Goal: Task Accomplishment & Management: Manage account settings

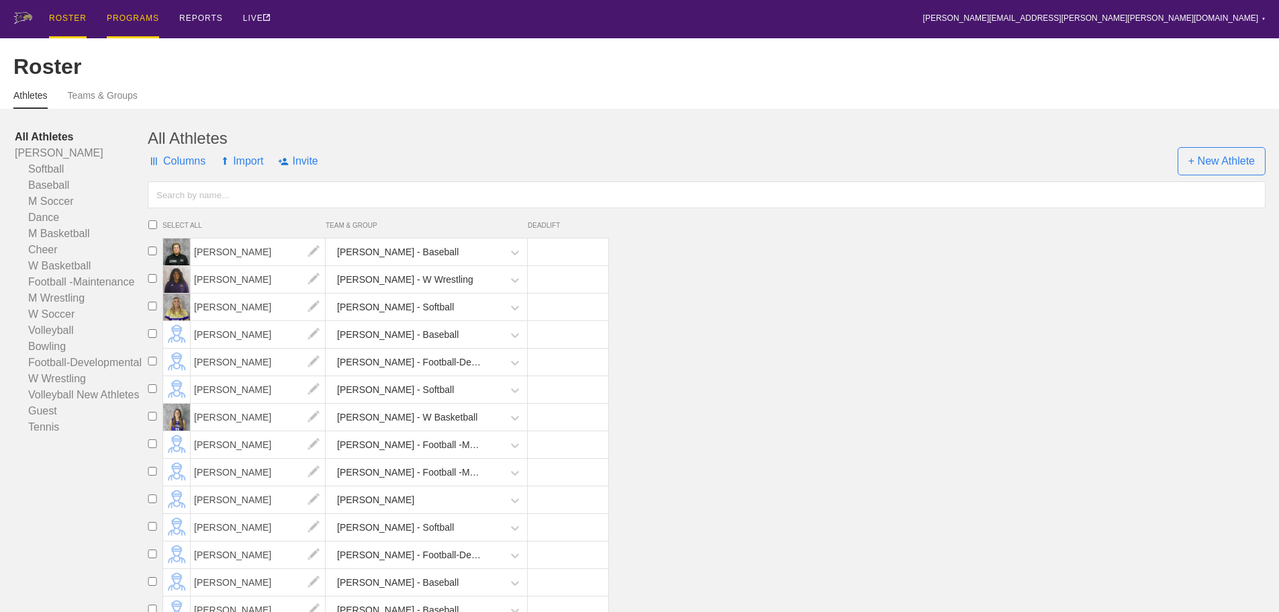
click at [131, 18] on div "PROGRAMS" at bounding box center [133, 19] width 52 height 38
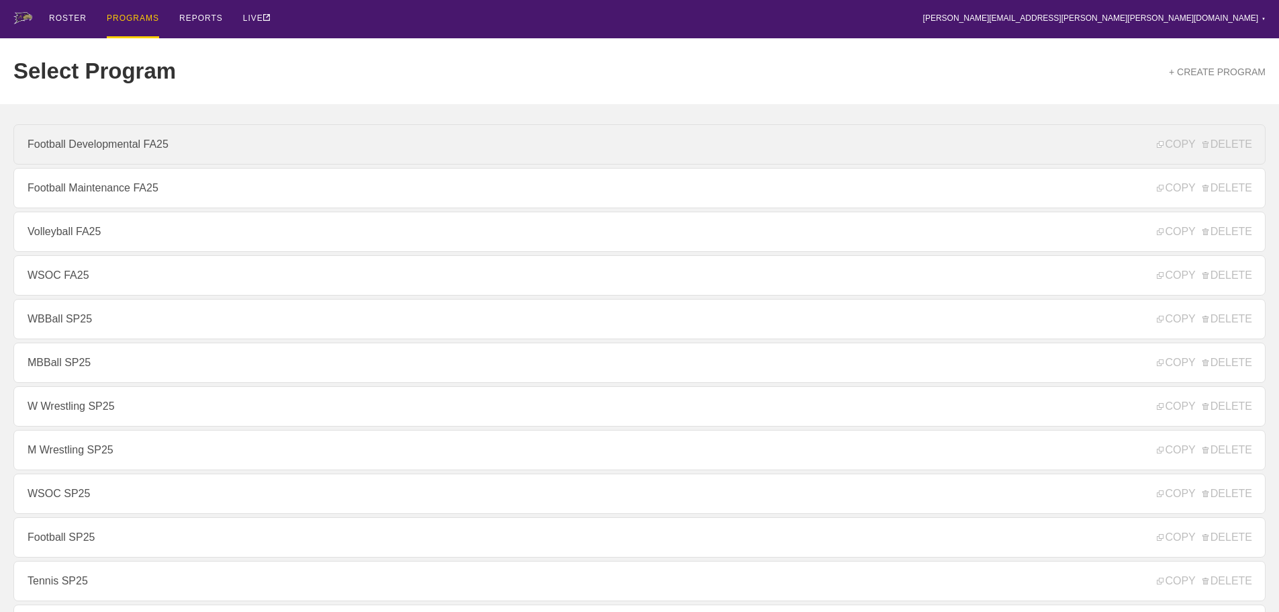
click at [152, 150] on link "Football Developmental FA25" at bounding box center [639, 144] width 1252 height 40
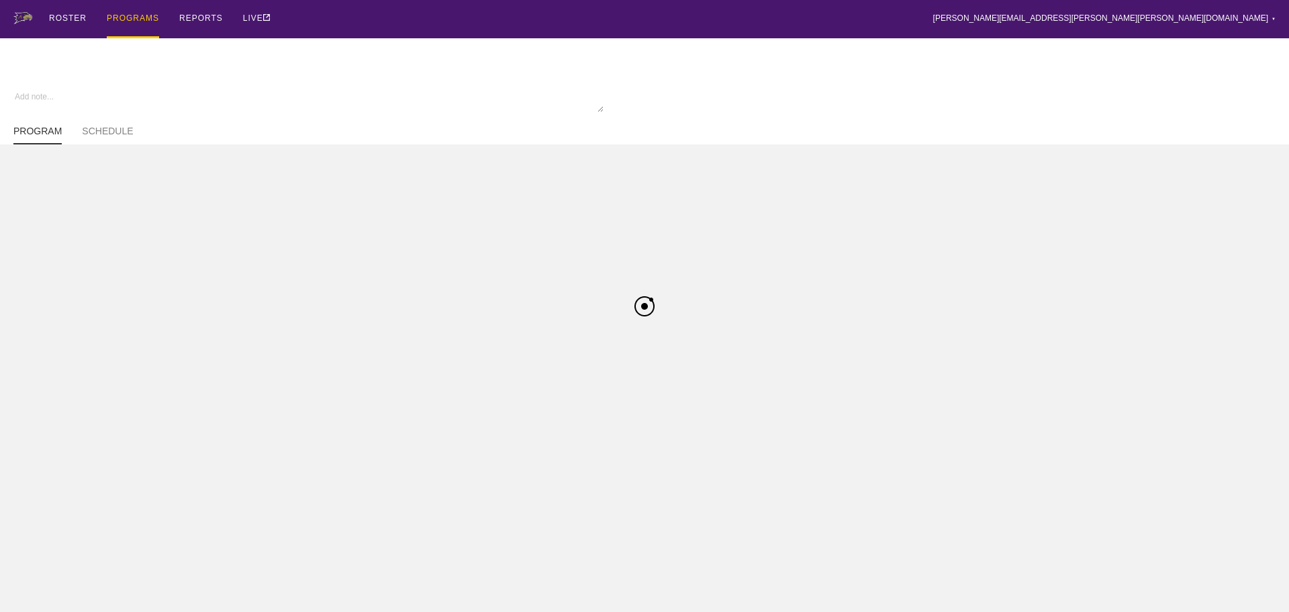
type textarea "x"
type input "Football Developmental FA25"
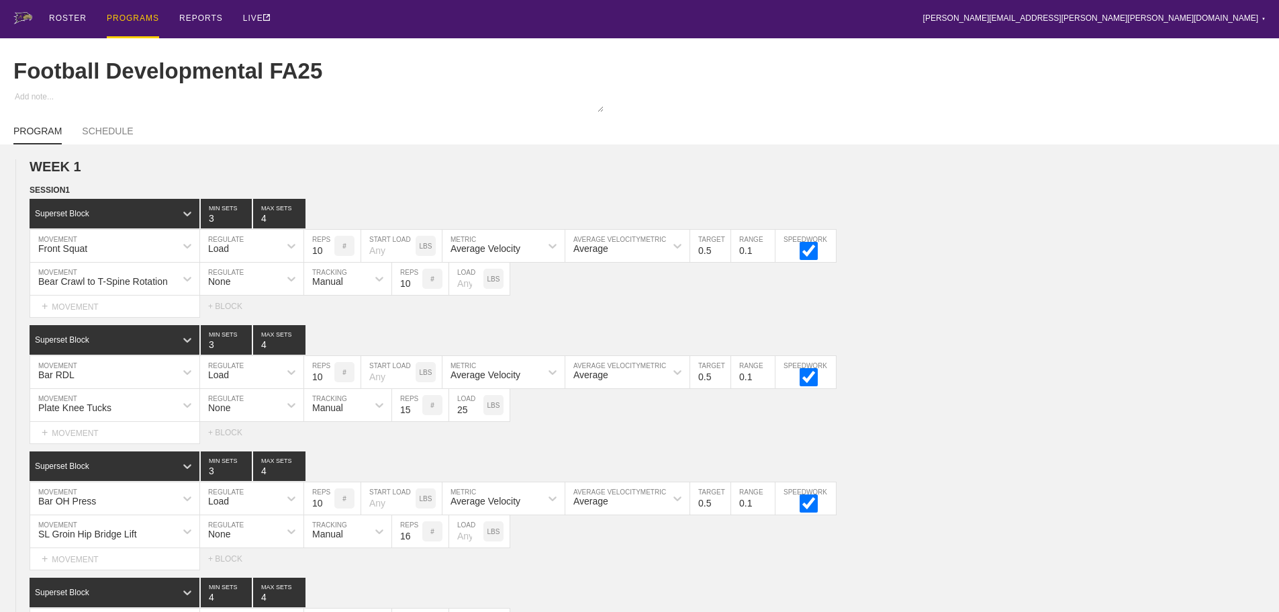
click at [829, 66] on div "Football Developmental FA25" at bounding box center [639, 71] width 1252 height 66
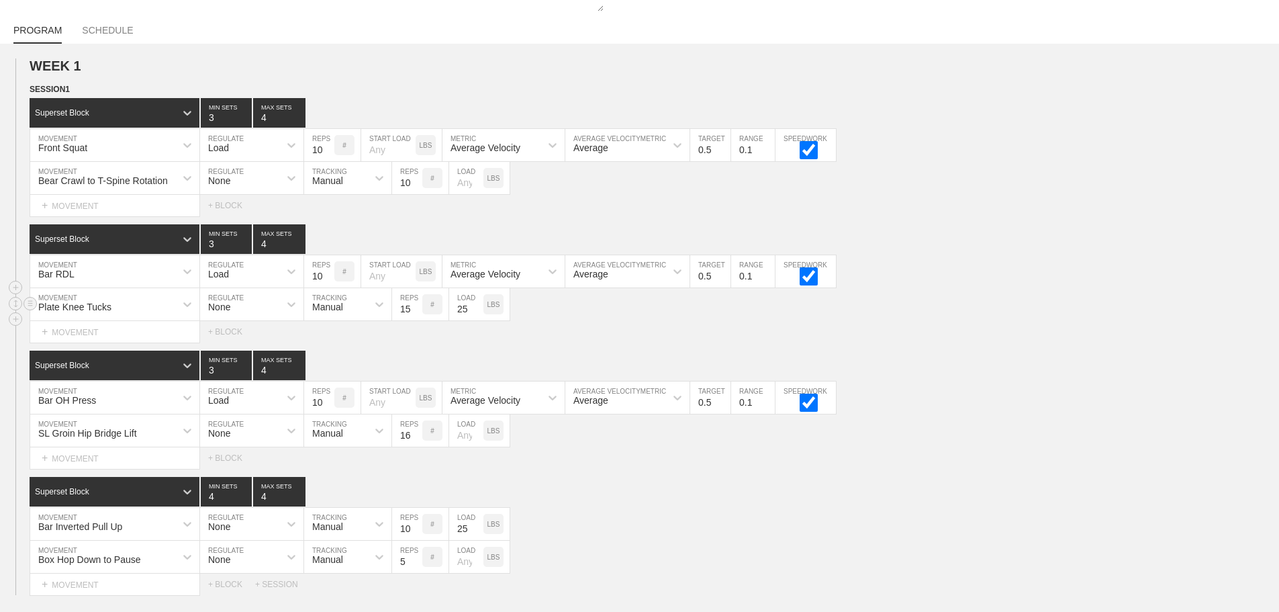
scroll to position [330, 0]
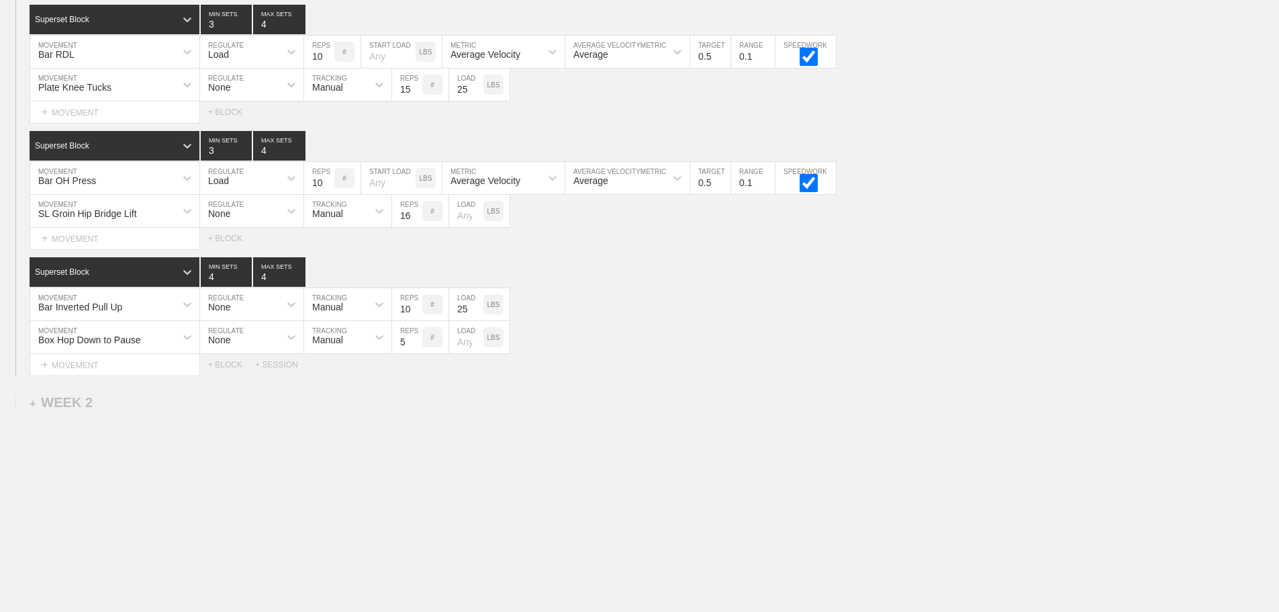
click at [711, 363] on div "Select... MOVEMENT + MOVEMENT + BLOCK + SESSION" at bounding box center [639, 364] width 1279 height 21
click at [283, 363] on div "+ SESSION" at bounding box center [282, 364] width 54 height 9
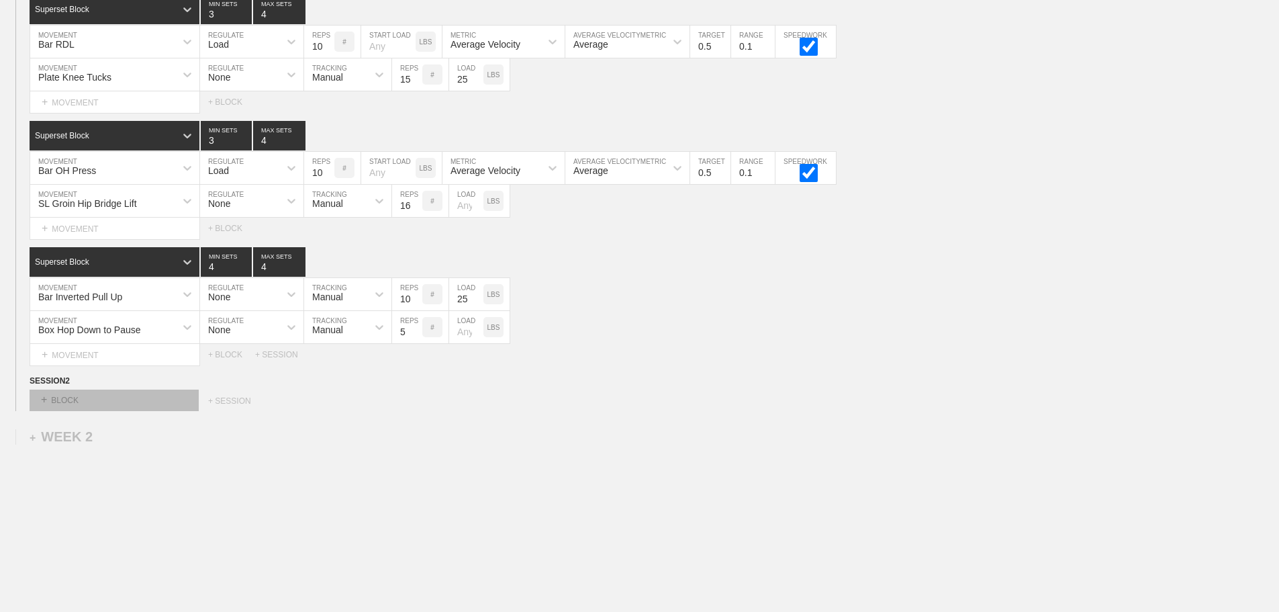
click at [177, 410] on div "+ BLOCK" at bounding box center [114, 399] width 169 height 21
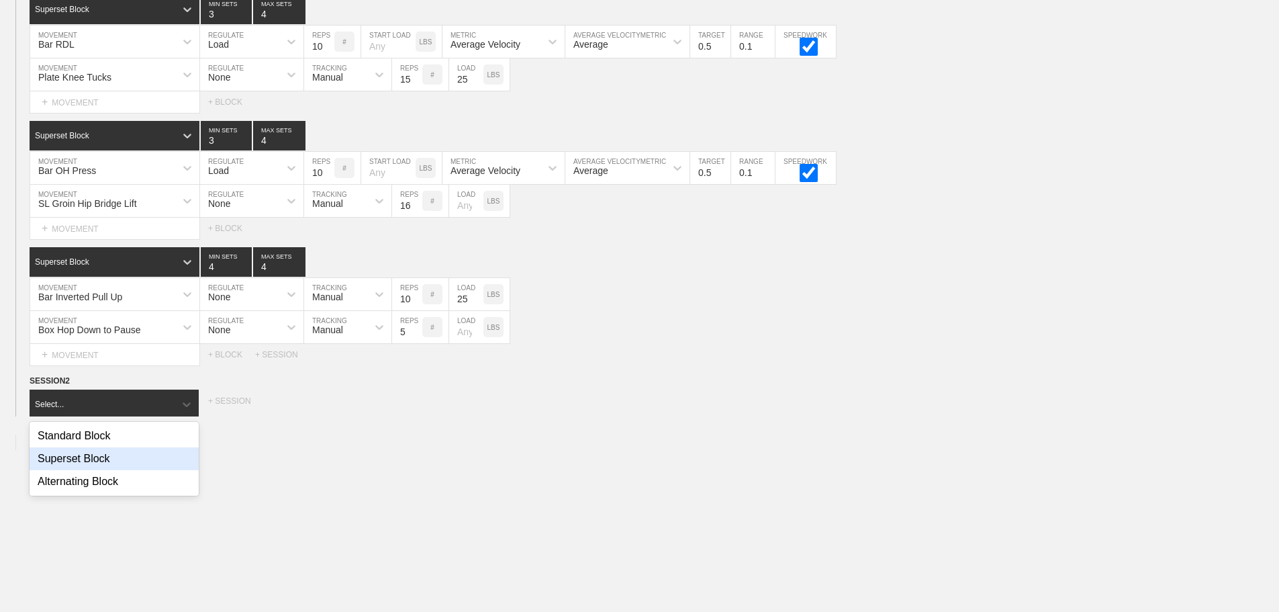
click at [103, 465] on div "Superset Block" at bounding box center [114, 458] width 169 height 23
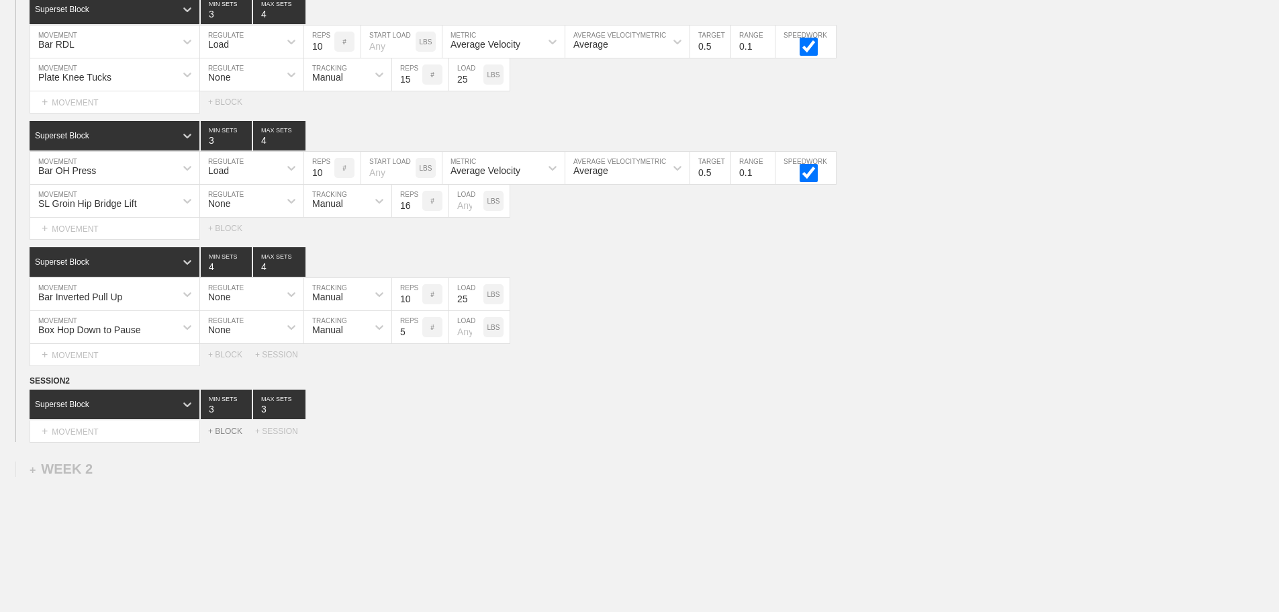
click at [224, 436] on div "+ BLOCK" at bounding box center [231, 430] width 47 height 9
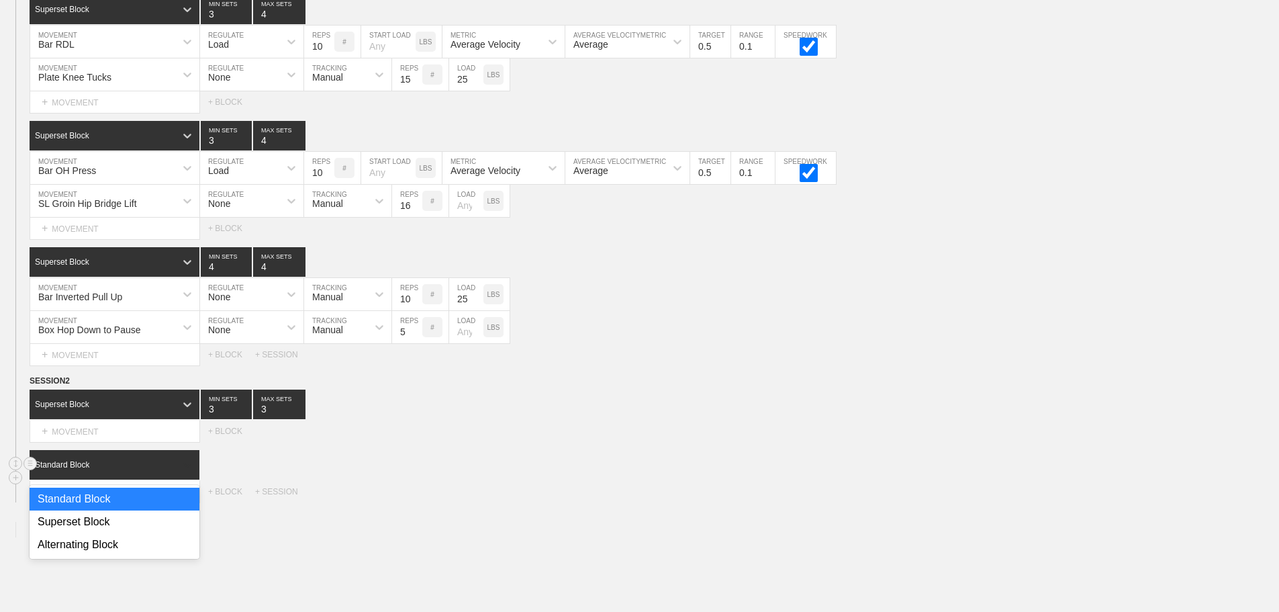
click at [177, 469] on div at bounding box center [187, 465] width 24 height 24
click at [111, 533] on div "Superset Block" at bounding box center [115, 521] width 170 height 23
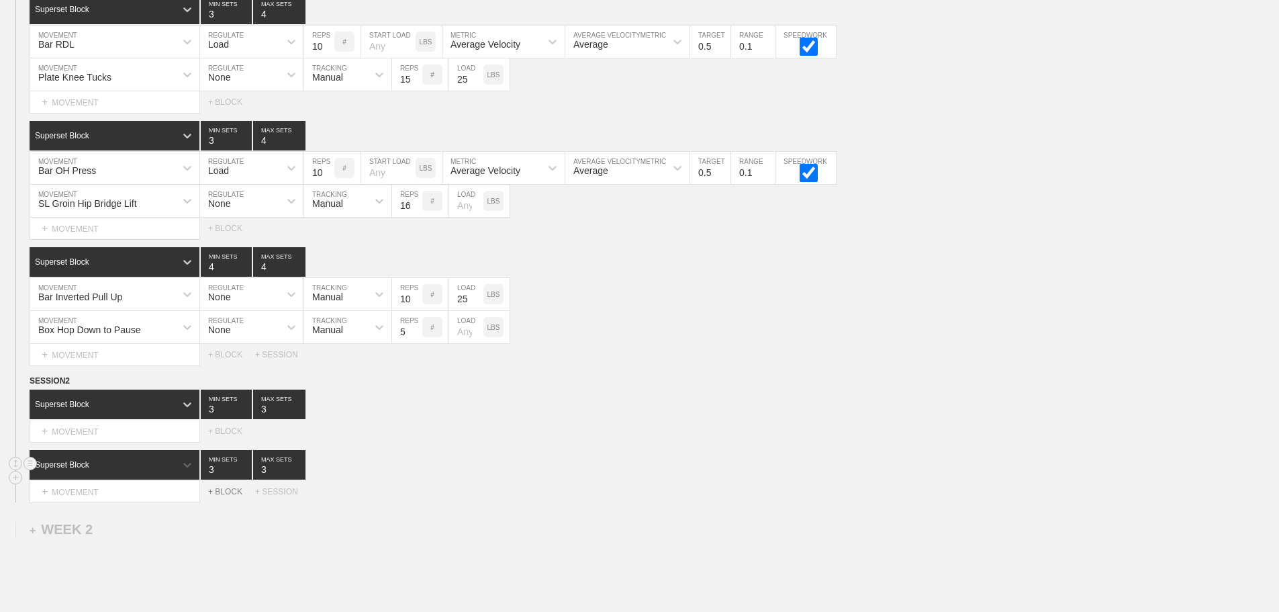
click at [230, 496] on div "+ BLOCK" at bounding box center [231, 491] width 47 height 9
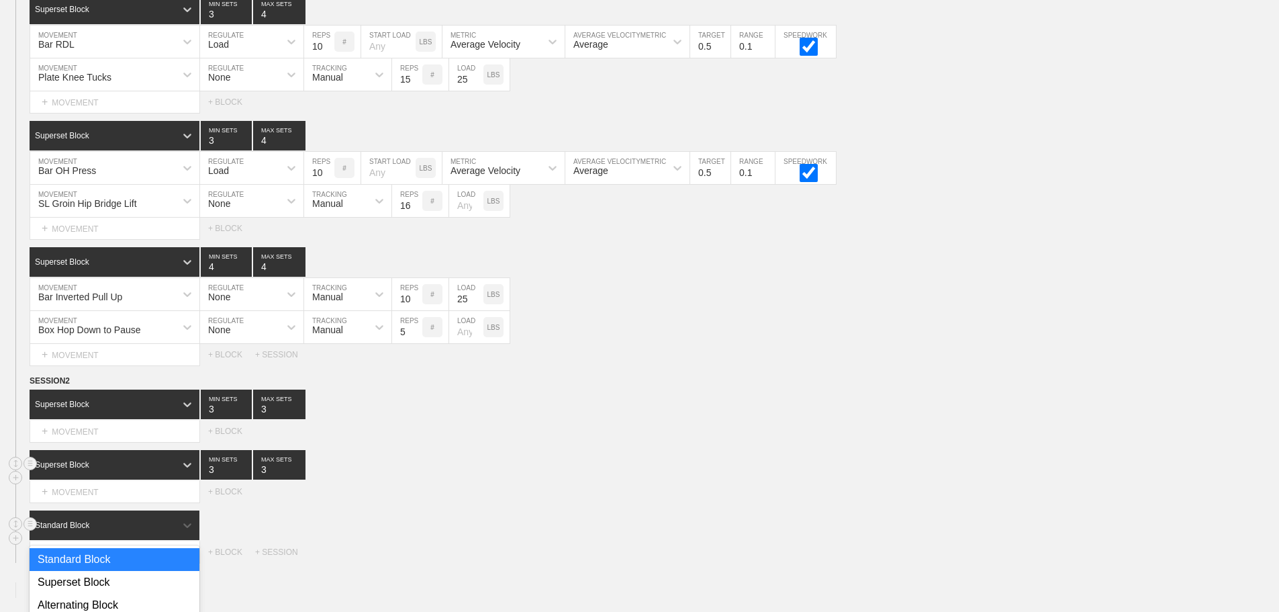
click at [120, 534] on div "option Standard Block focused, 1 of 3. 3 results available. Use Up and Down to …" at bounding box center [639, 536] width 1279 height 52
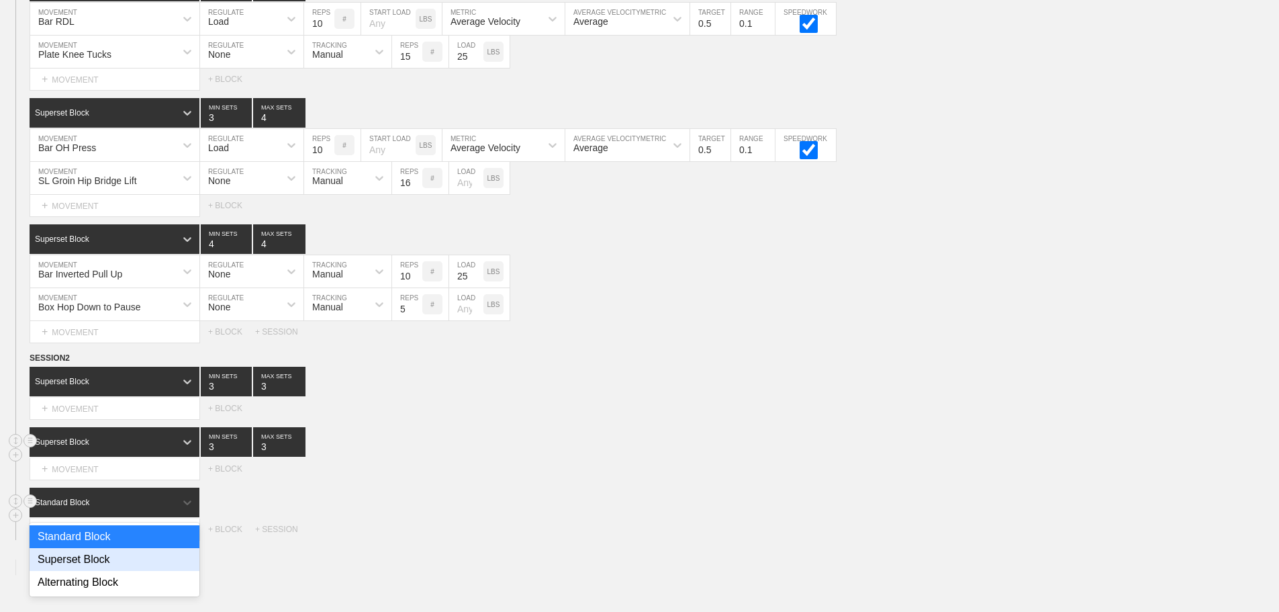
drag, startPoint x: 99, startPoint y: 569, endPoint x: 258, endPoint y: 546, distance: 160.8
click at [99, 569] on div "Superset Block" at bounding box center [115, 559] width 170 height 23
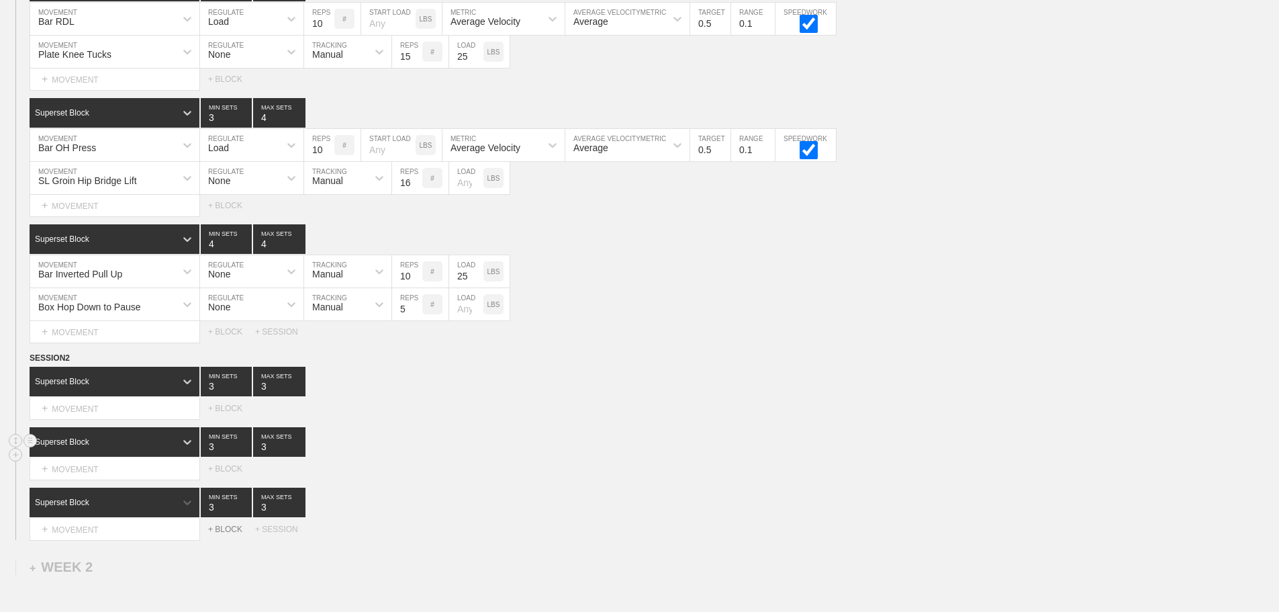
click at [232, 534] on div "+ BLOCK" at bounding box center [231, 528] width 47 height 9
click at [167, 569] on div "Standard Block" at bounding box center [115, 563] width 171 height 30
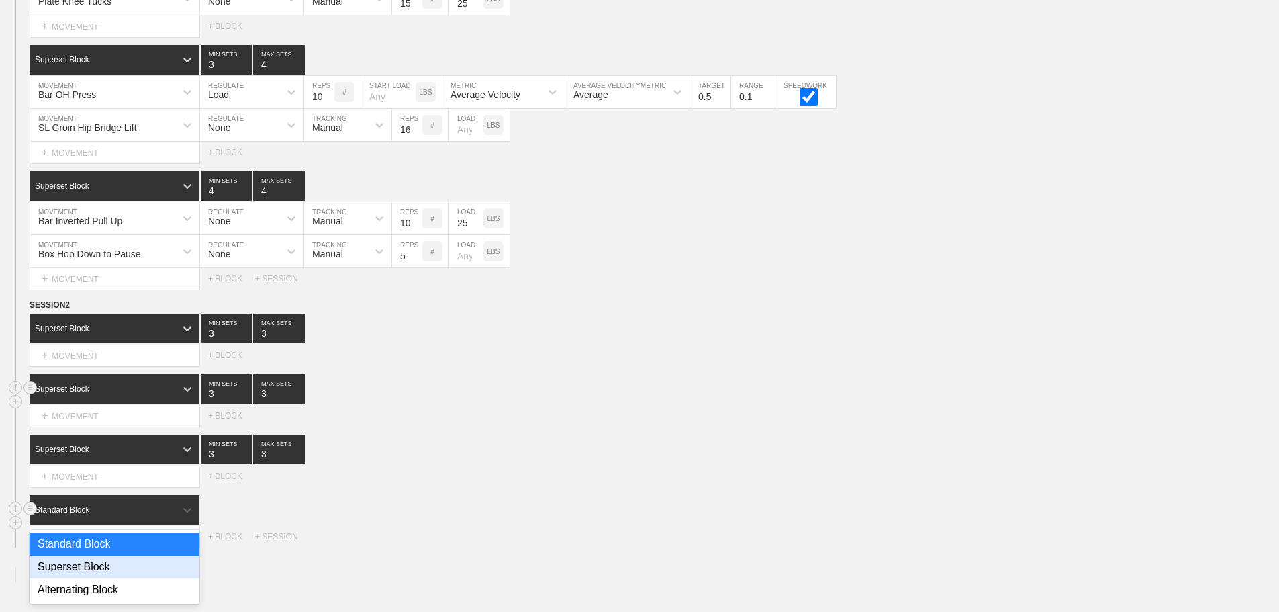
scroll to position [414, 0]
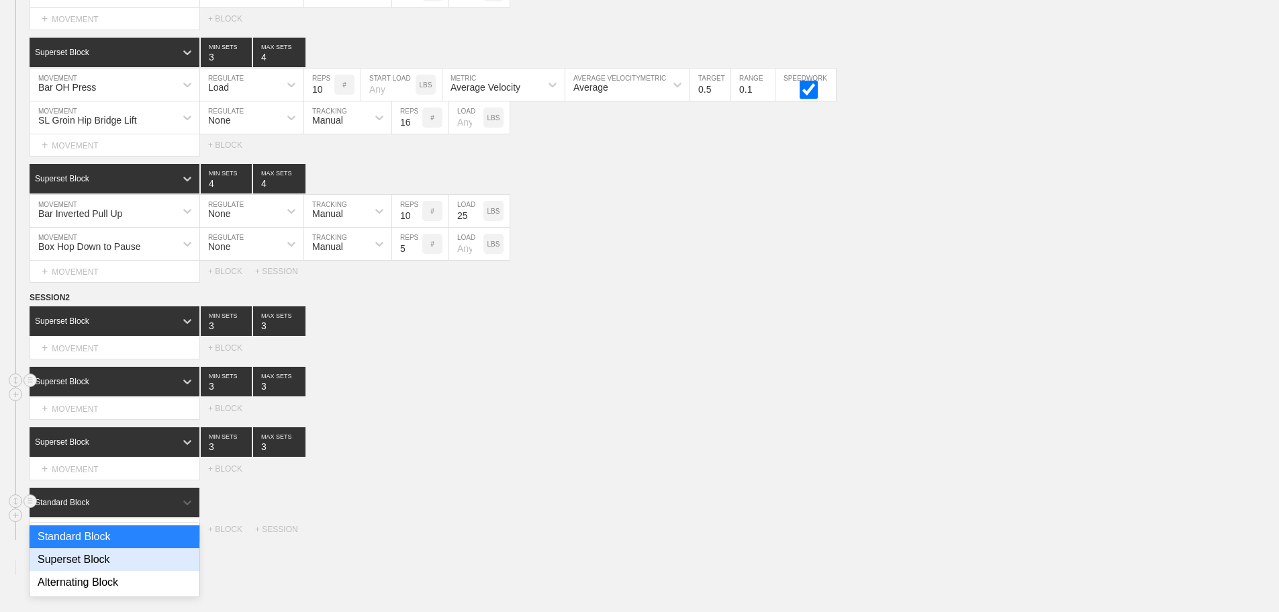
click at [101, 571] on div "Superset Block" at bounding box center [115, 559] width 170 height 23
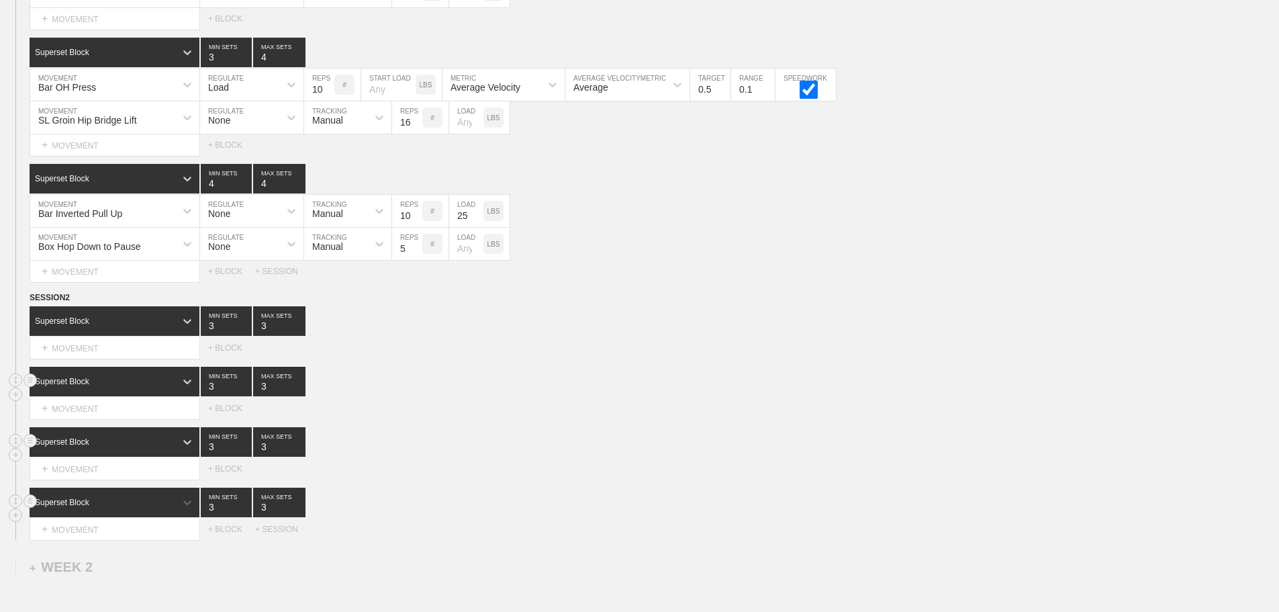
click at [571, 448] on div "Superset Block 3 MIN SETS 3 MAX SETS" at bounding box center [654, 442] width 1249 height 30
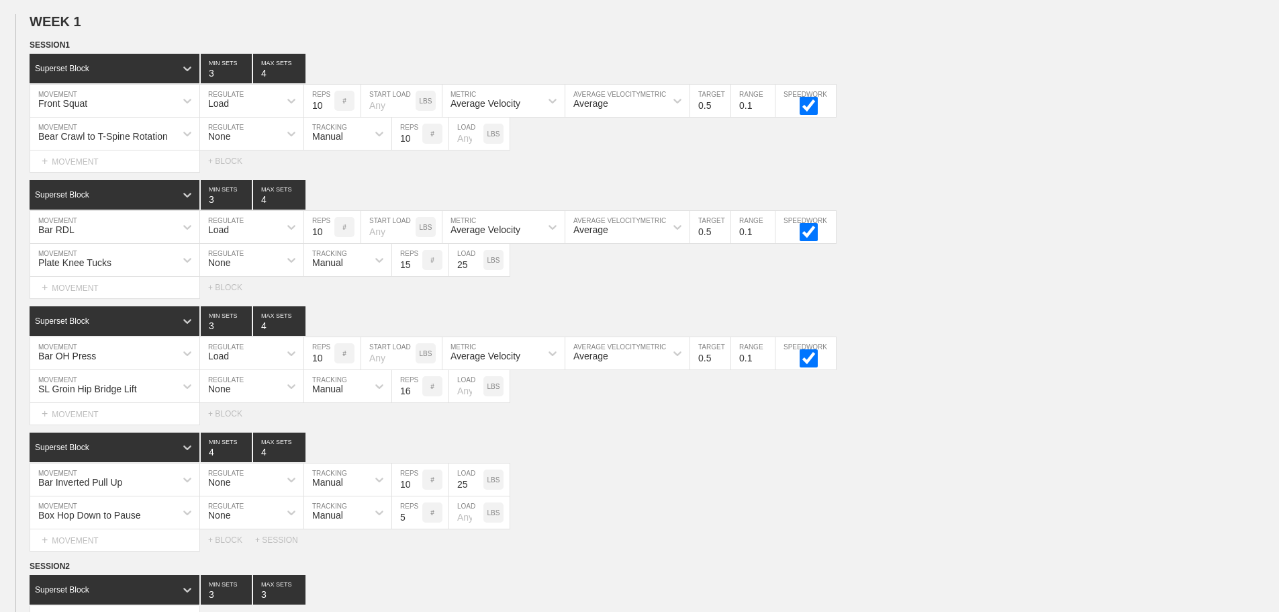
scroll to position [0, 0]
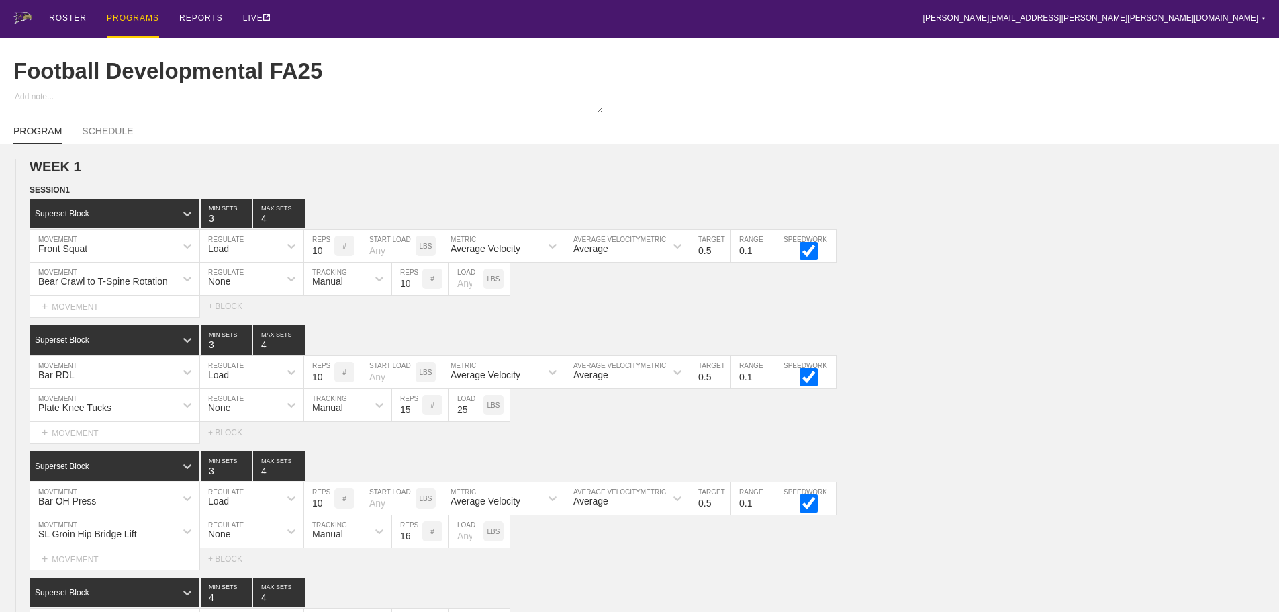
click at [128, 18] on div "PROGRAMS" at bounding box center [133, 19] width 52 height 38
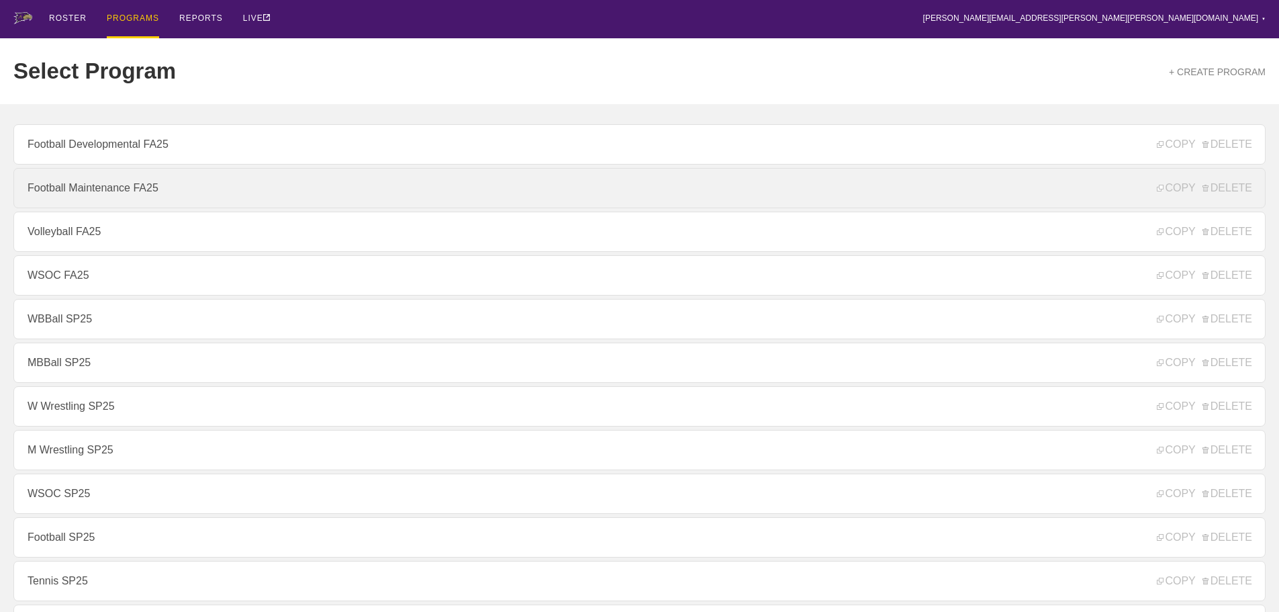
click at [109, 188] on link "Football Maintenance FA25" at bounding box center [639, 188] width 1252 height 40
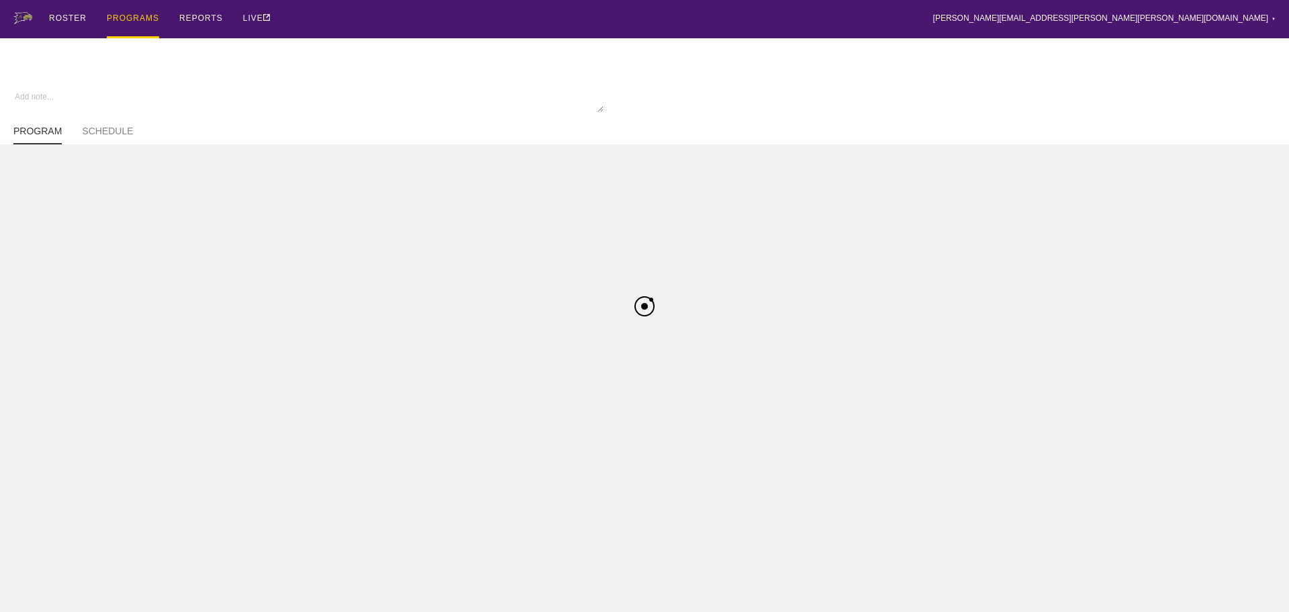
type textarea "x"
type input "Football Maintenance FA25"
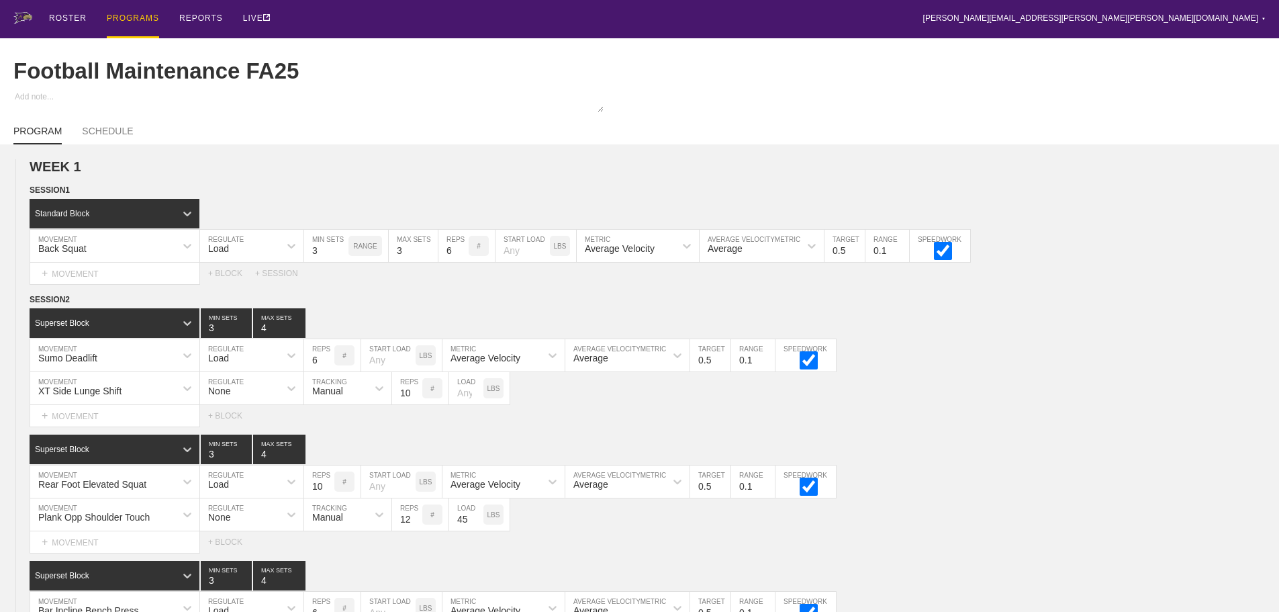
click at [130, 15] on div "PROGRAMS" at bounding box center [133, 19] width 52 height 38
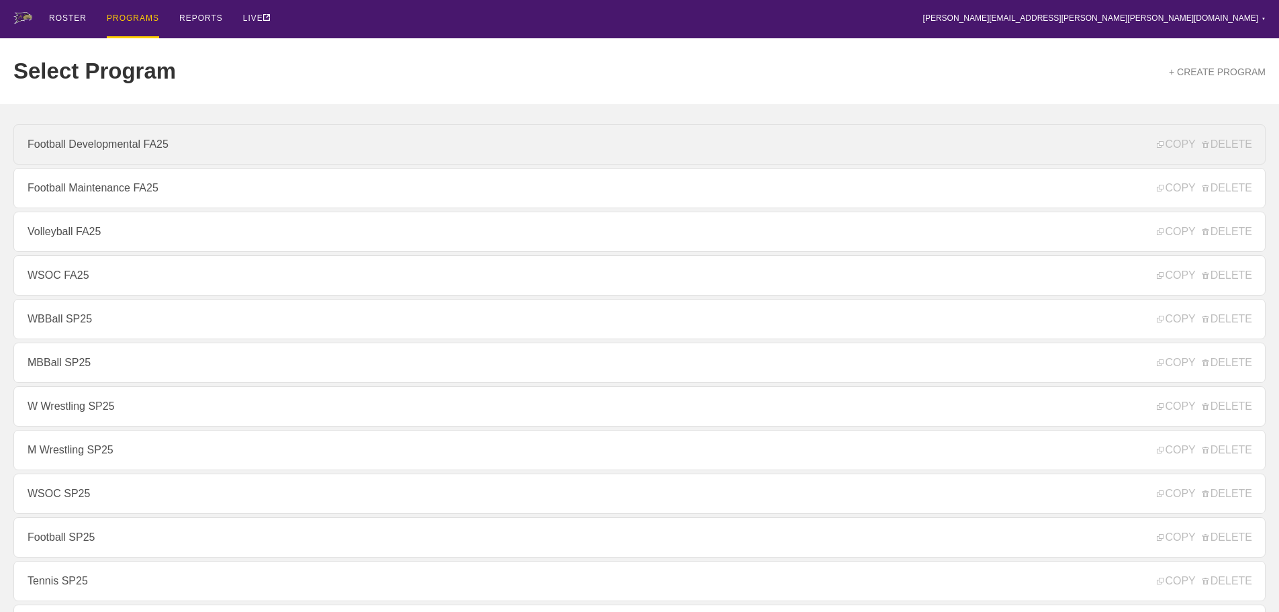
click at [115, 154] on link "Football Developmental FA25" at bounding box center [639, 144] width 1252 height 40
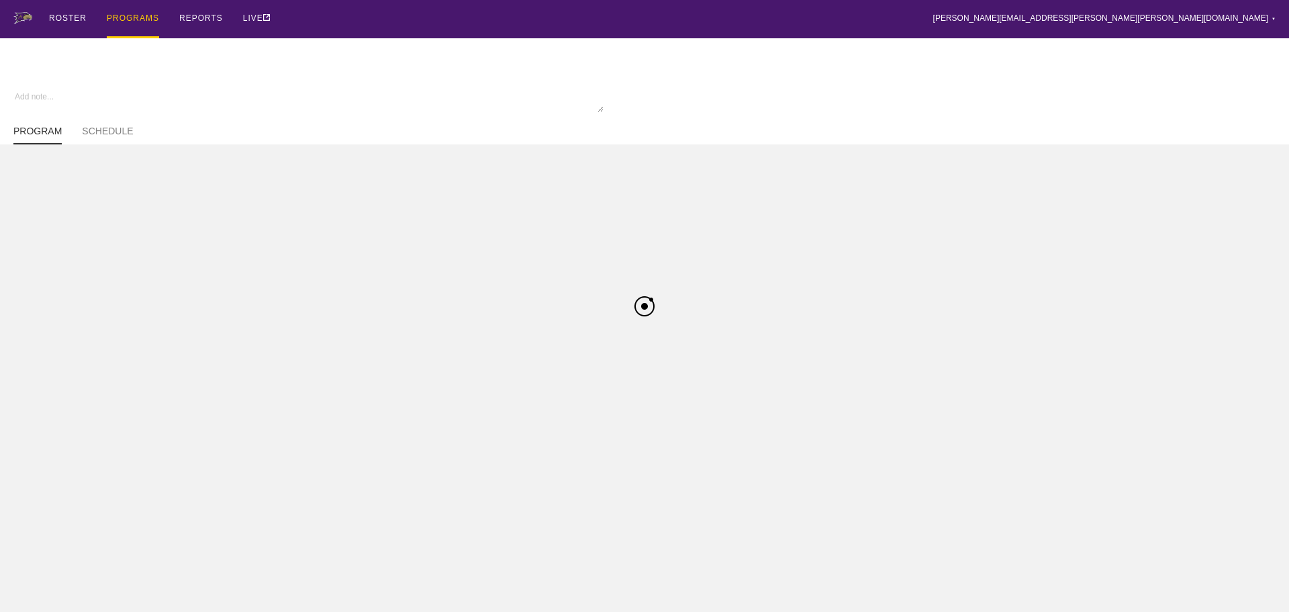
type textarea "x"
type input "Football Developmental FA25"
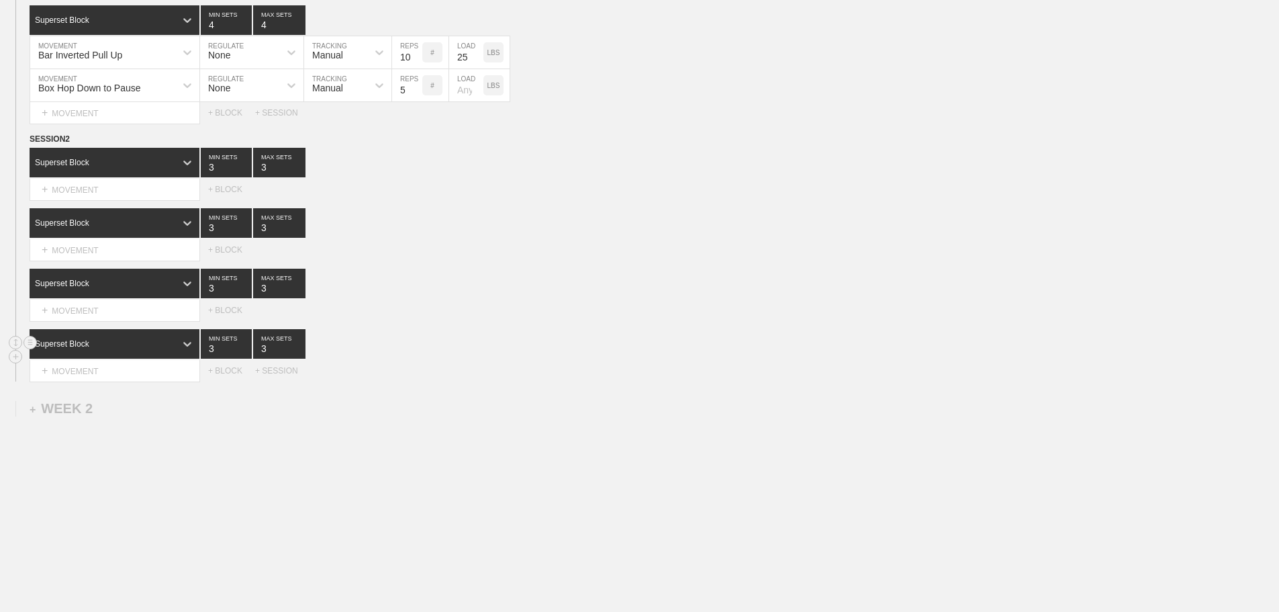
scroll to position [588, 0]
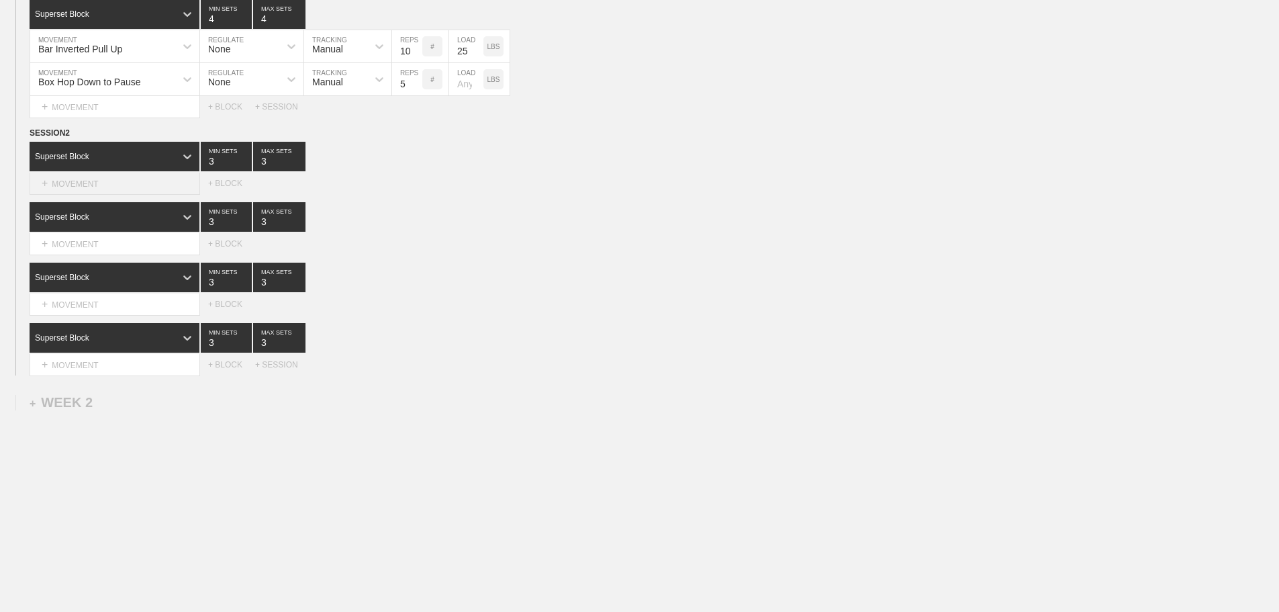
click at [123, 177] on div "+ MOVEMENT" at bounding box center [115, 184] width 171 height 22
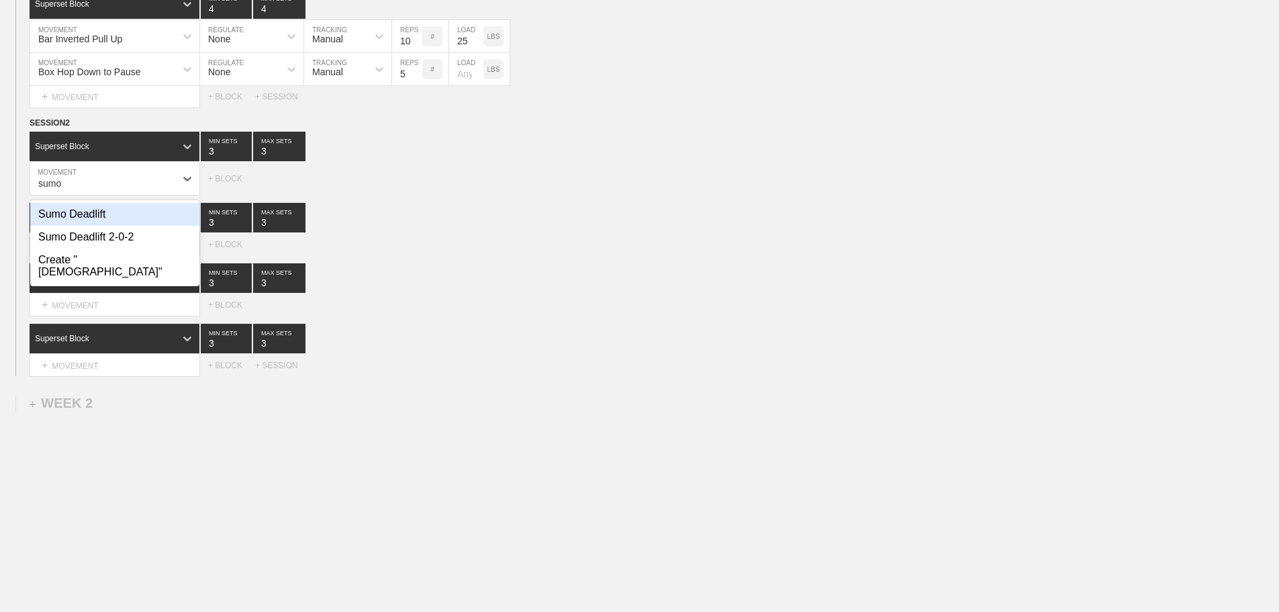
click at [98, 220] on div "Sumo Deadlift" at bounding box center [114, 214] width 169 height 23
type input "sumo"
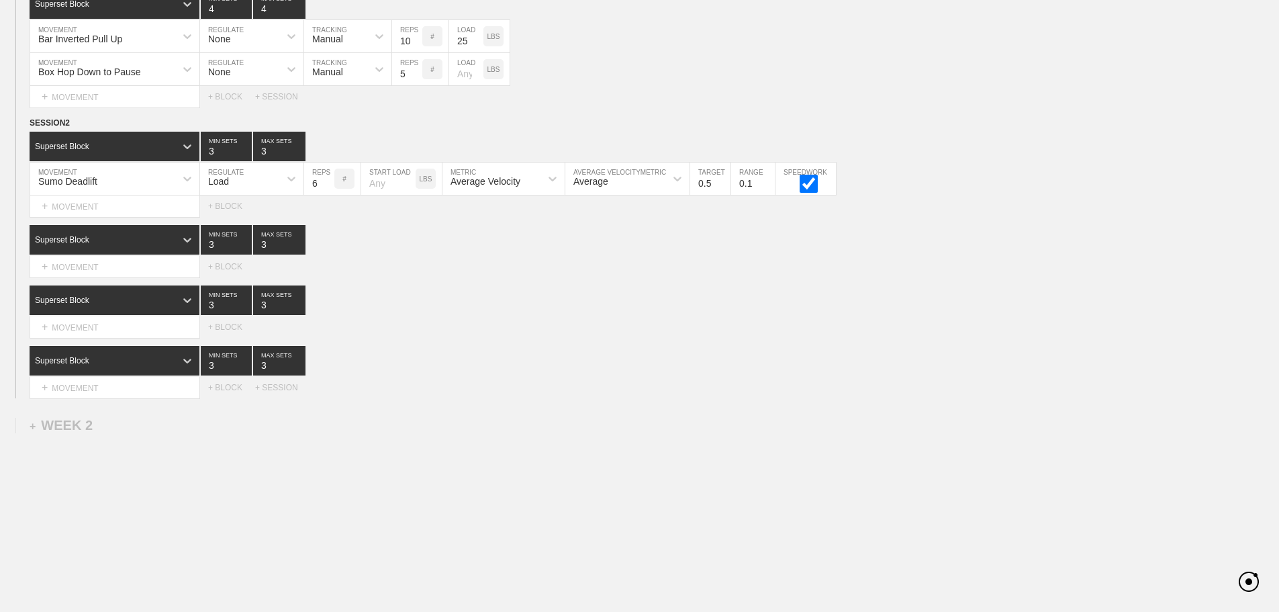
click at [98, 218] on div "+ MOVEMENT" at bounding box center [115, 206] width 171 height 22
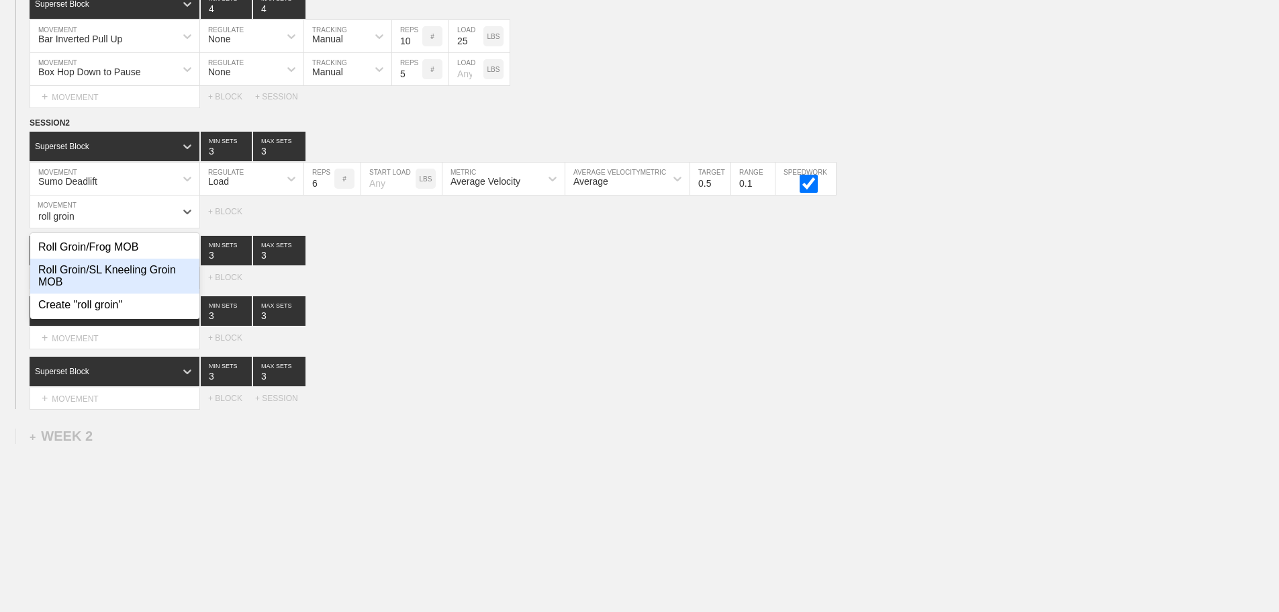
click at [142, 279] on div "Roll Groin/SL Kneeling Groin MOB" at bounding box center [114, 275] width 169 height 35
type input "roll groin"
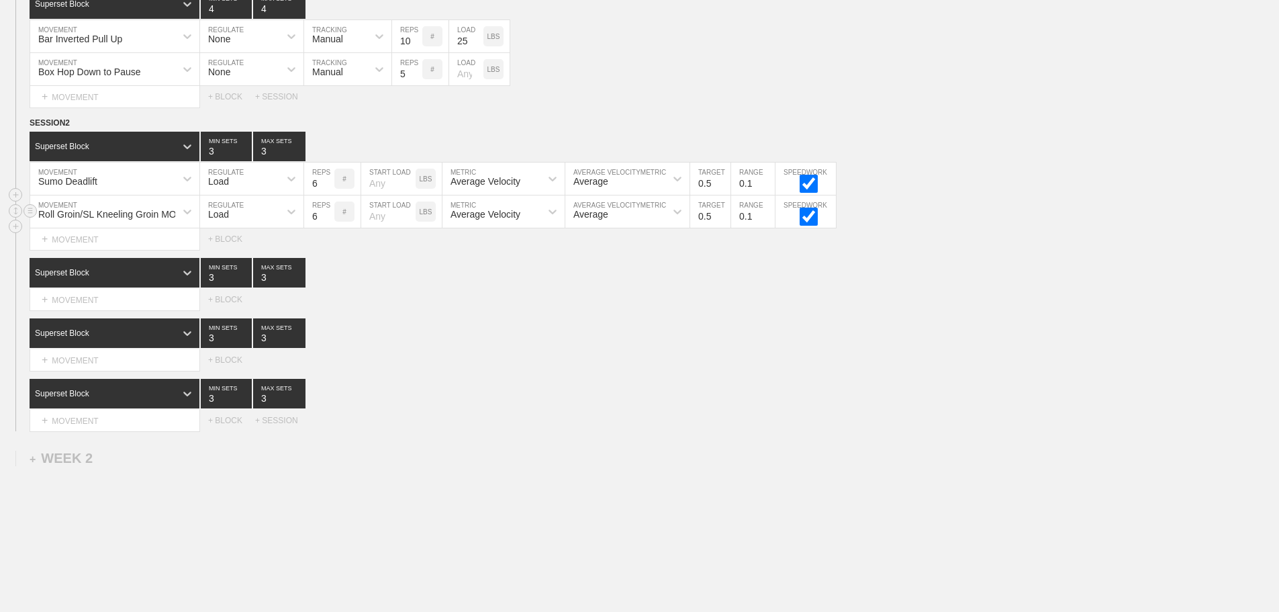
click at [225, 220] on div "Load" at bounding box center [218, 214] width 21 height 11
click at [230, 256] on div "None" at bounding box center [251, 247] width 103 height 23
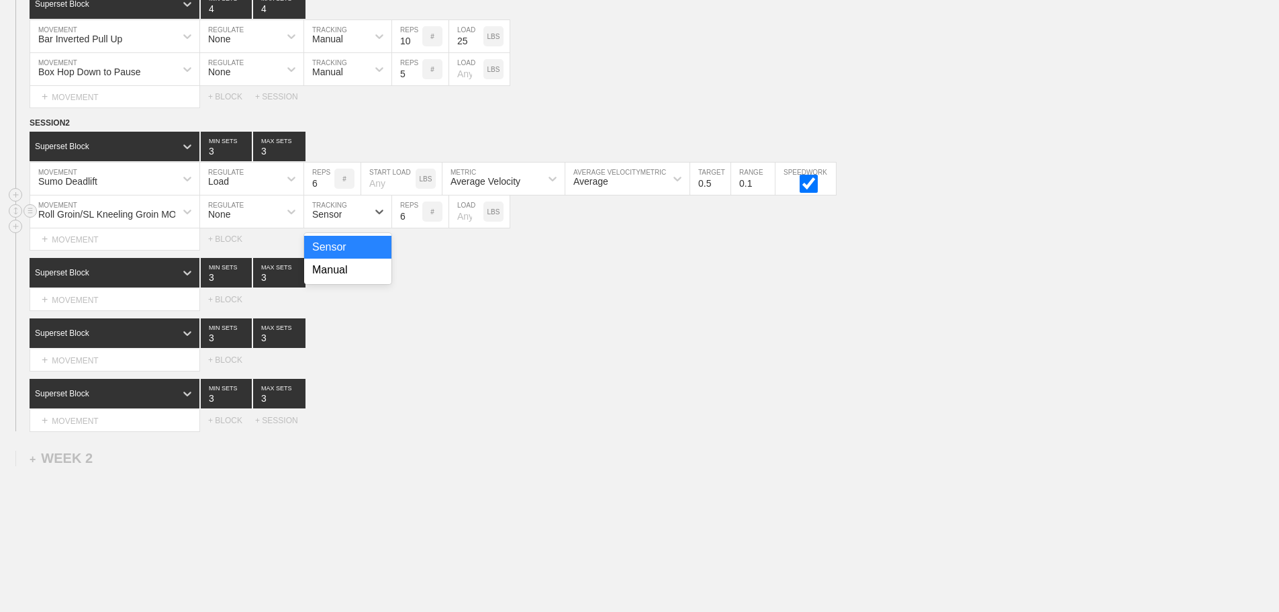
click at [342, 220] on div "Sensor" at bounding box center [327, 214] width 30 height 11
drag, startPoint x: 336, startPoint y: 276, endPoint x: 322, endPoint y: 262, distance: 19.5
click at [335, 276] on div "Manual" at bounding box center [347, 269] width 87 height 23
type input "4"
click at [301, 156] on input "4" at bounding box center [279, 147] width 52 height 30
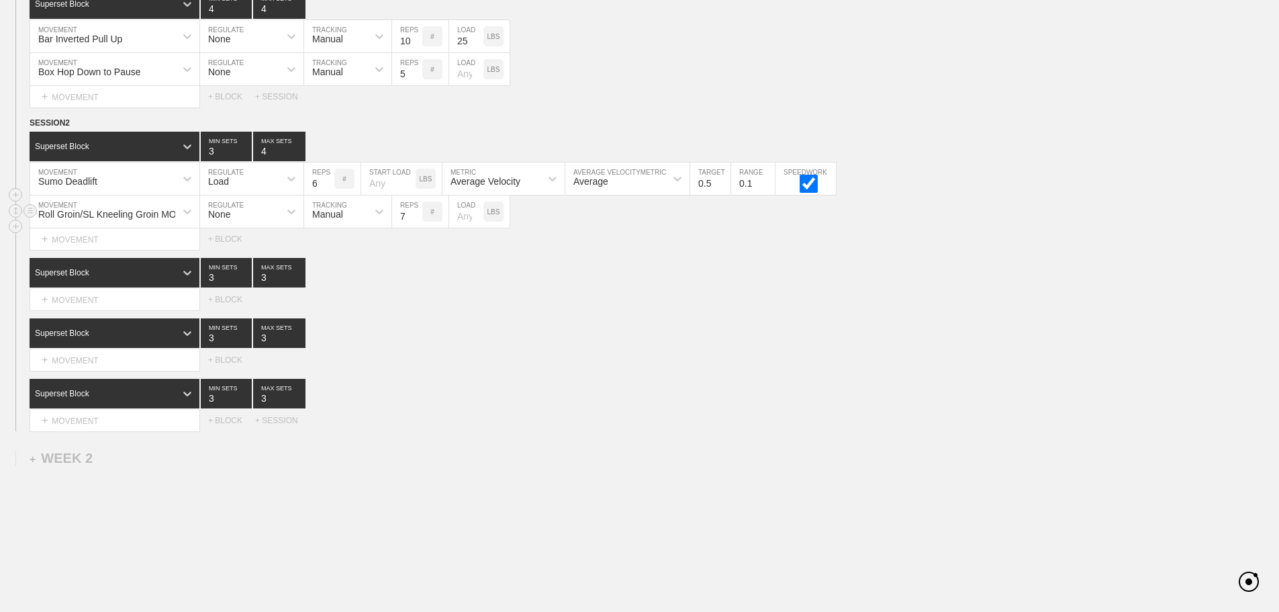
click at [415, 222] on input "7" at bounding box center [407, 211] width 30 height 32
click at [415, 222] on input "8" at bounding box center [407, 211] width 30 height 32
click at [415, 222] on input "9" at bounding box center [407, 211] width 30 height 32
type input "10"
click at [415, 222] on input "10" at bounding box center [407, 211] width 30 height 32
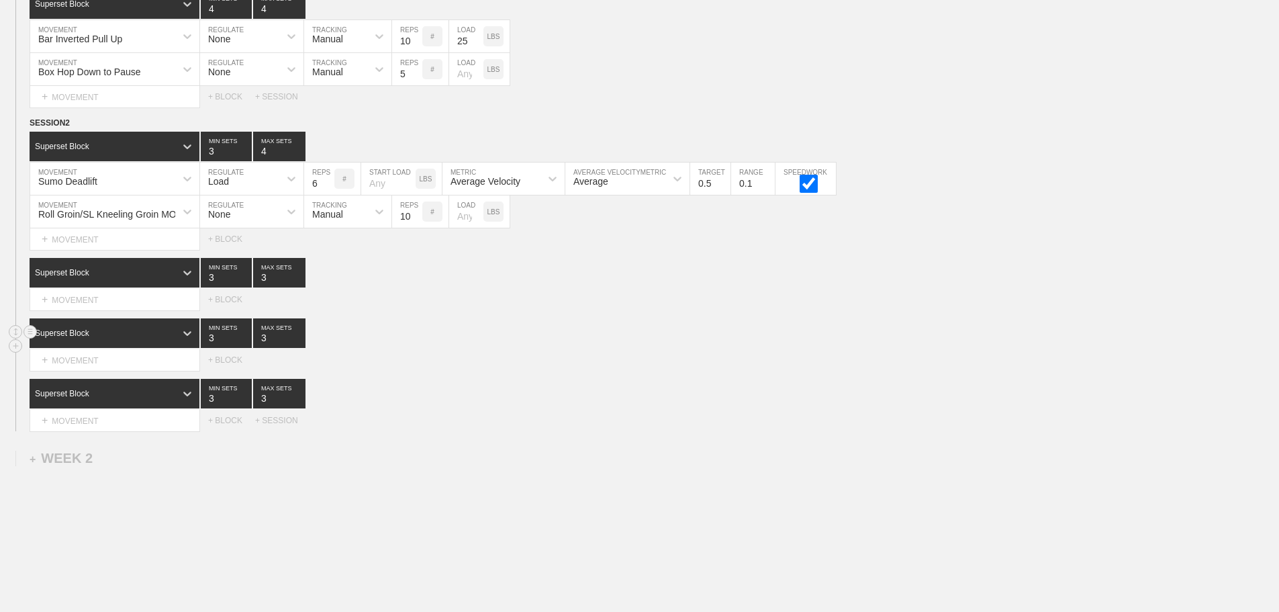
click at [583, 338] on div "Superset Block 3 MIN SETS 3 MAX SETS" at bounding box center [654, 333] width 1249 height 30
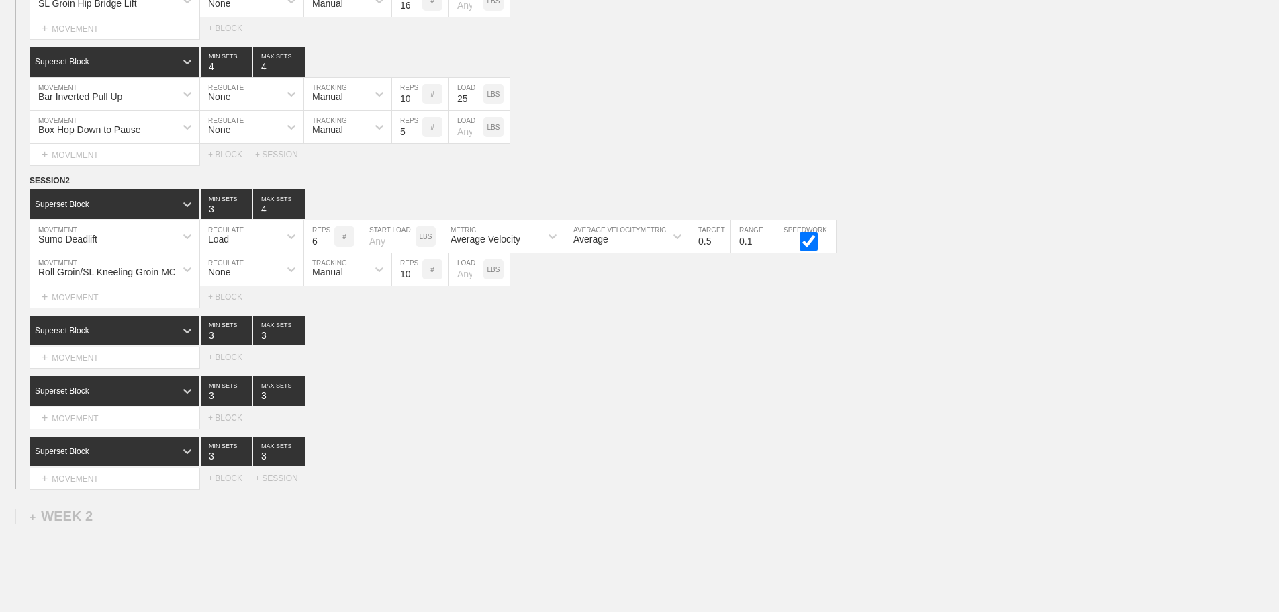
scroll to position [537, 0]
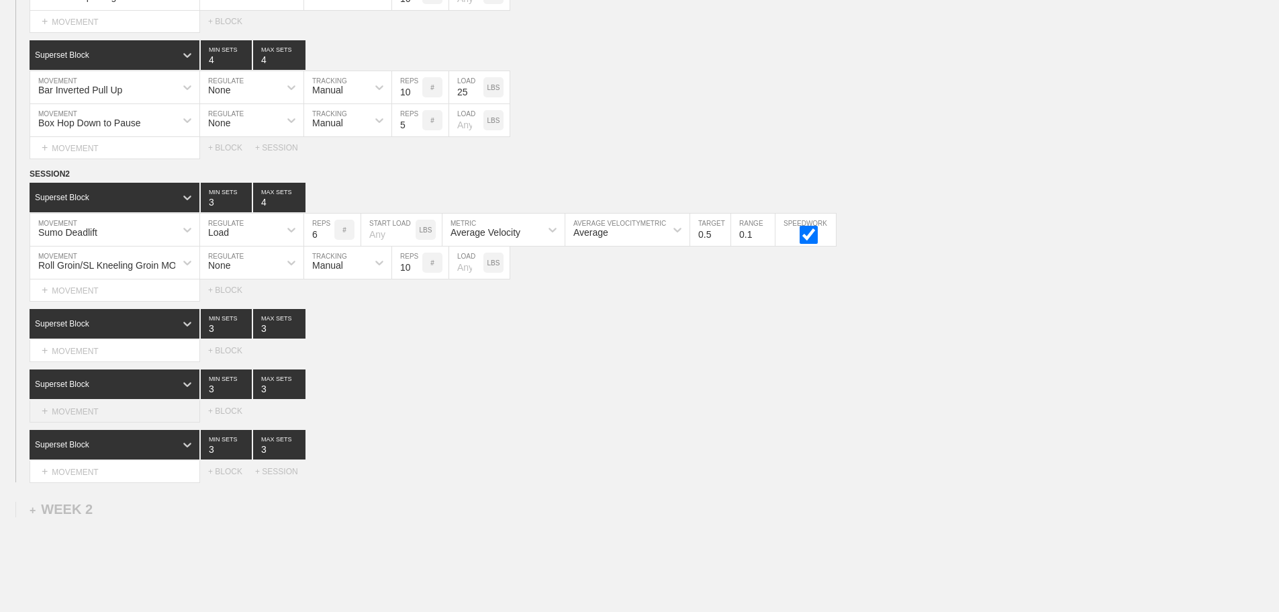
click at [97, 420] on div "+ MOVEMENT" at bounding box center [115, 411] width 171 height 22
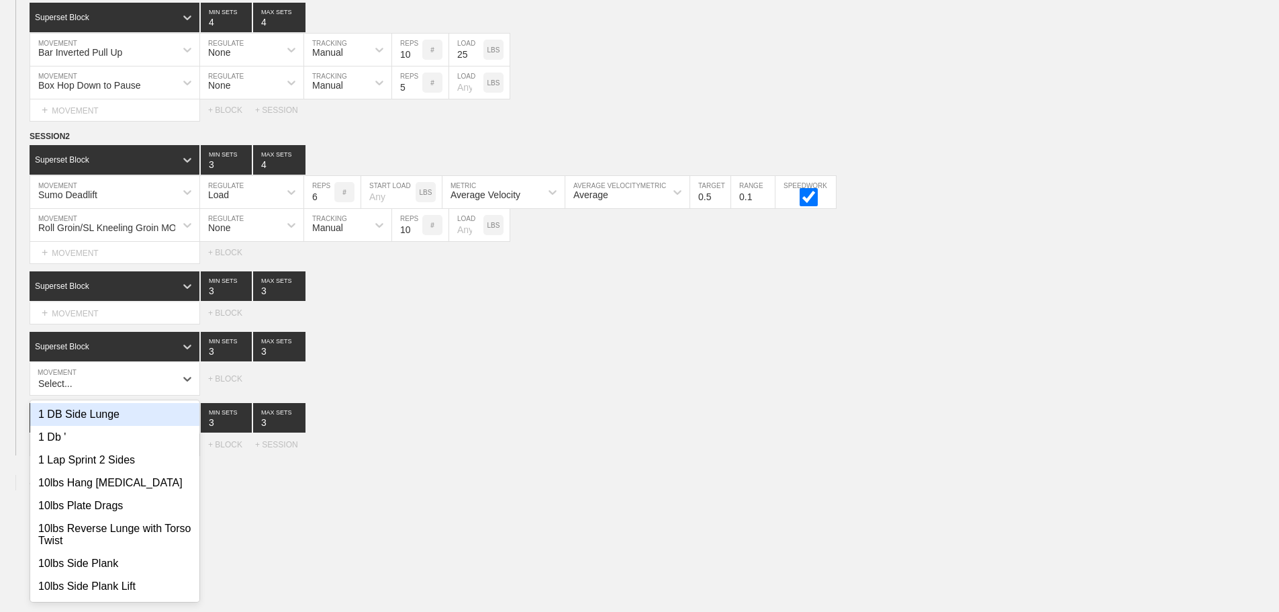
scroll to position [580, 0]
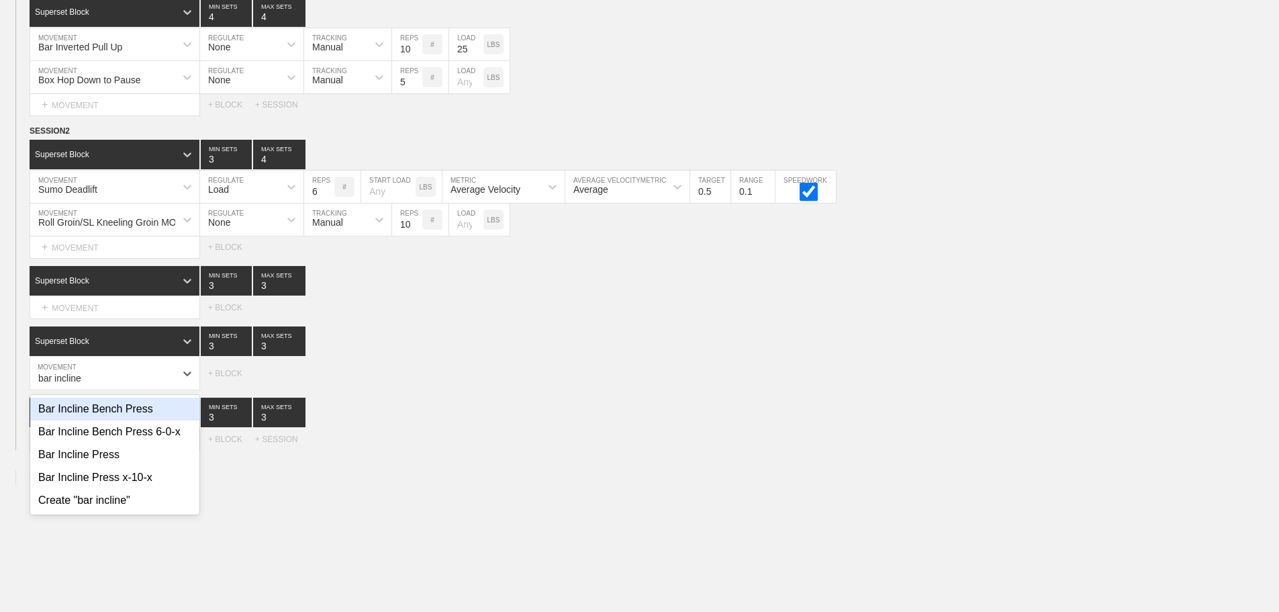
click at [103, 420] on div "Bar Incline Bench Press" at bounding box center [114, 408] width 169 height 23
type input "bar incline"
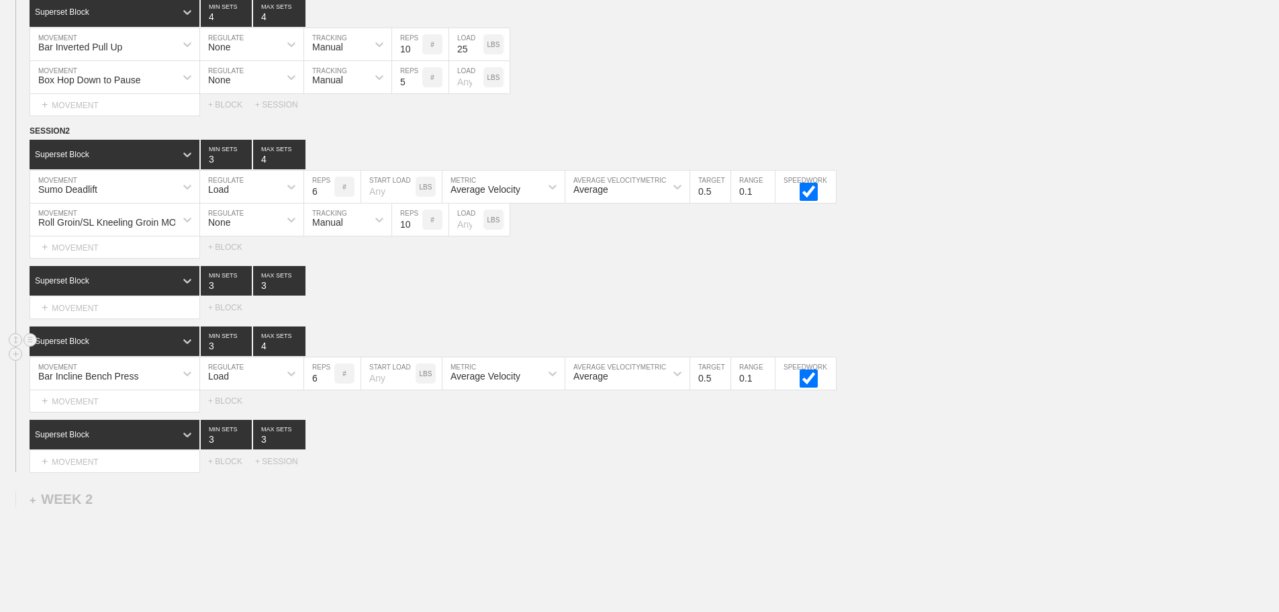
type input "4"
click at [299, 352] on input "4" at bounding box center [279, 341] width 52 height 30
click at [507, 472] on div "Select... MOVEMENT + MOVEMENT + BLOCK + SESSION" at bounding box center [639, 461] width 1279 height 21
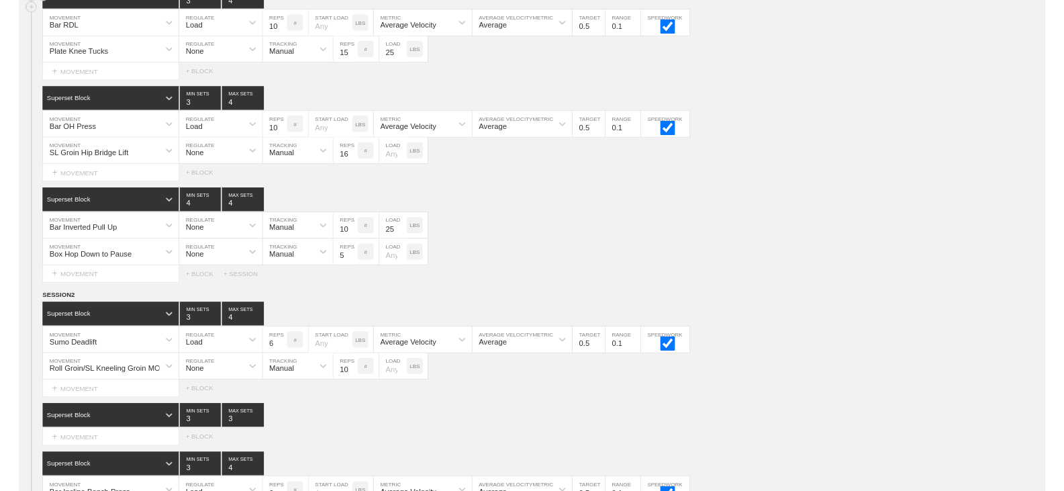
scroll to position [0, 0]
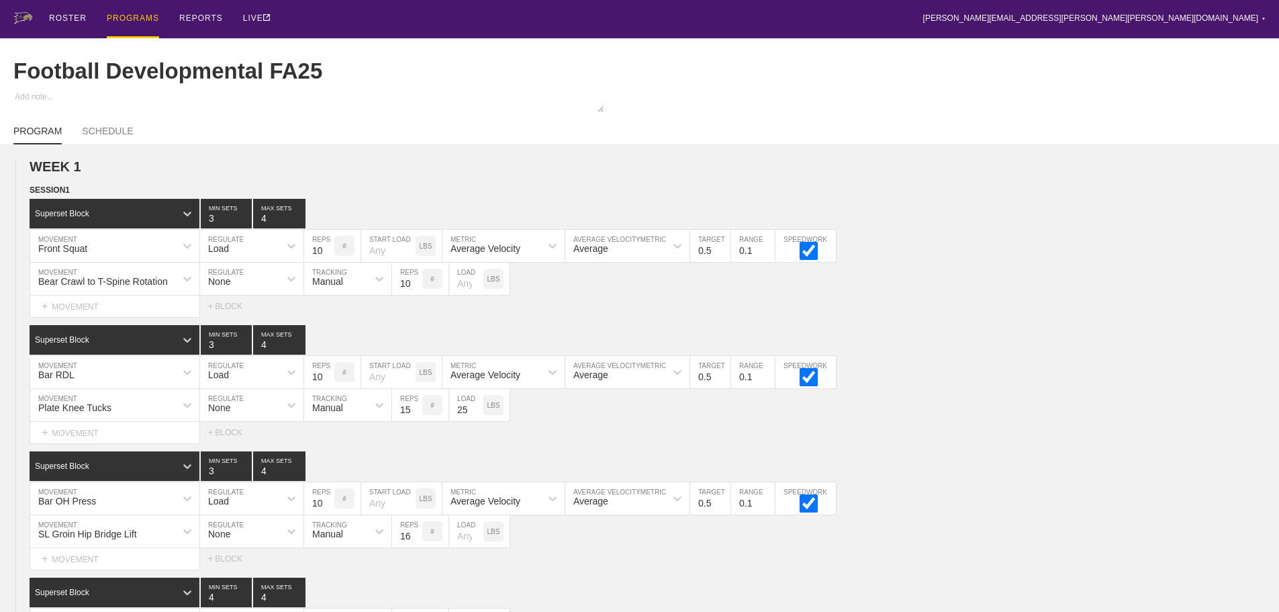
click at [133, 12] on div "PROGRAMS" at bounding box center [133, 19] width 52 height 38
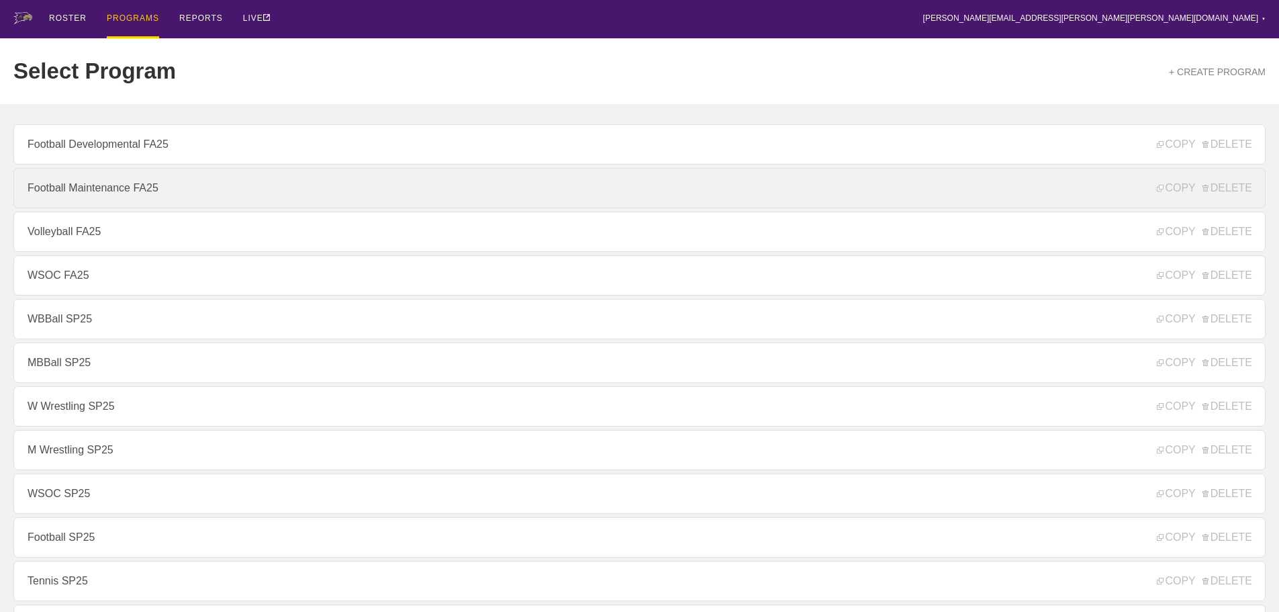
click at [108, 196] on link "Football Maintenance FA25" at bounding box center [639, 188] width 1252 height 40
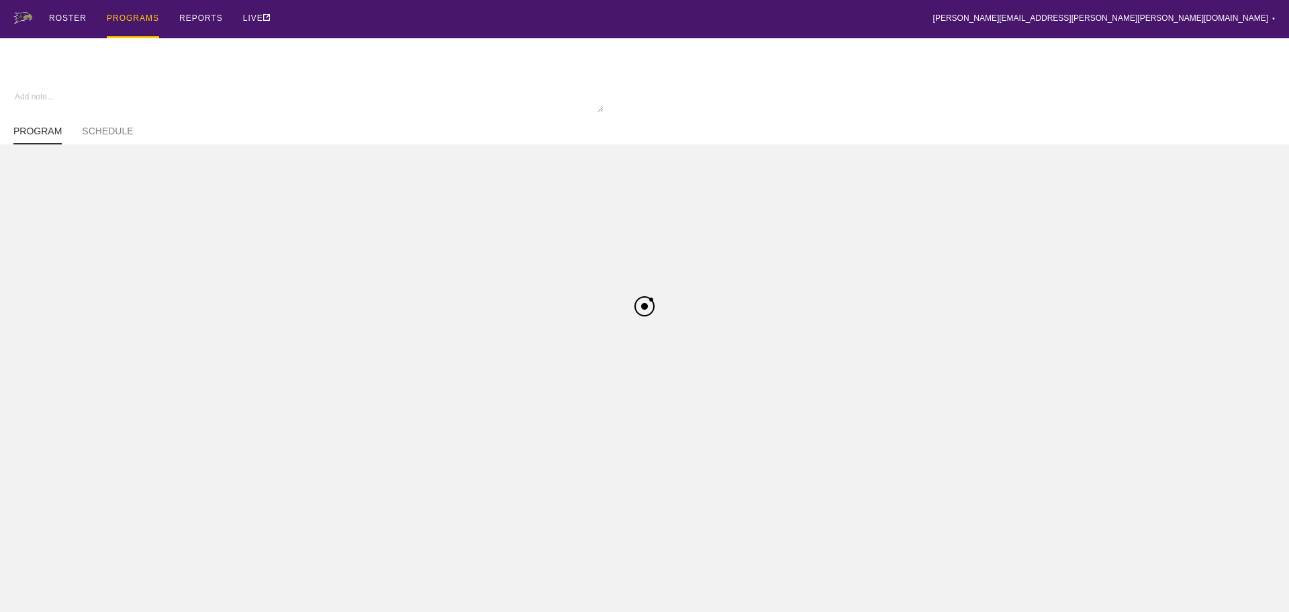
type textarea "x"
type input "Football Maintenance FA25"
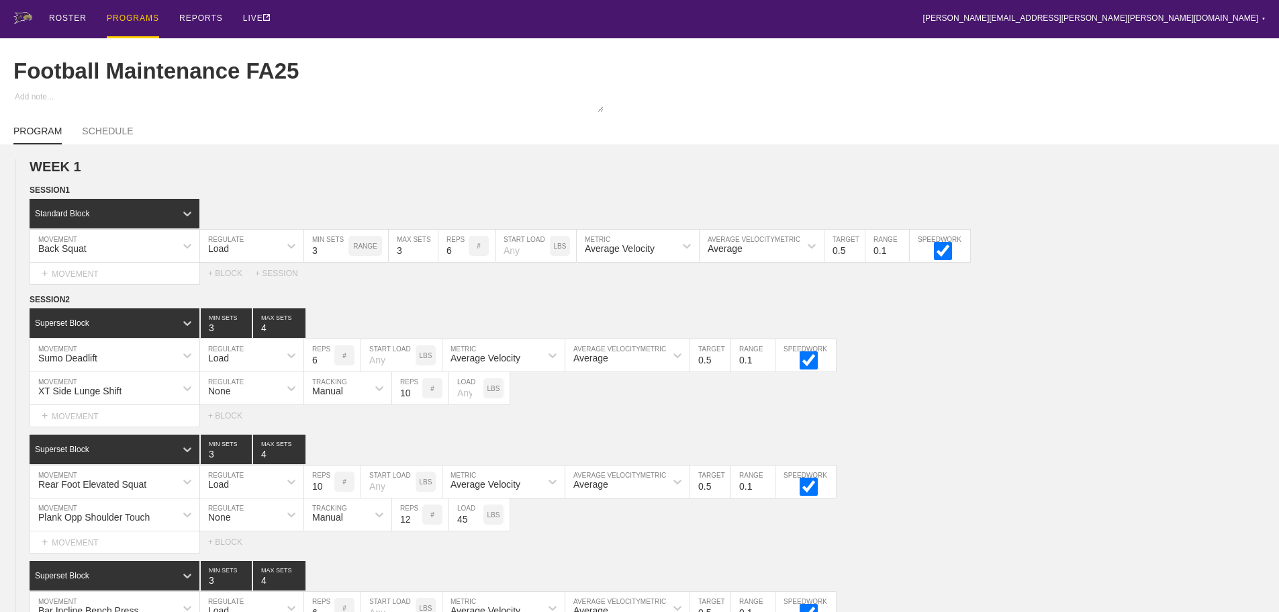
type textarea "x"
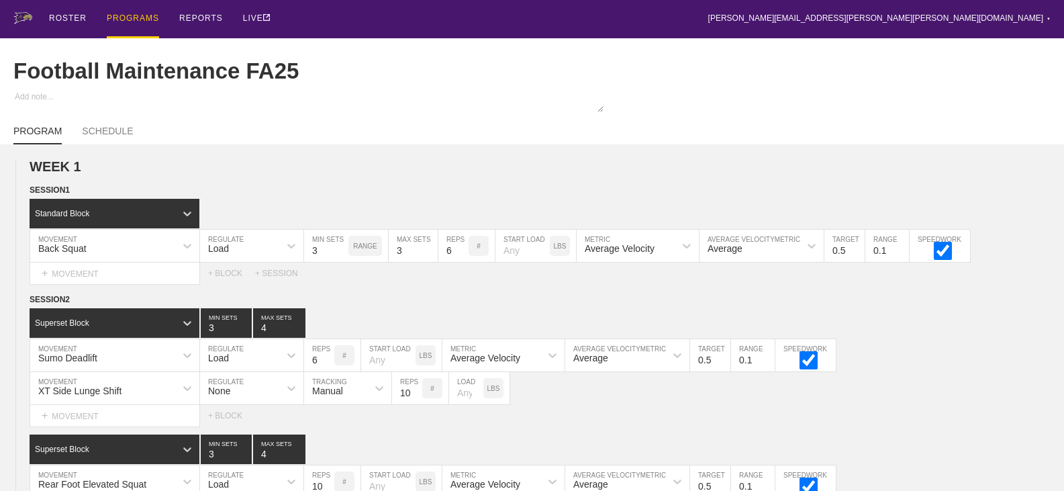
click at [697, 19] on div "ROSTER PROGRAMS REPORTS LIVE [PERSON_NAME][EMAIL_ADDRESS][PERSON_NAME][PERSON_N…" at bounding box center [531, 19] width 1037 height 38
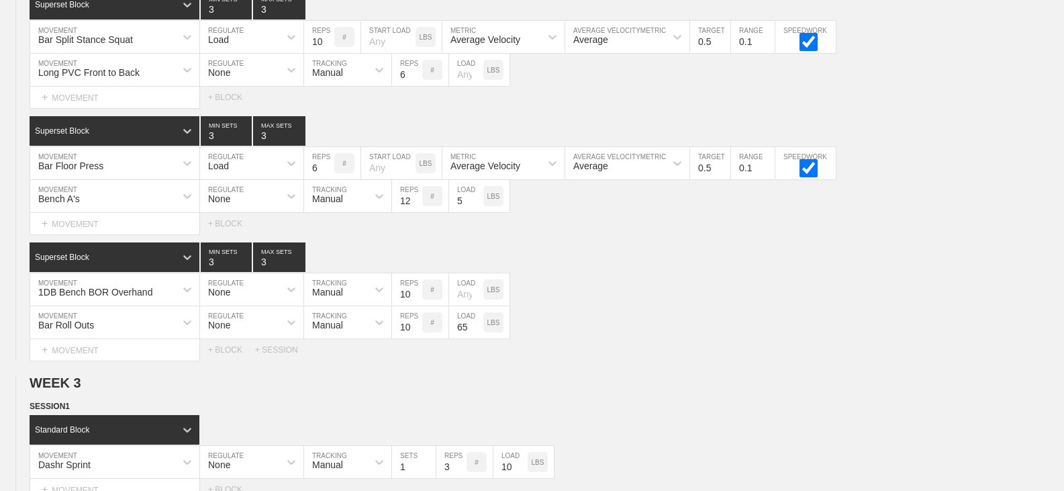
scroll to position [1477, 0]
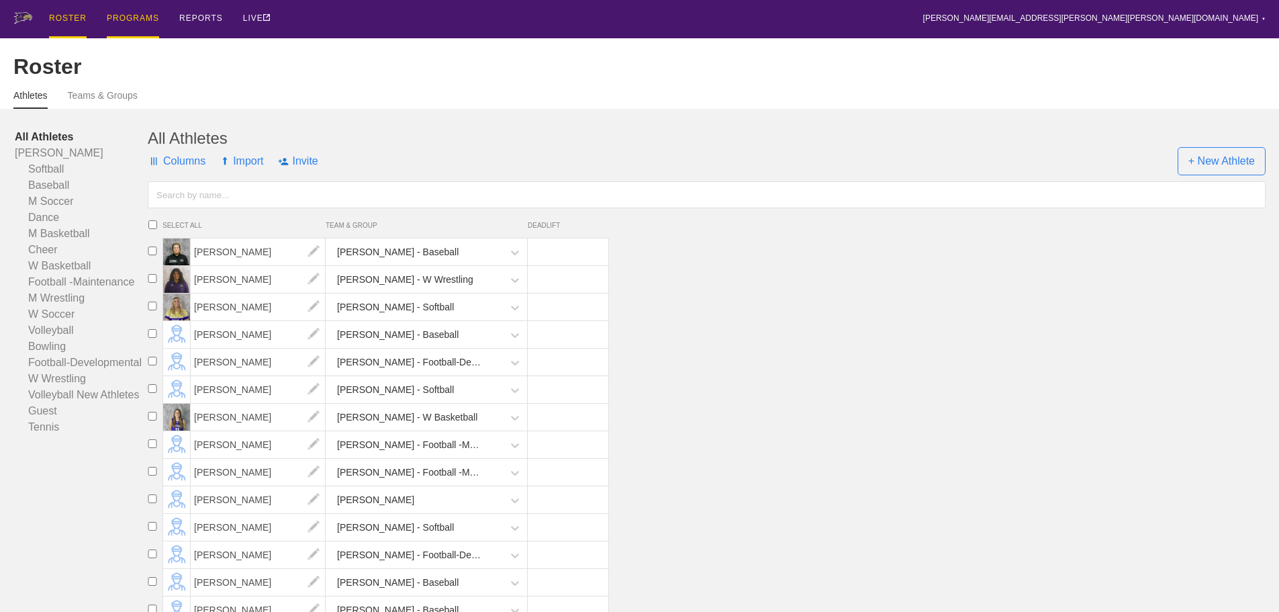
click at [132, 14] on div "PROGRAMS" at bounding box center [133, 19] width 52 height 38
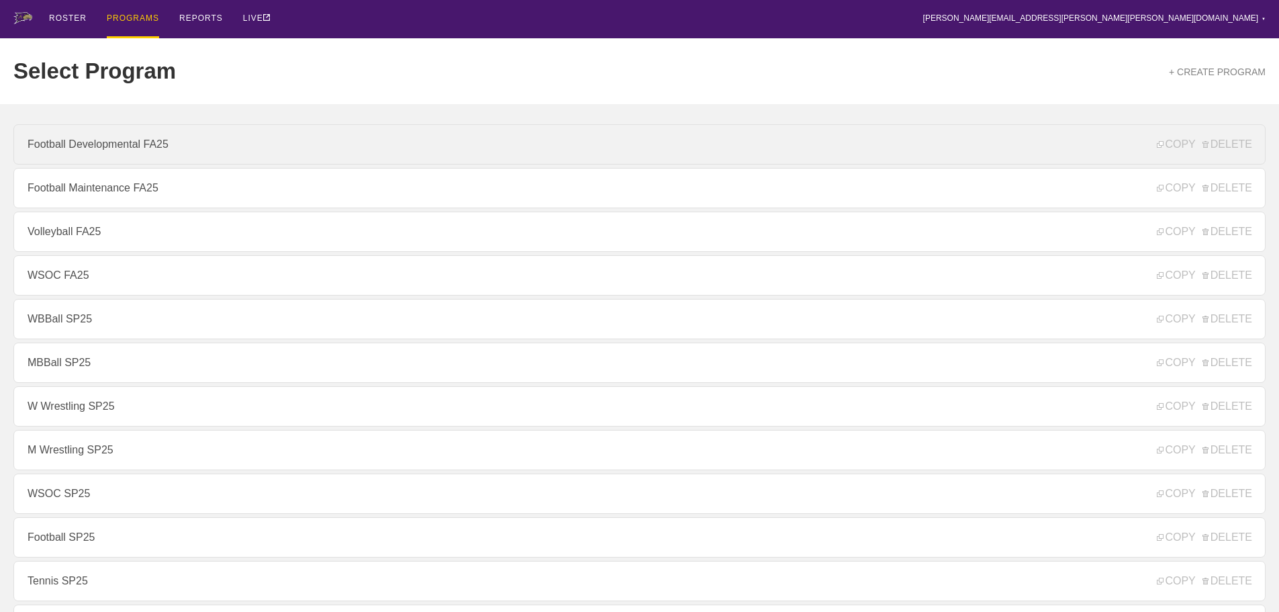
click at [126, 155] on link "Football Developmental FA25" at bounding box center [639, 144] width 1252 height 40
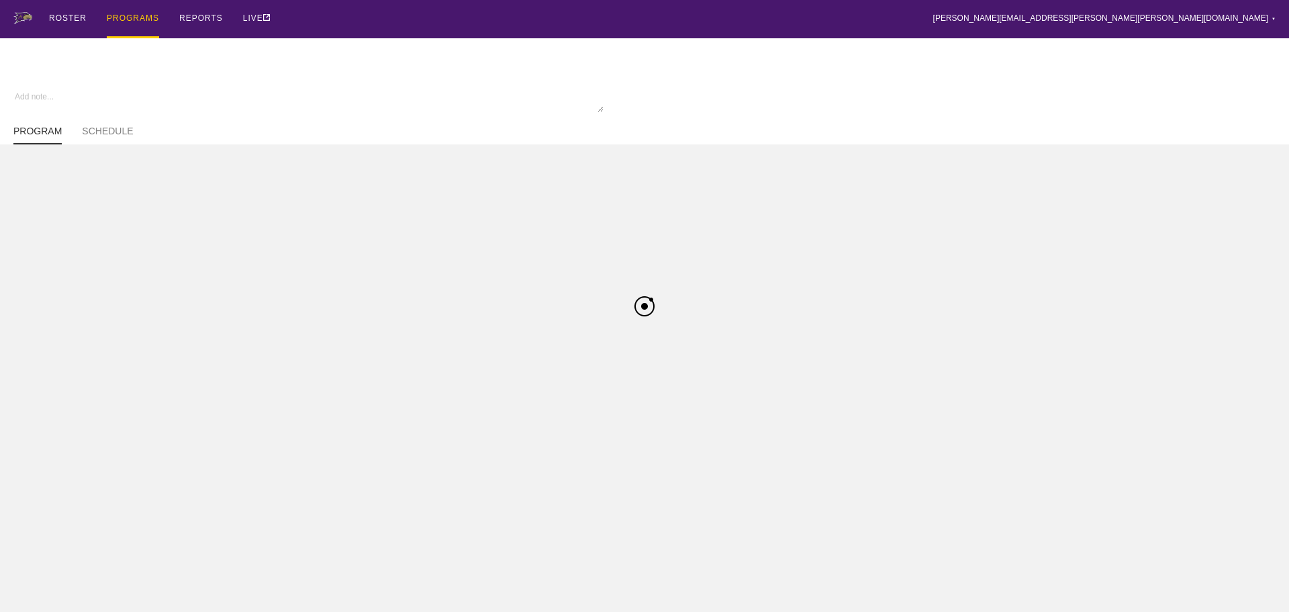
type textarea "x"
type input "Football Developmental FA25"
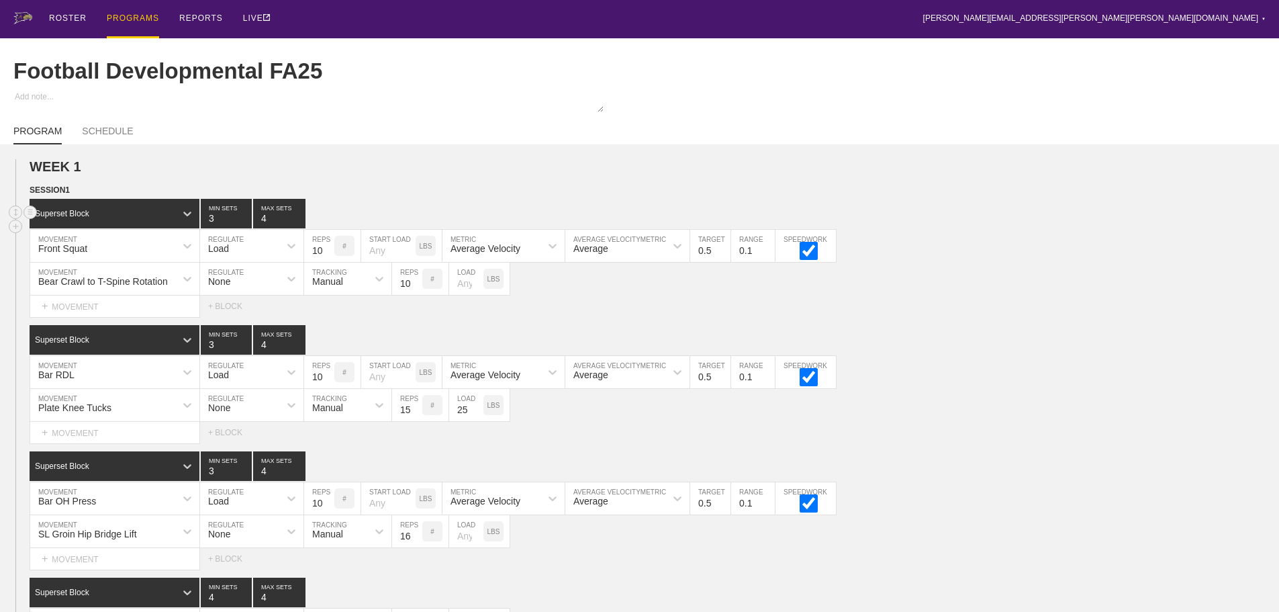
click at [1093, 219] on div "Superset Block 3 MIN SETS 4 MAX SETS" at bounding box center [654, 214] width 1249 height 30
click at [1119, 250] on div "Front Squat MOVEMENT Load REGULATE 10 REPS # START LOAD LBS Average Velocity ME…" at bounding box center [639, 246] width 1279 height 33
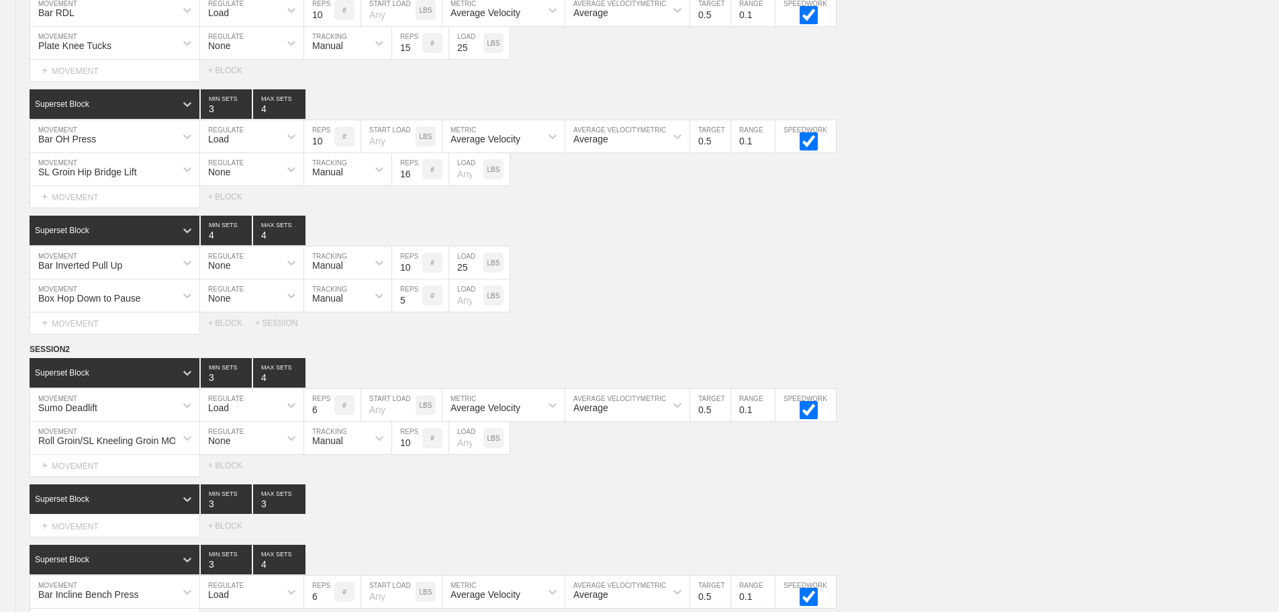
scroll to position [687, 0]
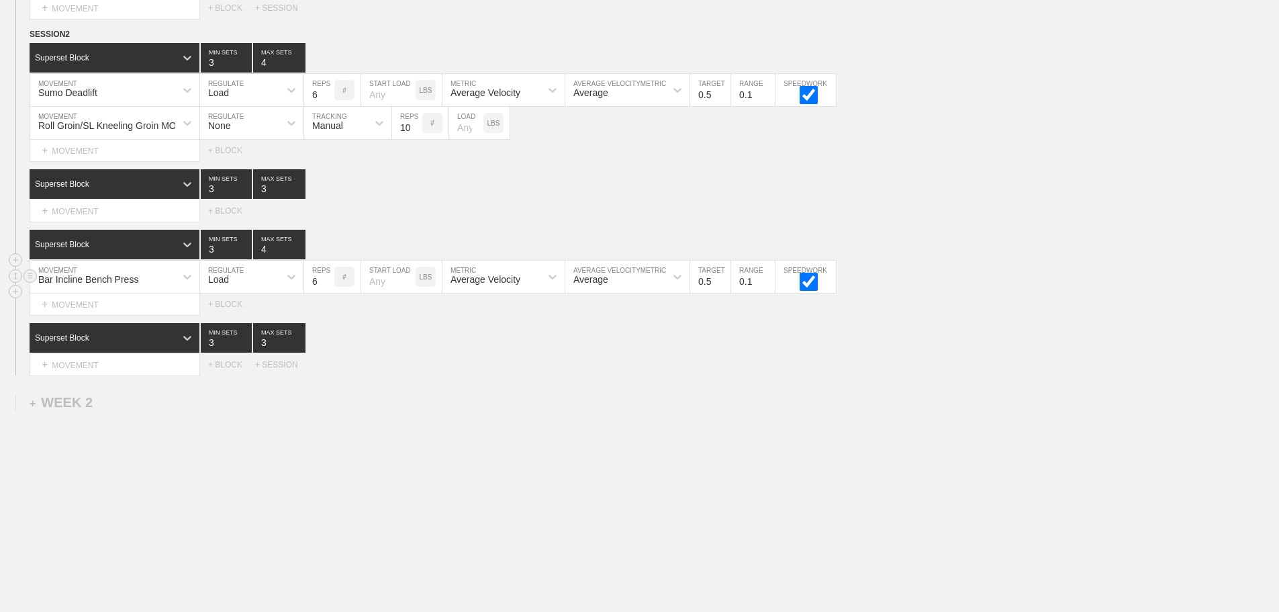
drag, startPoint x: 686, startPoint y: 440, endPoint x: 195, endPoint y: 261, distance: 521.7
click at [666, 432] on div "WEEK 1 DUPLICATE DELETE SESSION 1 Superset Block 3 MIN SETS 4 MAX SETS DUPLICAT…" at bounding box center [639, 40] width 1279 height 1144
click at [106, 208] on div "+ MOVEMENT" at bounding box center [115, 211] width 171 height 22
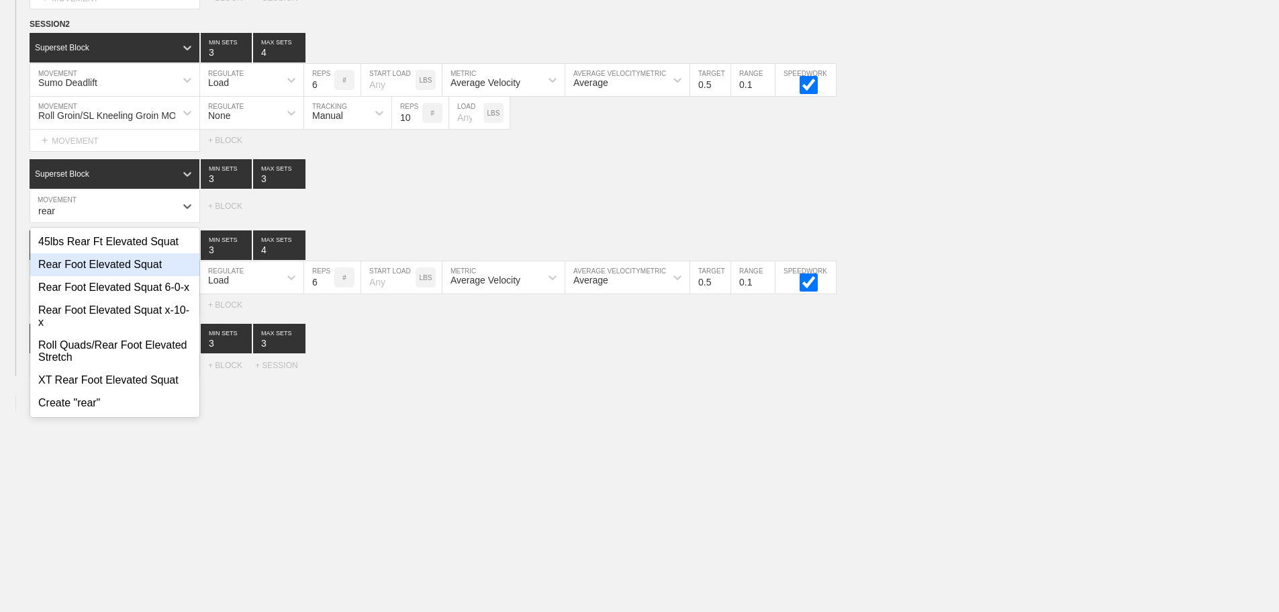
click at [133, 276] on div "Rear Foot Elevated Squat" at bounding box center [114, 264] width 169 height 23
type input "rear"
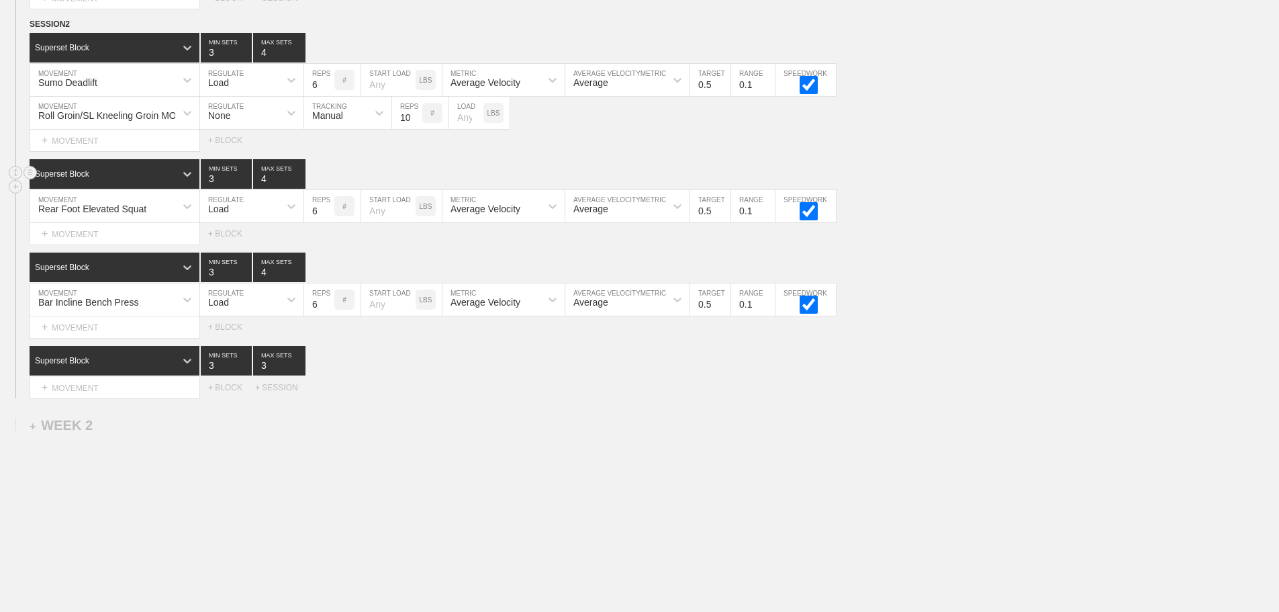
type input "4"
click at [297, 187] on input "4" at bounding box center [279, 174] width 52 height 30
click at [329, 218] on input "7" at bounding box center [319, 206] width 30 height 32
click at [329, 218] on input "8" at bounding box center [319, 206] width 30 height 32
click at [329, 218] on input "9" at bounding box center [319, 206] width 30 height 32
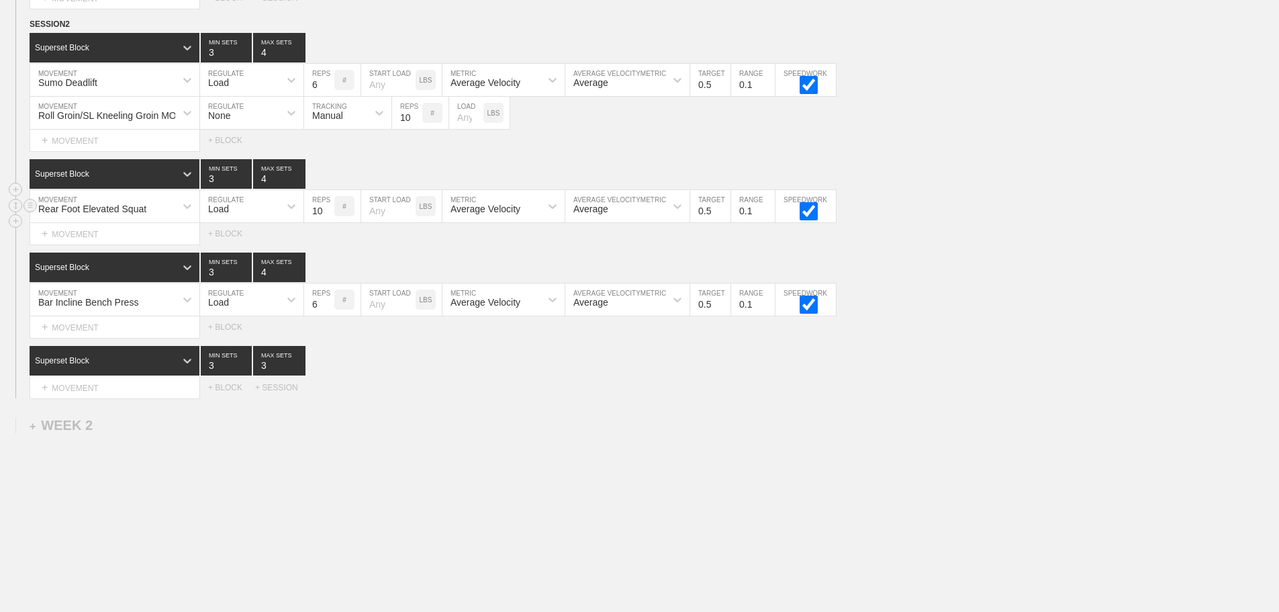
click at [329, 218] on input "10" at bounding box center [319, 206] width 30 height 32
click at [329, 218] on input "11" at bounding box center [319, 206] width 30 height 32
type input "12"
click at [329, 218] on input "12" at bounding box center [319, 206] width 30 height 32
click at [1023, 278] on div "Superset Block 3 MIN SETS 4 MAX SETS" at bounding box center [654, 267] width 1249 height 30
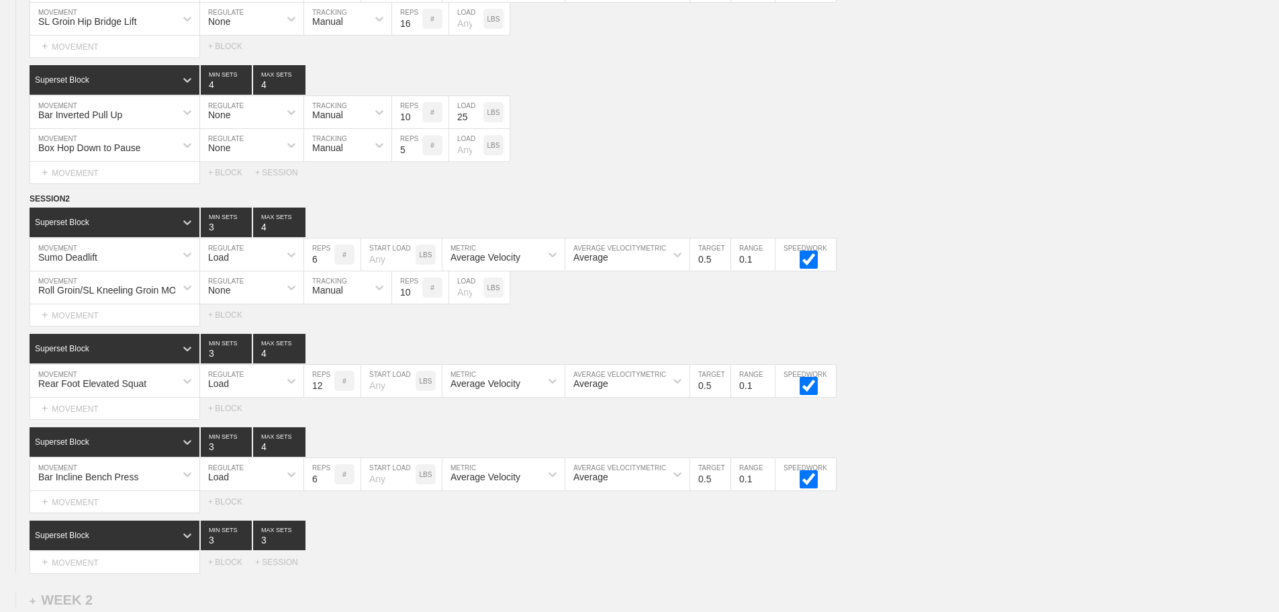
scroll to position [720, 0]
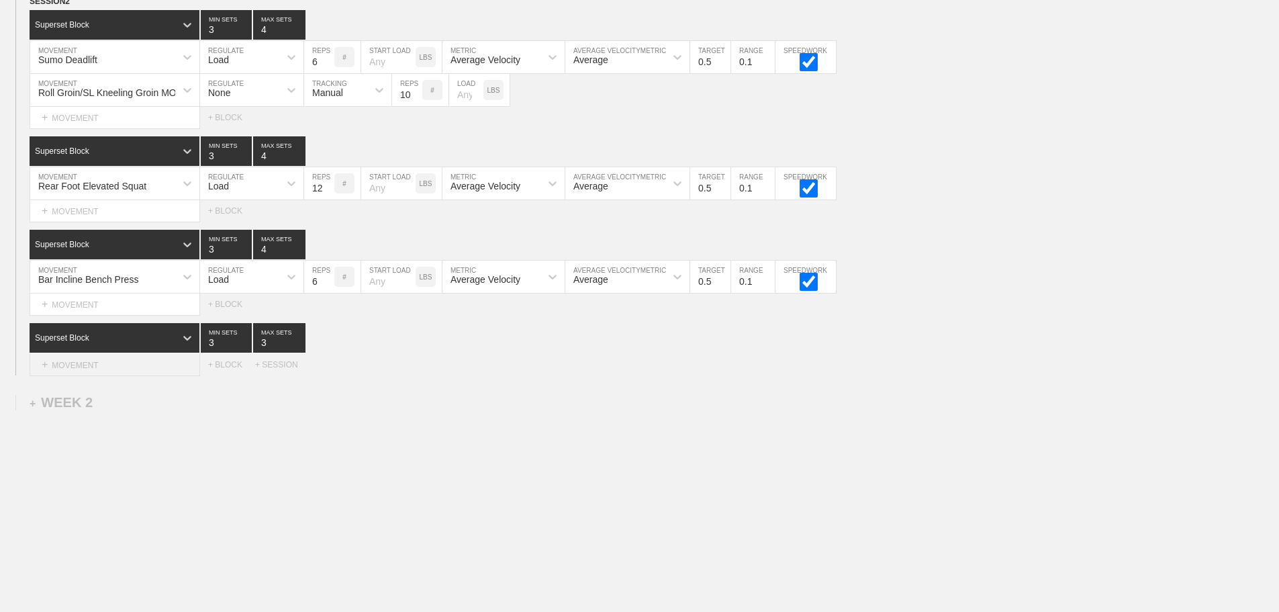
click at [96, 369] on div "+ MOVEMENT" at bounding box center [115, 365] width 171 height 22
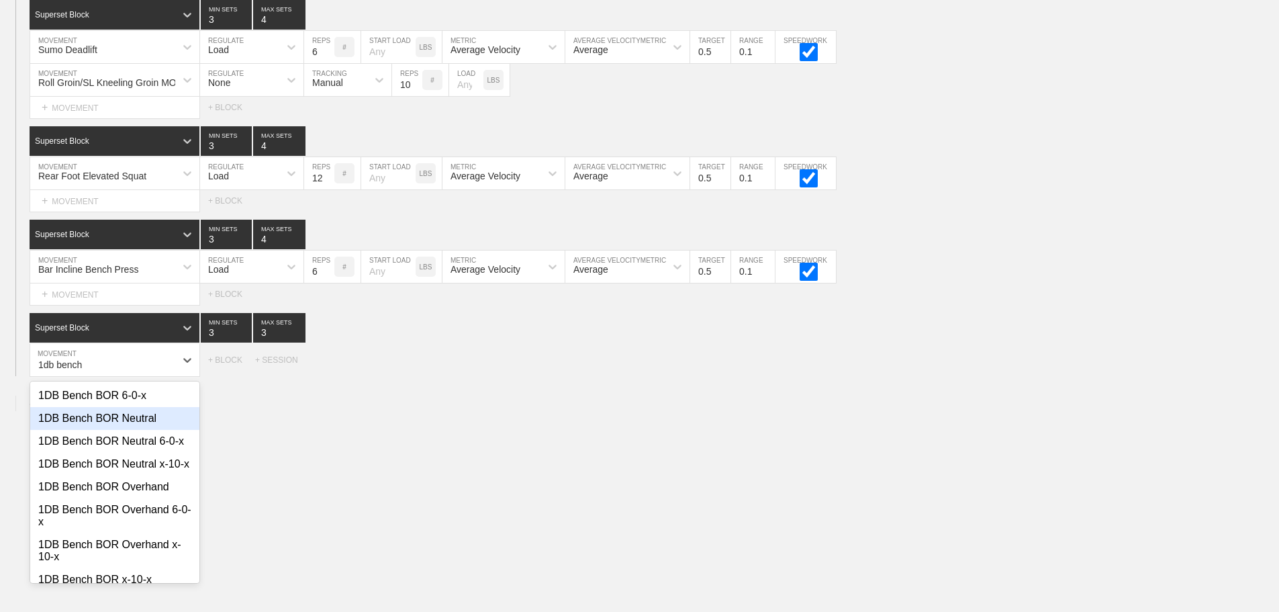
click at [126, 430] on div "1DB Bench BOR Neutral" at bounding box center [114, 418] width 169 height 23
type input "1db bench"
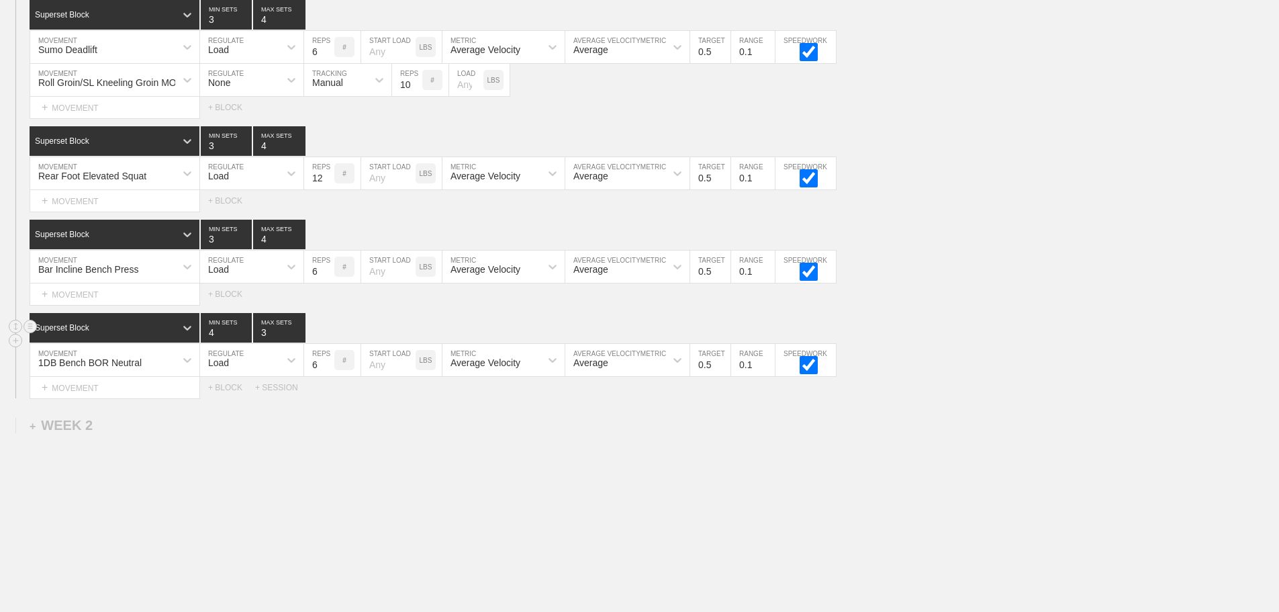
type input "4"
click at [244, 339] on input "4" at bounding box center [226, 328] width 51 height 30
type input "4"
click at [299, 338] on input "4" at bounding box center [279, 328] width 52 height 30
click at [328, 369] on input "7" at bounding box center [319, 360] width 30 height 32
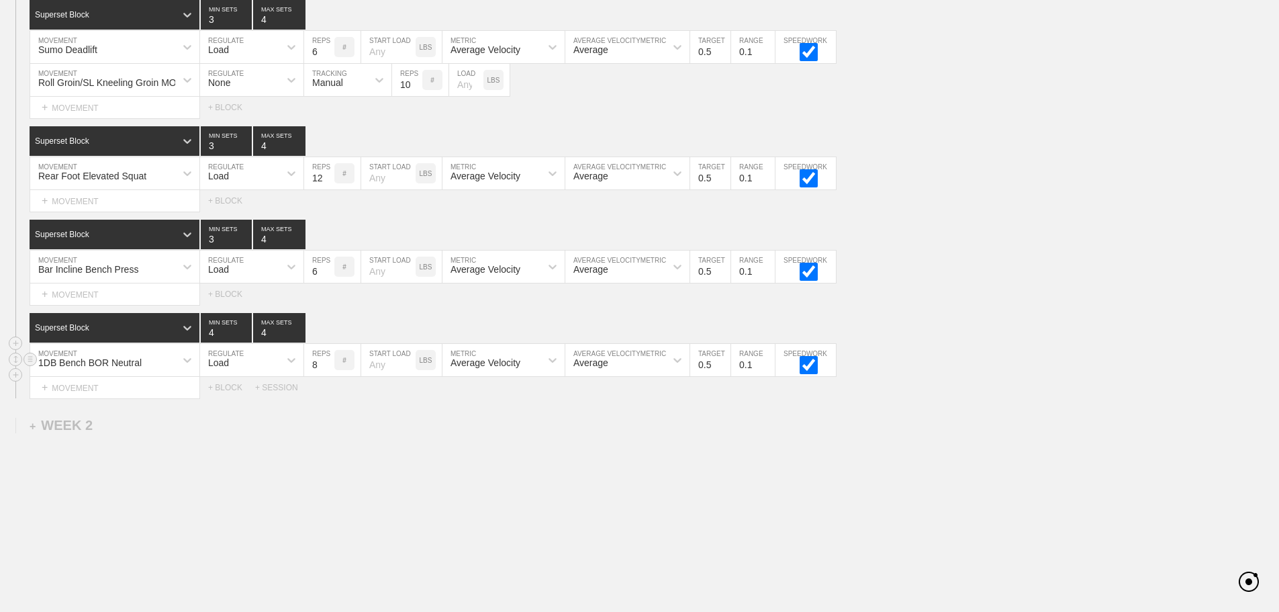
click at [328, 369] on input "8" at bounding box center [319, 360] width 30 height 32
click at [328, 369] on input "9" at bounding box center [319, 360] width 30 height 32
click at [328, 369] on input "10" at bounding box center [319, 360] width 30 height 32
click at [328, 369] on input "11" at bounding box center [319, 360] width 30 height 32
type input "12"
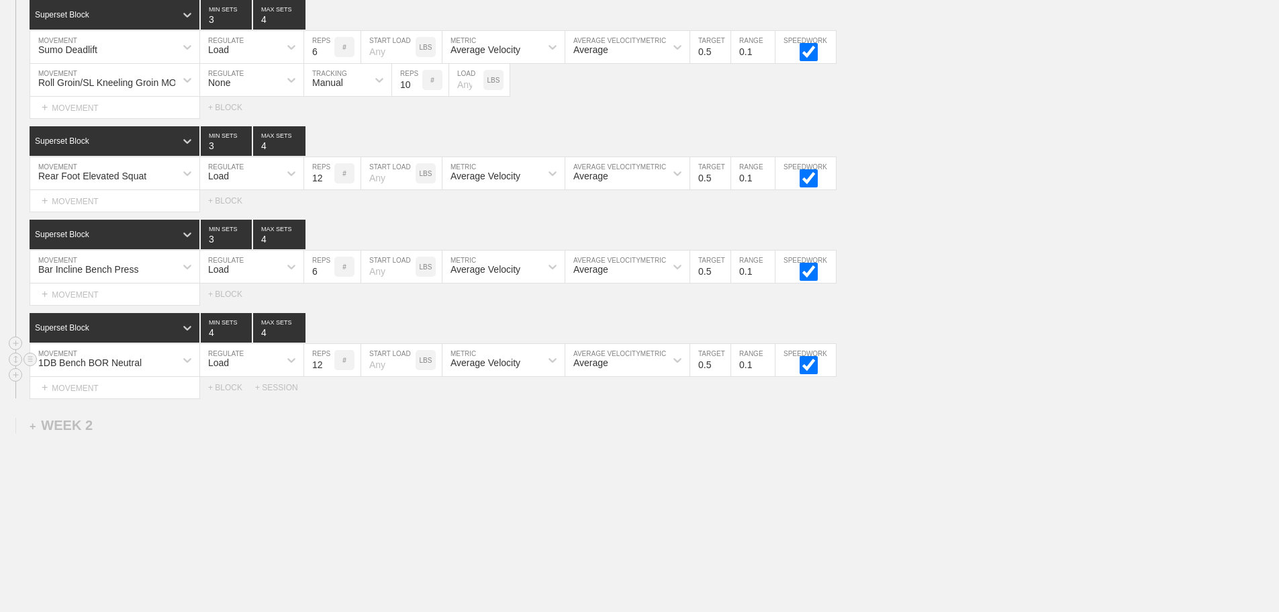
click at [328, 369] on input "12" at bounding box center [319, 360] width 30 height 32
click at [244, 371] on div "Load" at bounding box center [239, 359] width 79 height 23
click at [230, 402] on div "None" at bounding box center [251, 395] width 103 height 23
click at [335, 368] on div "Sensor" at bounding box center [327, 362] width 30 height 11
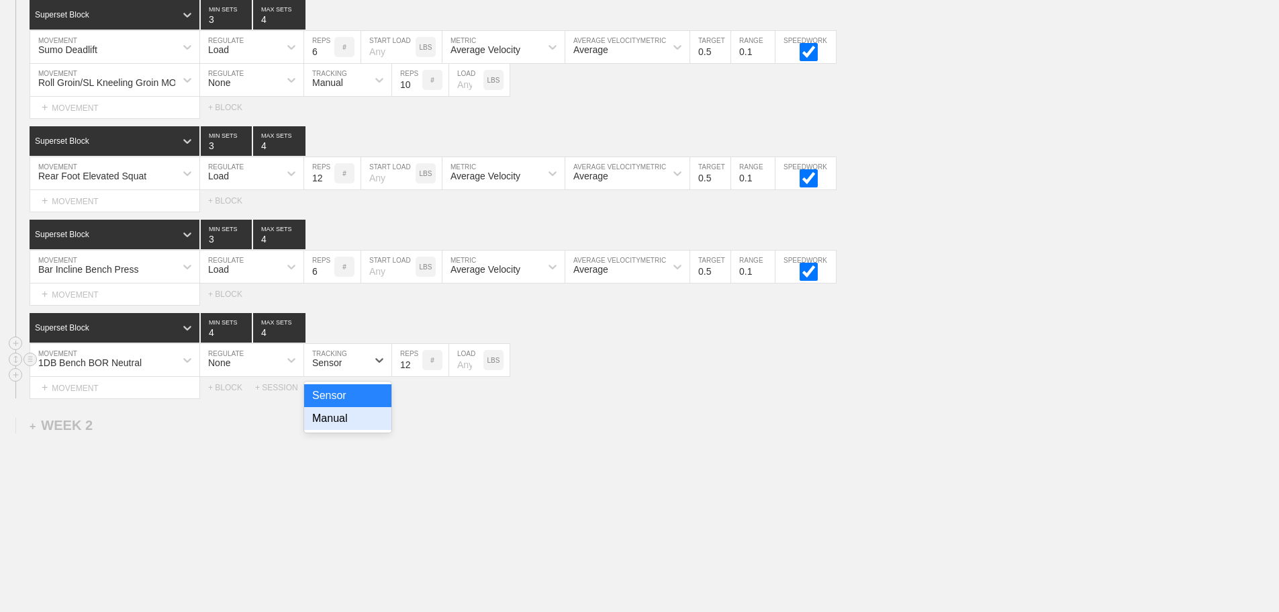
click at [340, 426] on div "Manual" at bounding box center [347, 418] width 87 height 23
click at [432, 513] on div "WEEK 1 DUPLICATE DELETE SESSION 1 Superset Block 3 MIN SETS 4 MAX SETS DUPLICAT…" at bounding box center [639, 30] width 1279 height 1210
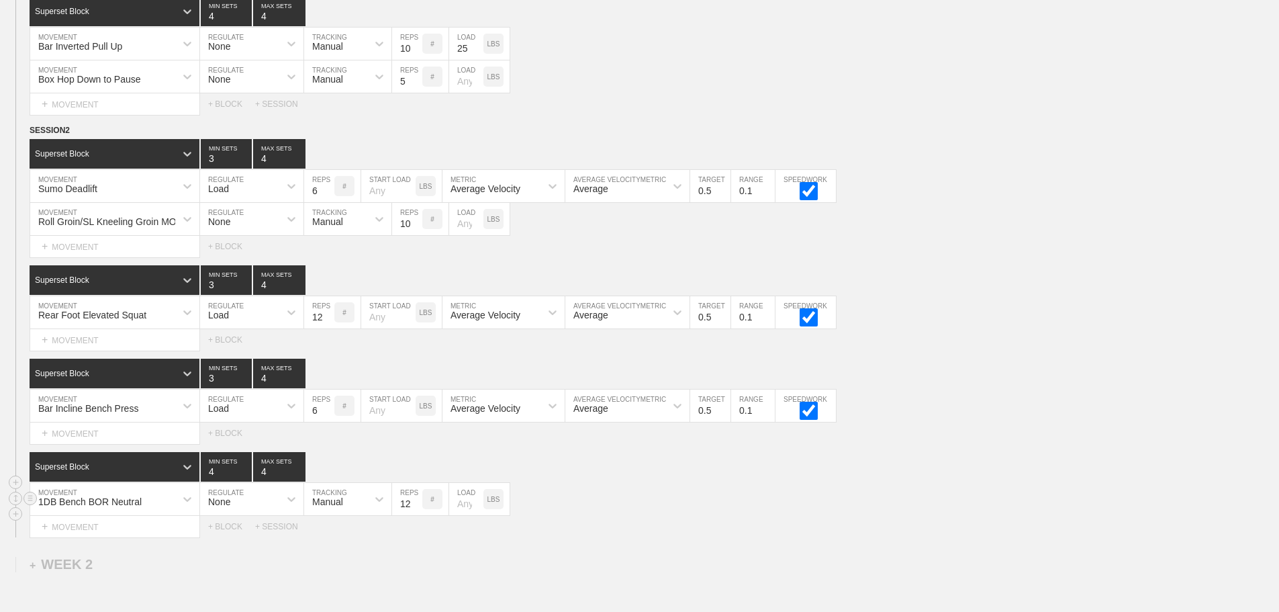
scroll to position [753, 0]
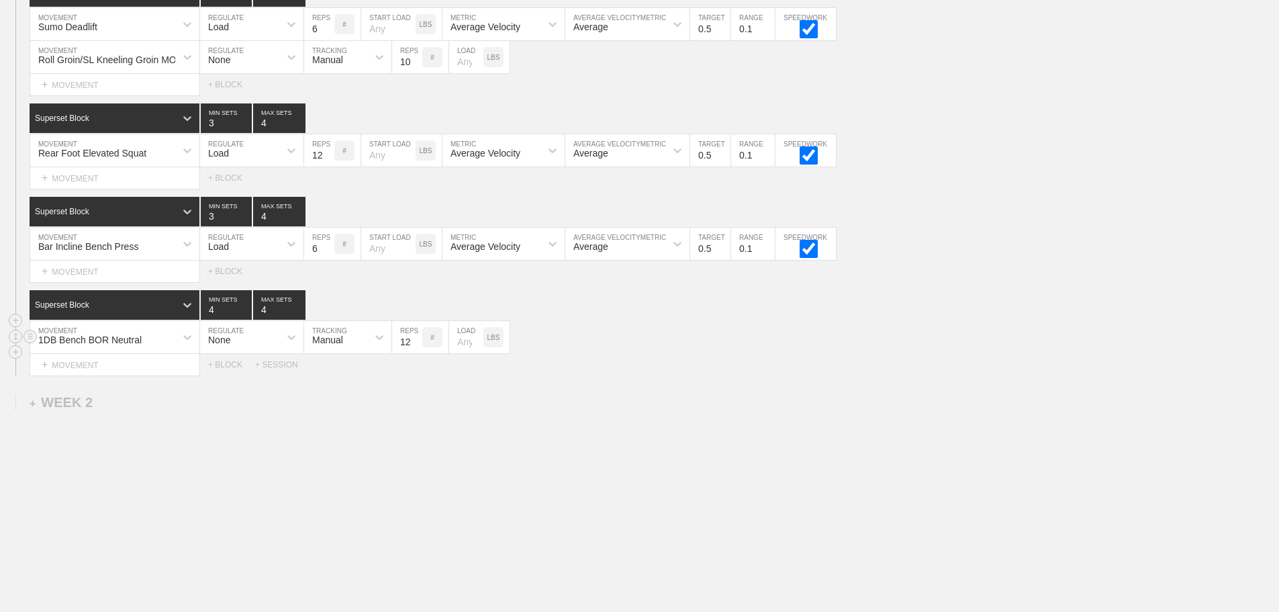
click at [667, 442] on div "WEEK 1 DUPLICATE DELETE SESSION 1 Superset Block 3 MIN SETS 4 MAX SETS DUPLICAT…" at bounding box center [639, 7] width 1279 height 1210
click at [675, 406] on div "WEEK 1 DUPLICATE DELETE SESSION 1 Superset Block 3 MIN SETS 4 MAX SETS DUPLICAT…" at bounding box center [639, 7] width 1279 height 1210
click at [699, 449] on div "WEEK 1 DUPLICATE DELETE SESSION 1 Superset Block 3 MIN SETS 4 MAX SETS DUPLICAT…" at bounding box center [639, 7] width 1279 height 1210
click at [994, 275] on div "Select... MOVEMENT + MOVEMENT + BLOCK" at bounding box center [639, 271] width 1279 height 21
click at [627, 404] on div "WEEK 1 DUPLICATE DELETE SESSION 1 Superset Block 3 MIN SETS 4 MAX SETS DUPLICAT…" at bounding box center [639, 7] width 1279 height 1210
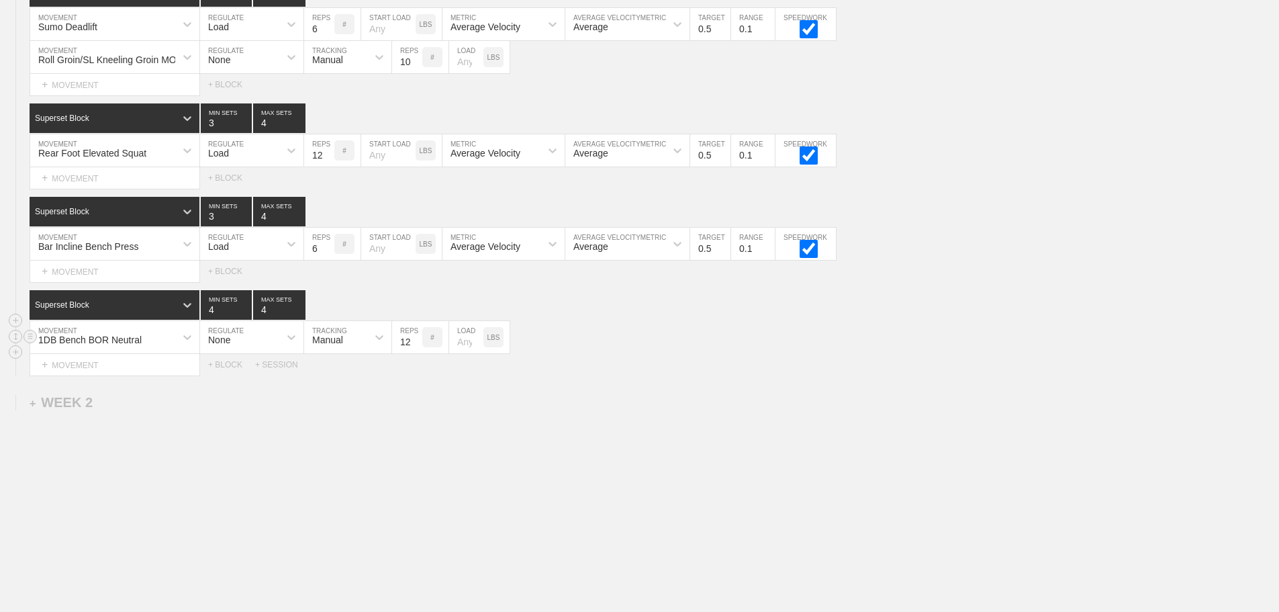
click at [692, 389] on div "WEEK 1 DUPLICATE DELETE SESSION 1 Superset Block 3 MIN SETS 4 MAX SETS DUPLICAT…" at bounding box center [639, 7] width 1279 height 1210
click at [706, 378] on div "WEEK 1 DUPLICATE DELETE SESSION 1 Superset Block 3 MIN SETS 4 MAX SETS DUPLICAT…" at bounding box center [639, 7] width 1279 height 1210
click at [94, 180] on div "+ MOVEMENT" at bounding box center [115, 178] width 171 height 22
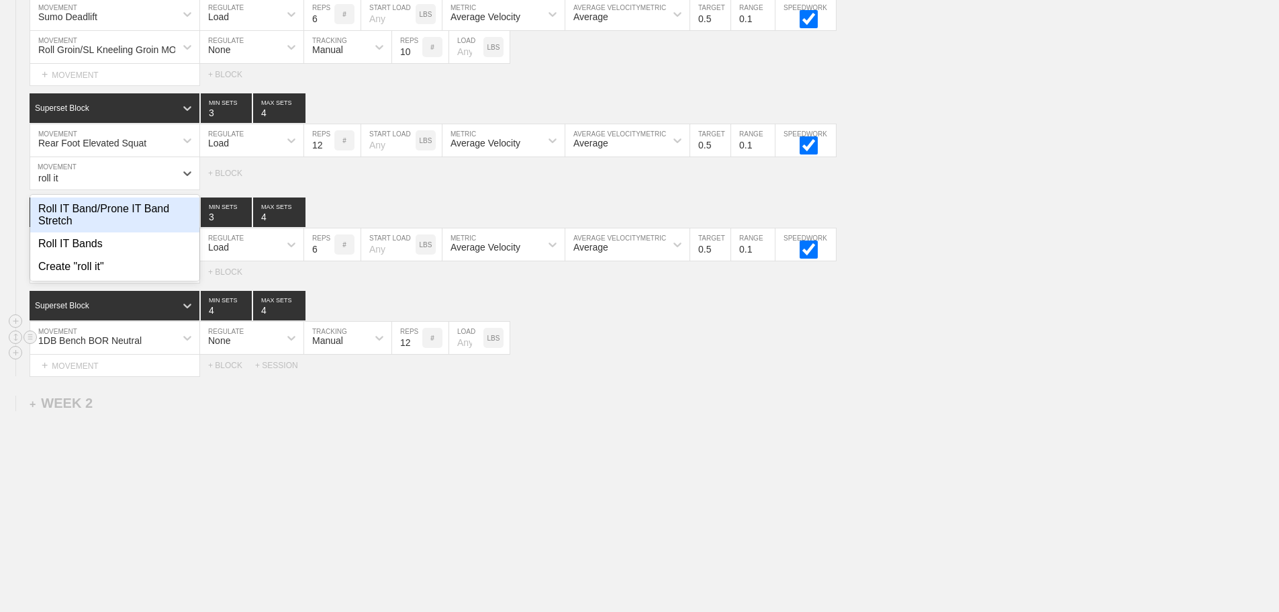
click at [119, 220] on div "Roll IT Band/Prone IT Band Stretch" at bounding box center [114, 214] width 169 height 35
type input "roll it"
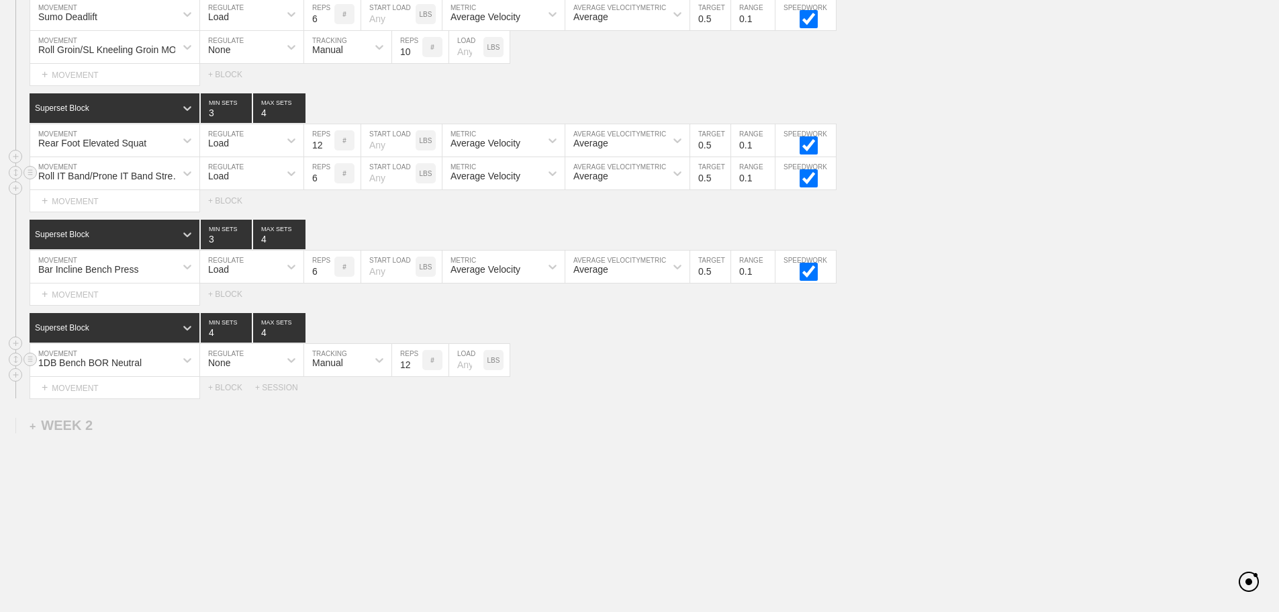
click at [244, 184] on div "Load" at bounding box center [239, 173] width 79 height 23
click at [235, 217] on div "None" at bounding box center [251, 208] width 103 height 23
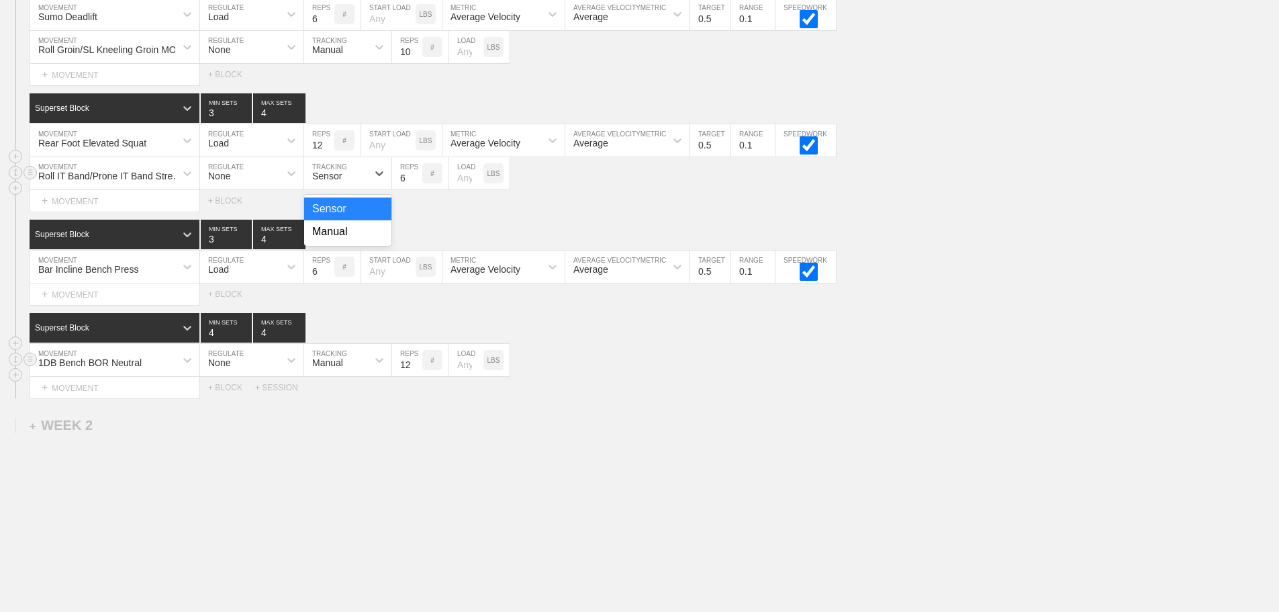
click at [338, 181] on div "Sensor" at bounding box center [327, 176] width 30 height 11
drag, startPoint x: 333, startPoint y: 243, endPoint x: 344, endPoint y: 241, distance: 11.6
click at [335, 243] on div "Manual" at bounding box center [347, 231] width 87 height 23
click at [416, 183] on input "7" at bounding box center [407, 173] width 30 height 32
click at [416, 183] on input "8" at bounding box center [407, 173] width 30 height 32
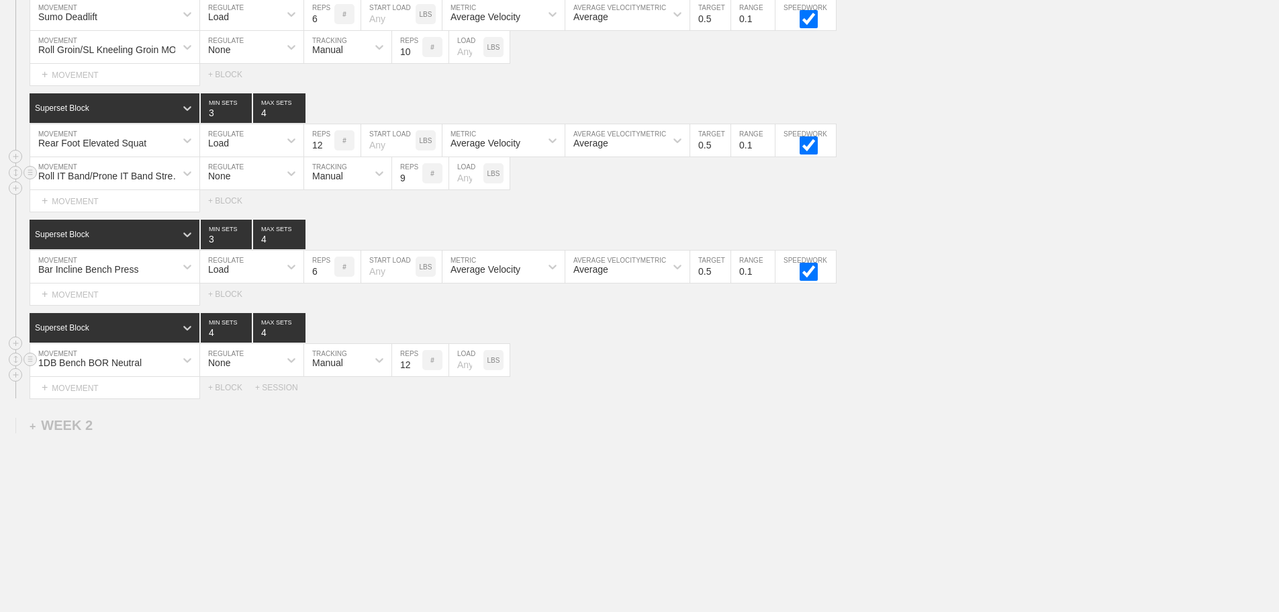
click at [416, 183] on input "9" at bounding box center [407, 173] width 30 height 32
type input "10"
click at [416, 183] on input "10" at bounding box center [407, 173] width 30 height 32
click at [808, 472] on div "WEEK 1 DUPLICATE DELETE SESSION 1 Superset Block 3 MIN SETS 4 MAX SETS DUPLICAT…" at bounding box center [639, 13] width 1279 height 1243
click at [652, 393] on div "Select... MOVEMENT + MOVEMENT + BLOCK + SESSION" at bounding box center [639, 387] width 1279 height 21
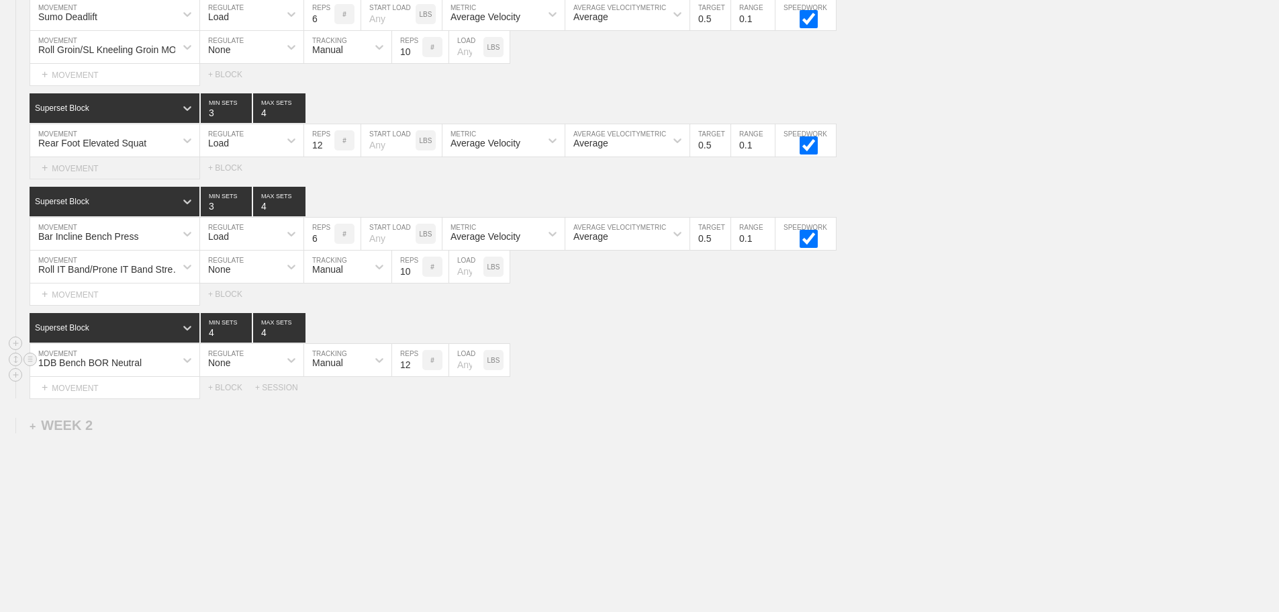
click at [88, 178] on div "+ MOVEMENT" at bounding box center [115, 168] width 171 height 22
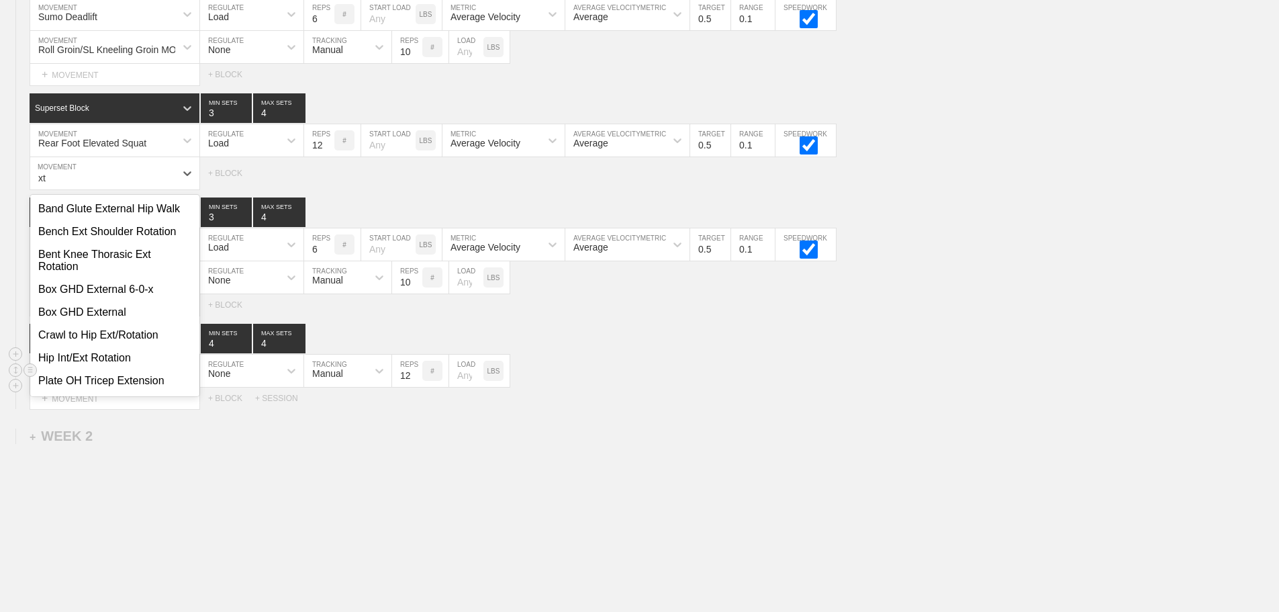
type input "x"
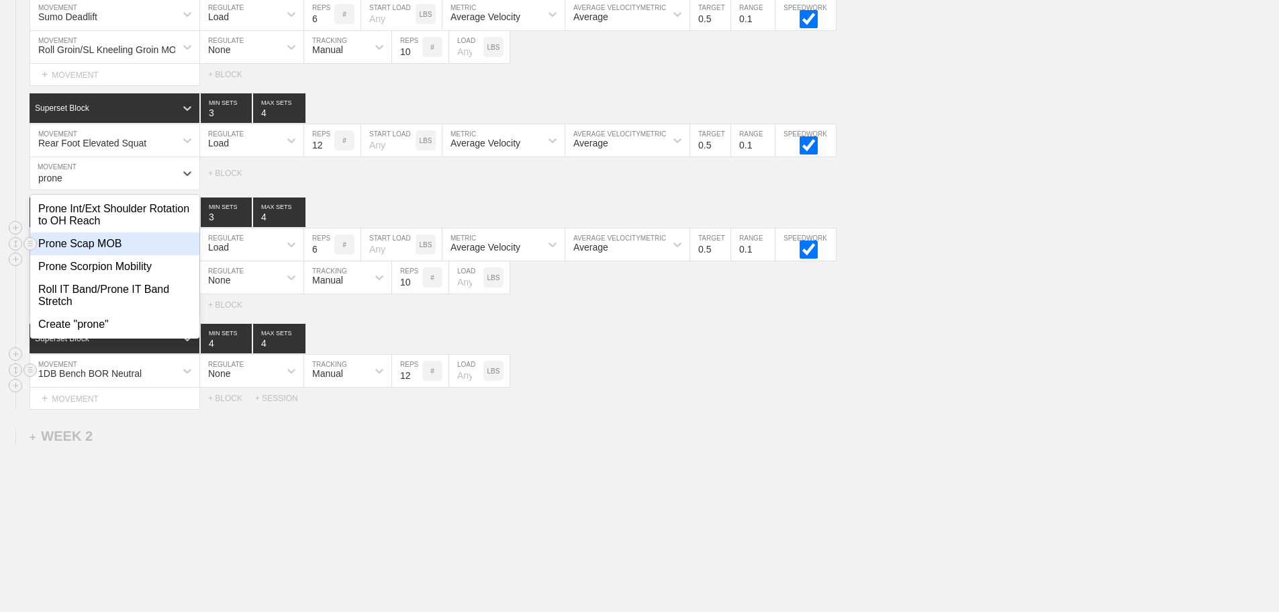
type input "prone"
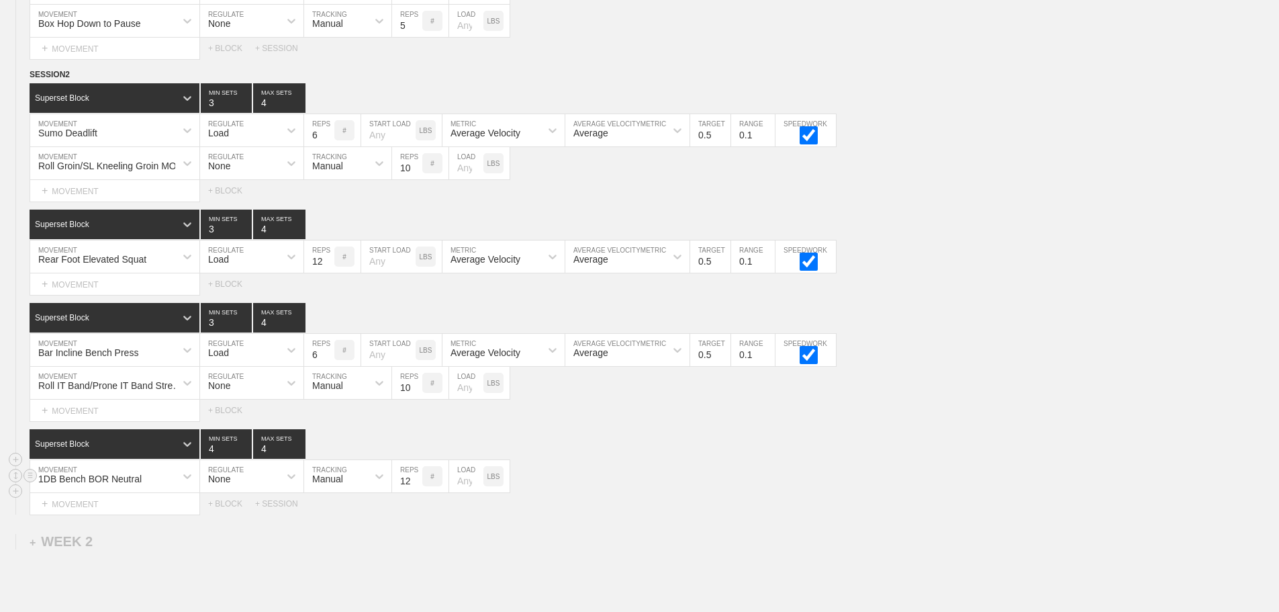
scroll to position [786, 0]
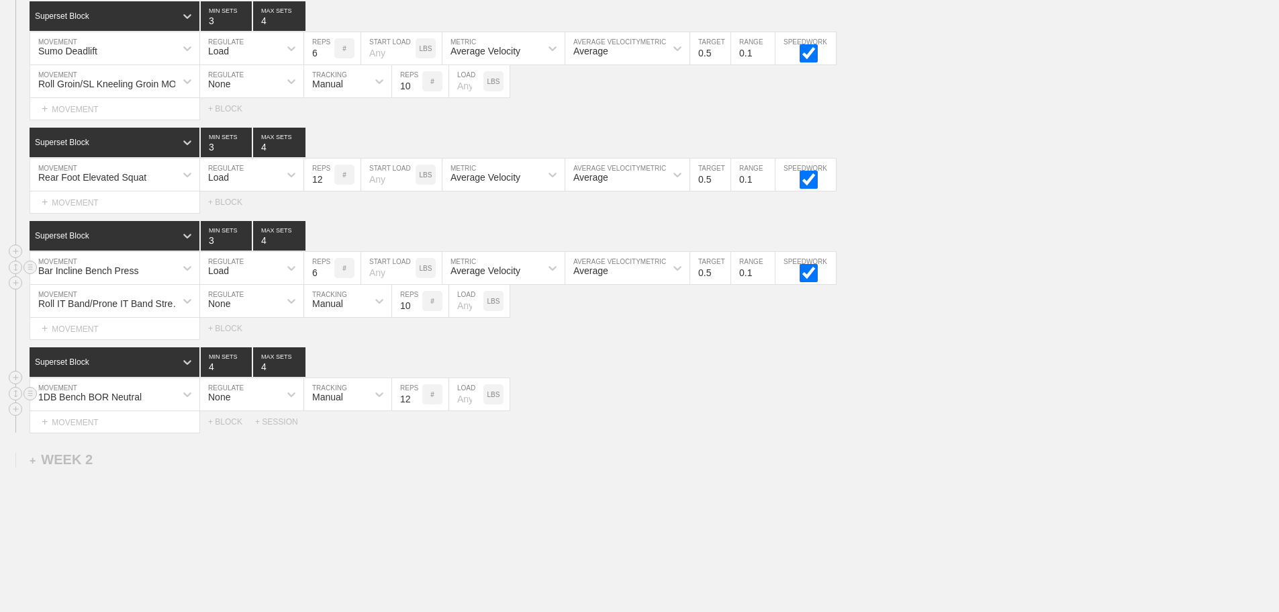
click at [1088, 285] on div "Bar Incline Bench Press MOVEMENT Load REGULATE 6 REPS # START LOAD LBS Average …" at bounding box center [639, 268] width 1279 height 33
click at [142, 214] on div "+ MOVEMENT" at bounding box center [115, 202] width 171 height 22
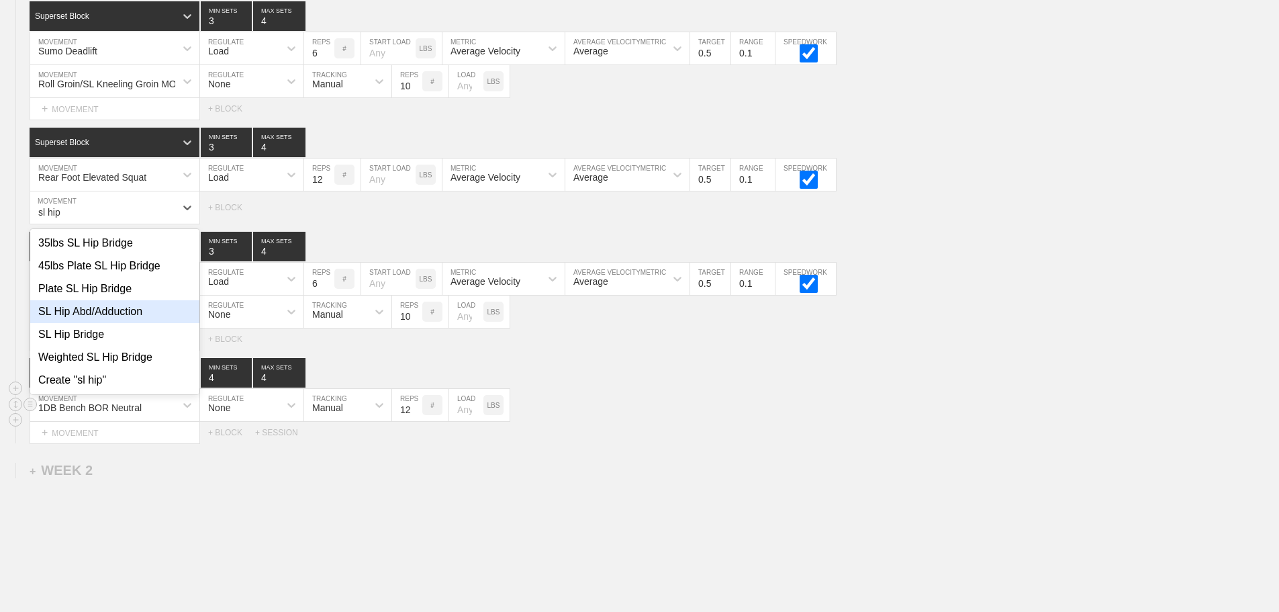
click at [105, 323] on div "SL Hip Abd/Adduction" at bounding box center [114, 311] width 169 height 23
type input "sl hip"
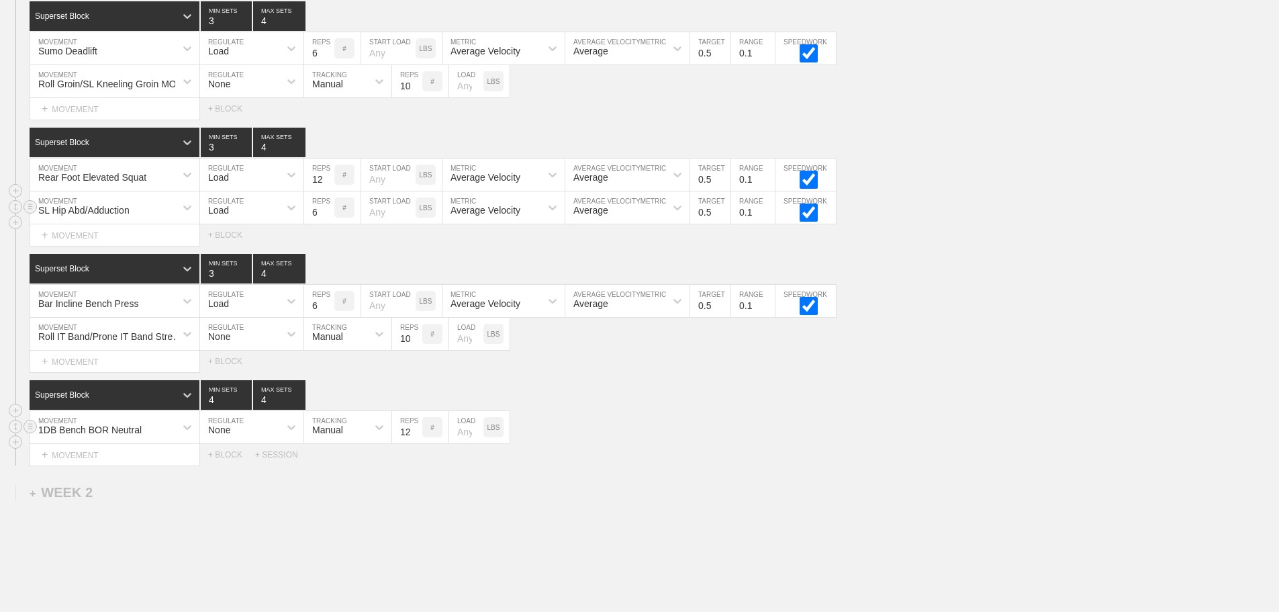
click at [256, 219] on div "Load" at bounding box center [239, 207] width 79 height 23
drag, startPoint x: 230, startPoint y: 250, endPoint x: 289, endPoint y: 236, distance: 60.9
click at [231, 250] on div "None" at bounding box center [251, 243] width 103 height 23
drag, startPoint x: 329, startPoint y: 218, endPoint x: 339, endPoint y: 234, distance: 19.0
click at [330, 216] on div "Sensor" at bounding box center [327, 210] width 30 height 11
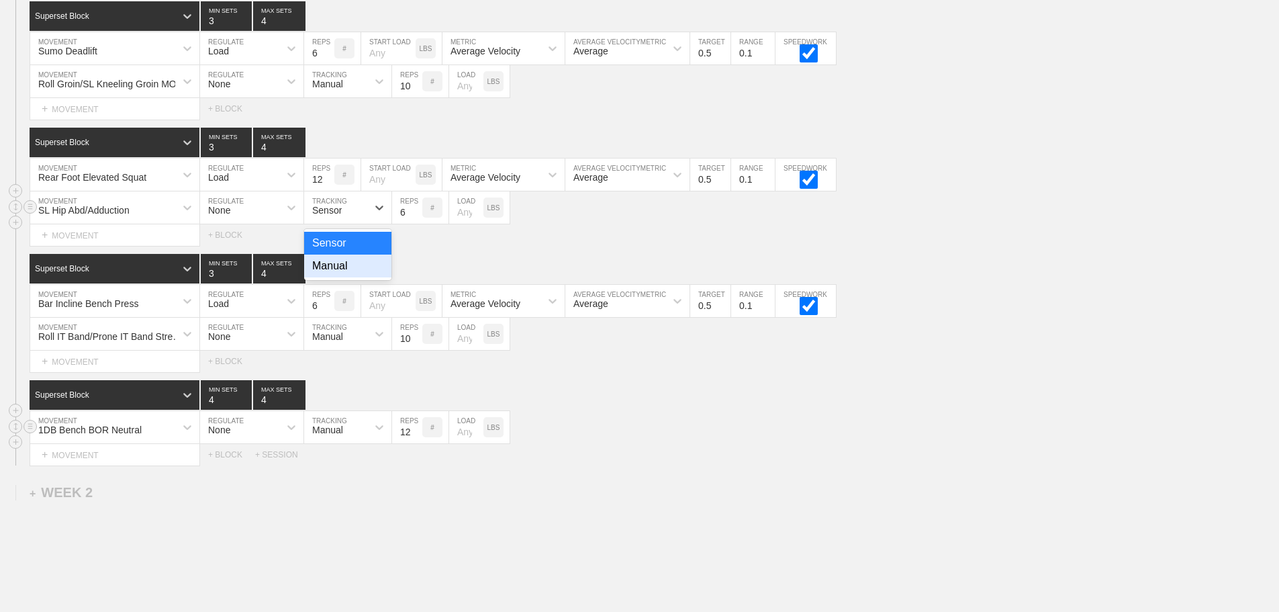
click at [347, 277] on div "Manual" at bounding box center [347, 265] width 87 height 23
click at [415, 218] on input "7" at bounding box center [407, 207] width 30 height 32
click at [415, 218] on input "8" at bounding box center [407, 207] width 30 height 32
click at [415, 218] on input "9" at bounding box center [407, 207] width 30 height 32
type input "10"
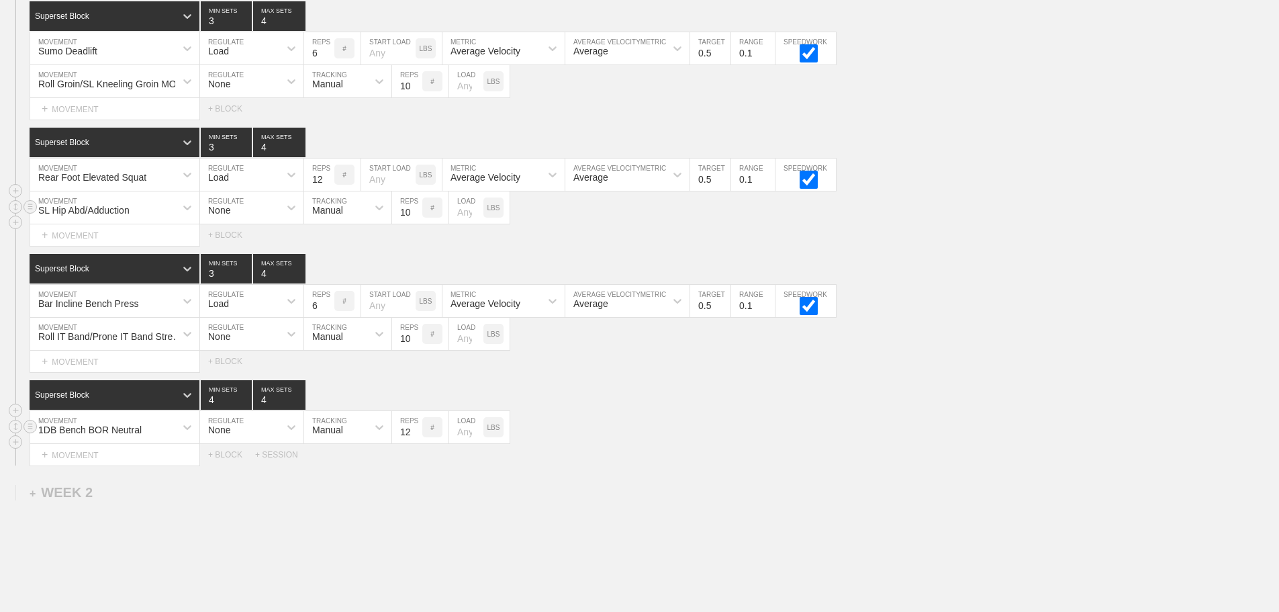
click at [415, 218] on input "10" at bounding box center [407, 207] width 30 height 32
click at [755, 480] on div "WEEK 1 DUPLICATE DELETE SESSION 1 Superset Block 3 MIN SETS 4 MAX SETS DUPLICAT…" at bounding box center [639, 64] width 1279 height 1276
click at [757, 482] on div "WEEK 1 DUPLICATE DELETE SESSION 1 Superset Block 3 MIN SETS 4 MAX SETS DUPLICAT…" at bounding box center [639, 64] width 1279 height 1276
click at [107, 466] on div "+ MOVEMENT" at bounding box center [115, 455] width 171 height 22
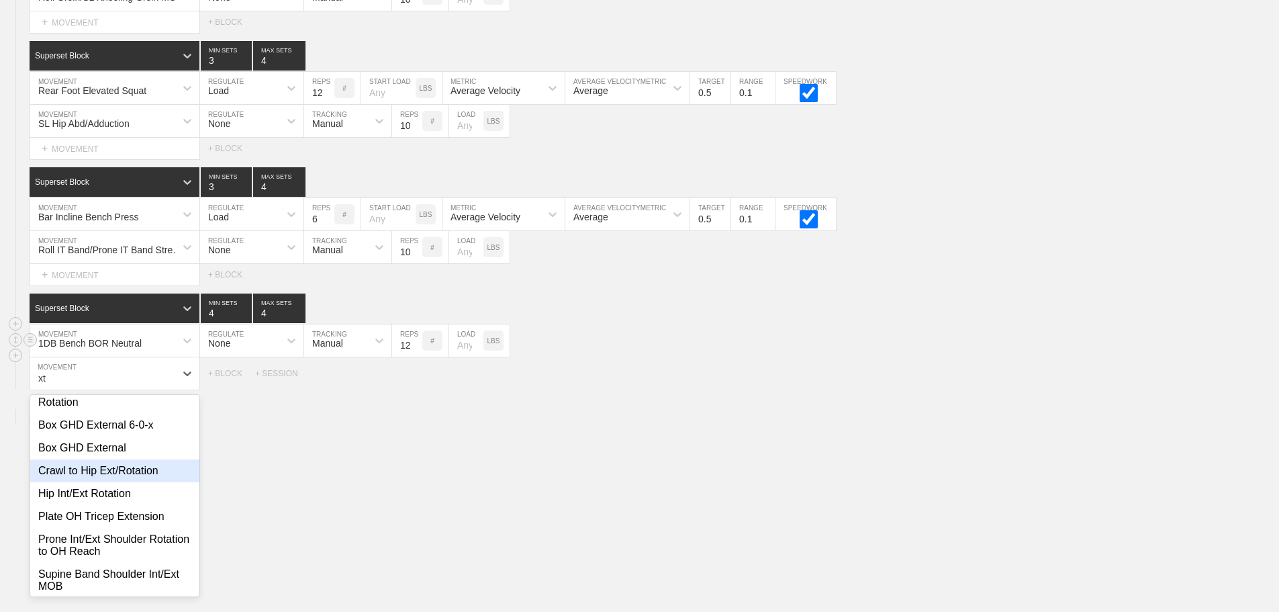
scroll to position [0, 0]
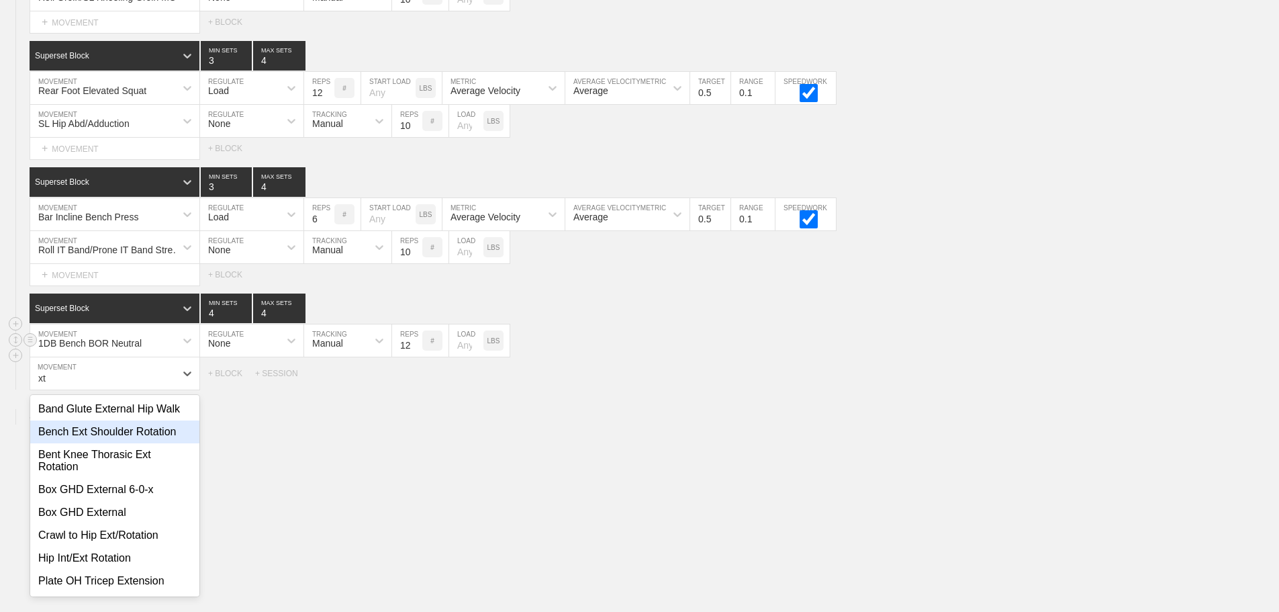
type input "xt"
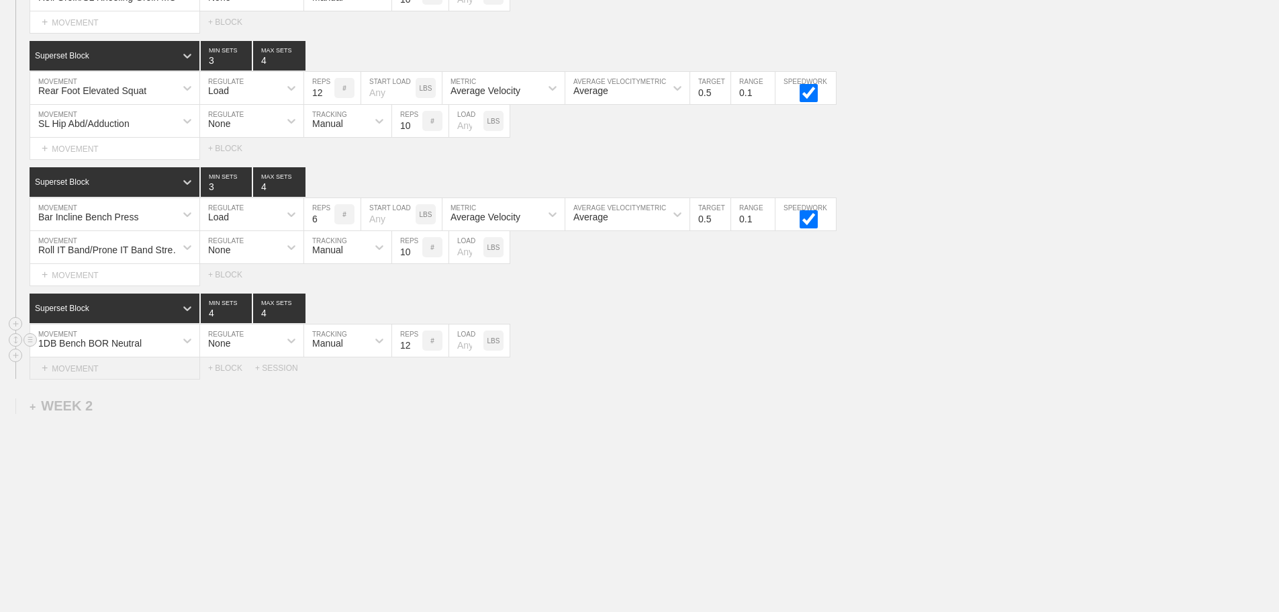
click at [122, 377] on div "+ MOVEMENT" at bounding box center [115, 368] width 171 height 22
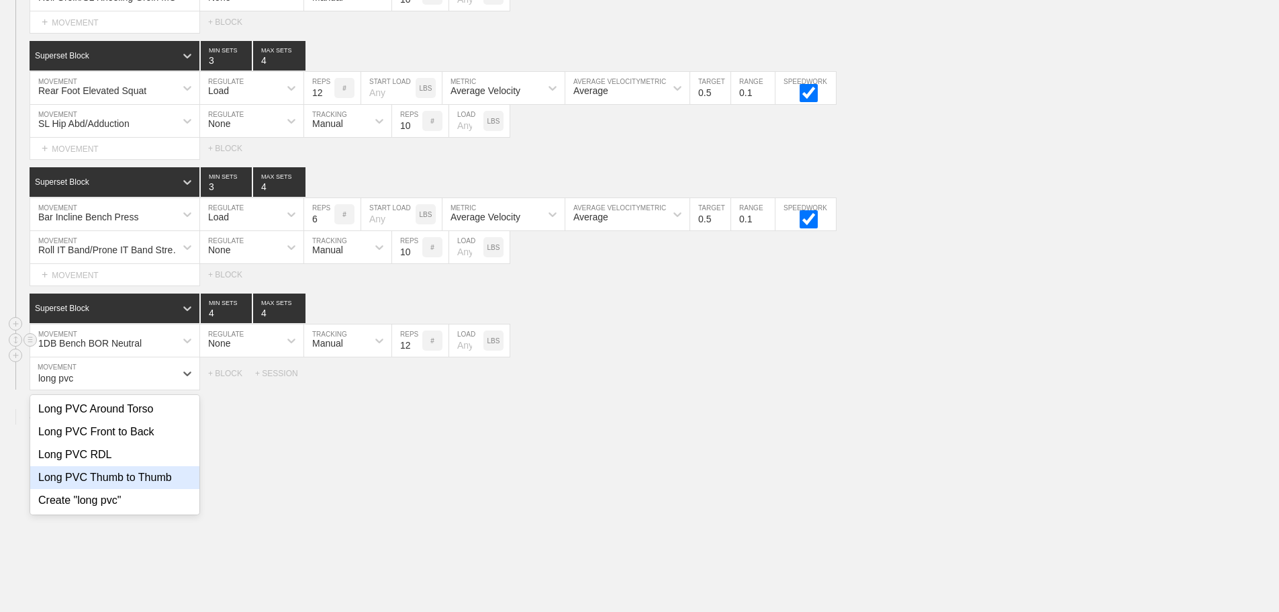
click at [152, 489] on div "Long PVC Thumb to Thumb" at bounding box center [114, 477] width 169 height 23
type input "long pvc"
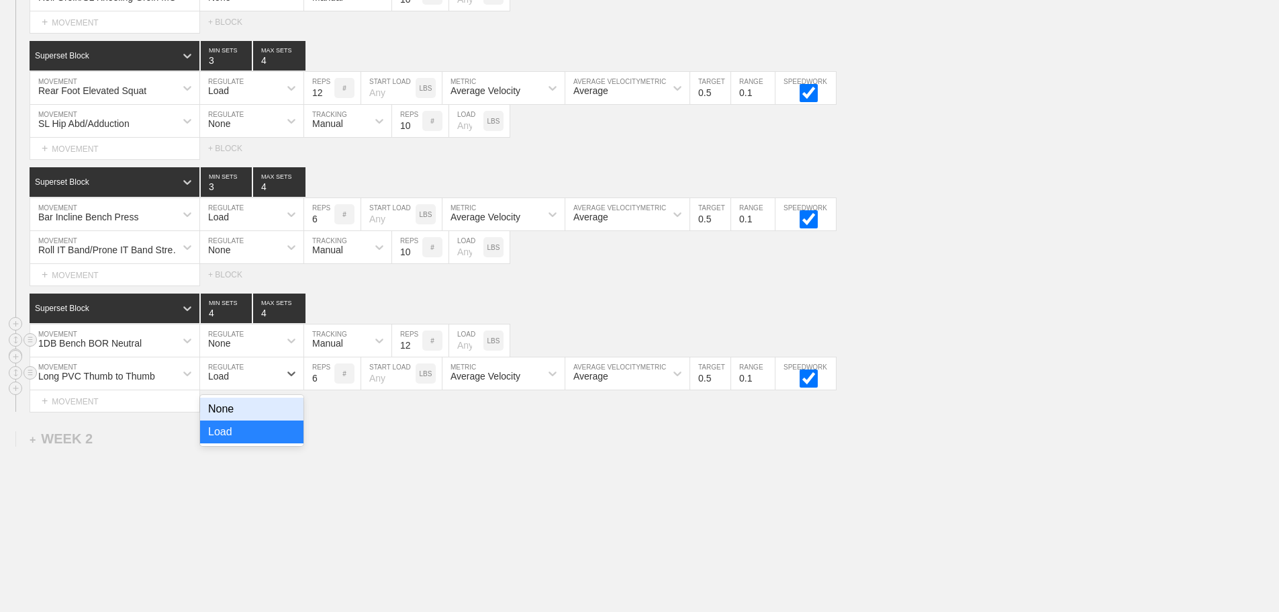
click at [242, 385] on div "Load" at bounding box center [239, 373] width 79 height 23
click at [220, 418] on div "None" at bounding box center [251, 408] width 103 height 23
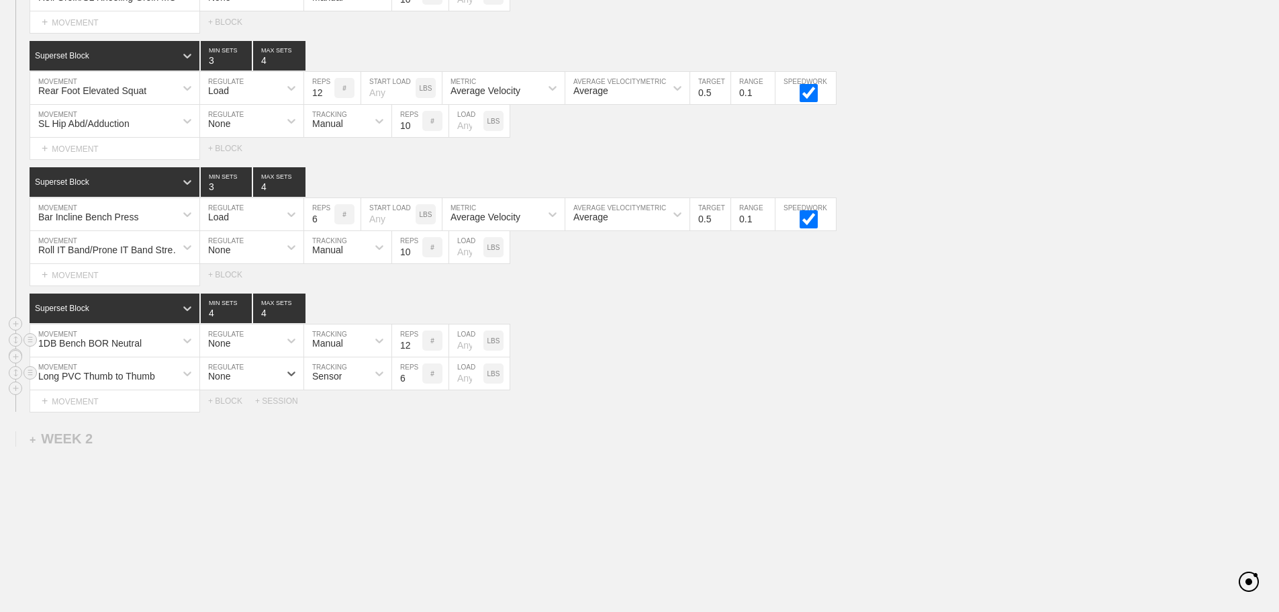
click at [330, 379] on div "Sensor" at bounding box center [335, 373] width 63 height 23
click at [341, 443] on div "Manual" at bounding box center [347, 431] width 87 height 23
click at [415, 385] on input "7" at bounding box center [407, 373] width 30 height 32
click at [415, 385] on input "8" at bounding box center [407, 373] width 30 height 32
click at [415, 385] on input "9" at bounding box center [407, 373] width 30 height 32
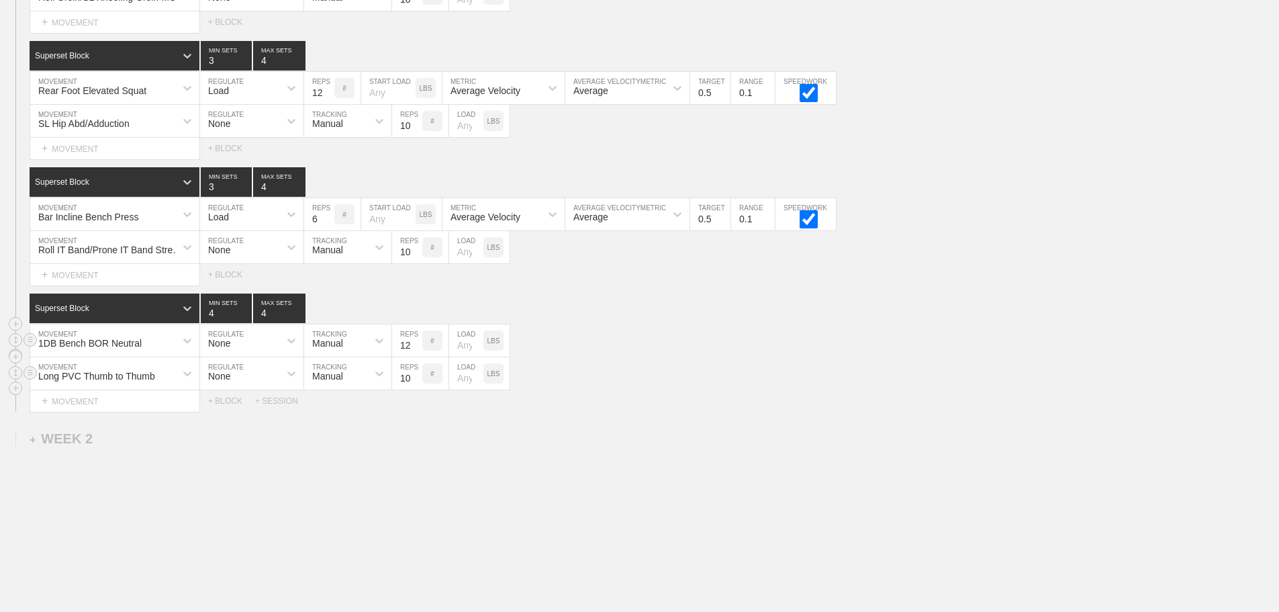
type input "10"
click at [415, 385] on input "10" at bounding box center [407, 373] width 30 height 32
click at [658, 390] on div "Long PVC Thumb to Thumb MOVEMENT None REGULATE Manual TRACKING 10 REPS # LOAD L…" at bounding box center [639, 373] width 1279 height 33
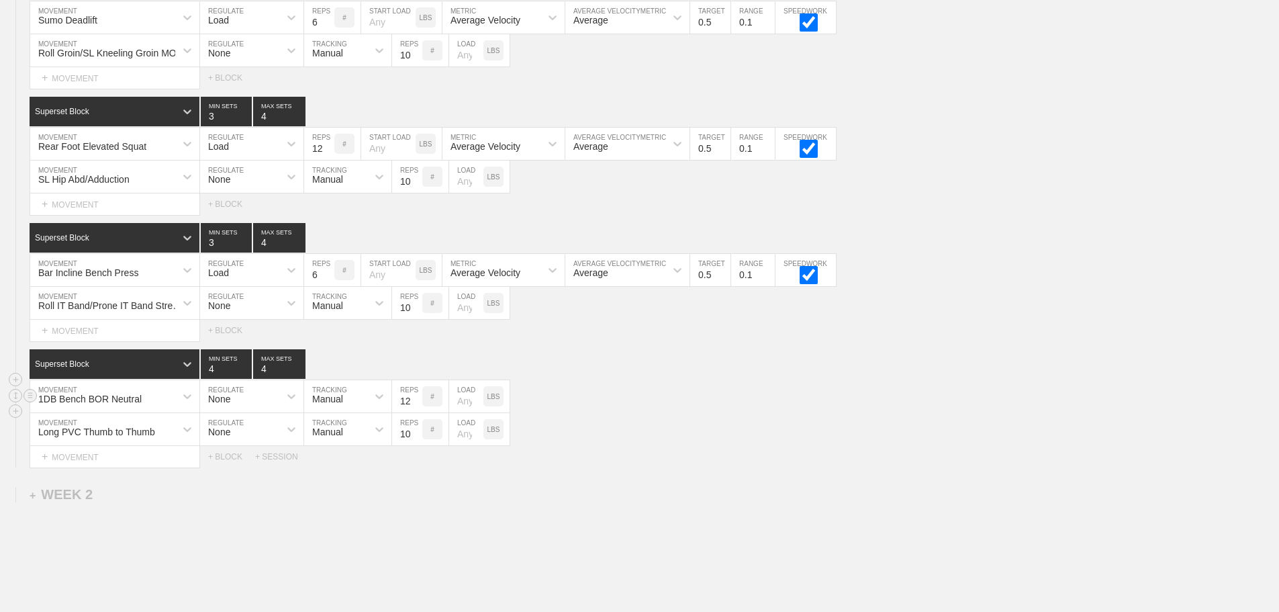
scroll to position [671, 0]
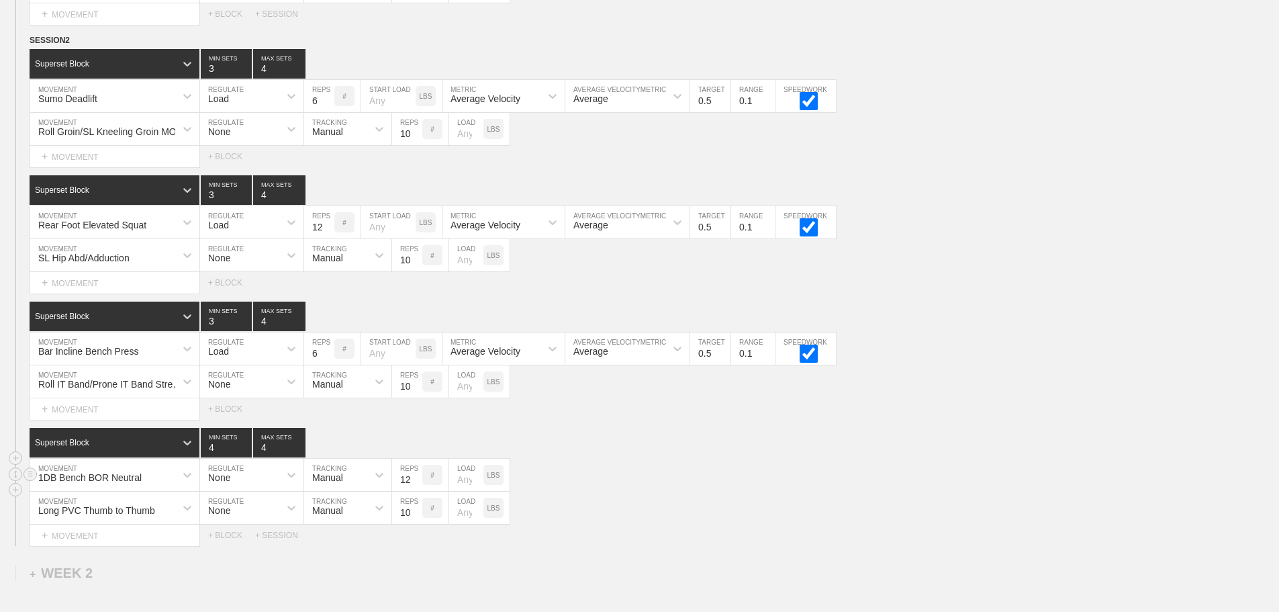
click at [884, 293] on div "Select... MOVEMENT + MOVEMENT + BLOCK" at bounding box center [639, 282] width 1279 height 21
click at [898, 283] on div "Select... MOVEMENT + MOVEMENT + BLOCK" at bounding box center [639, 282] width 1279 height 21
click at [610, 469] on div "1DB Bench BOR Neutral MOVEMENT None REGULATE Manual TRACKING 12 REPS # LOAD LBS" at bounding box center [639, 475] width 1279 height 33
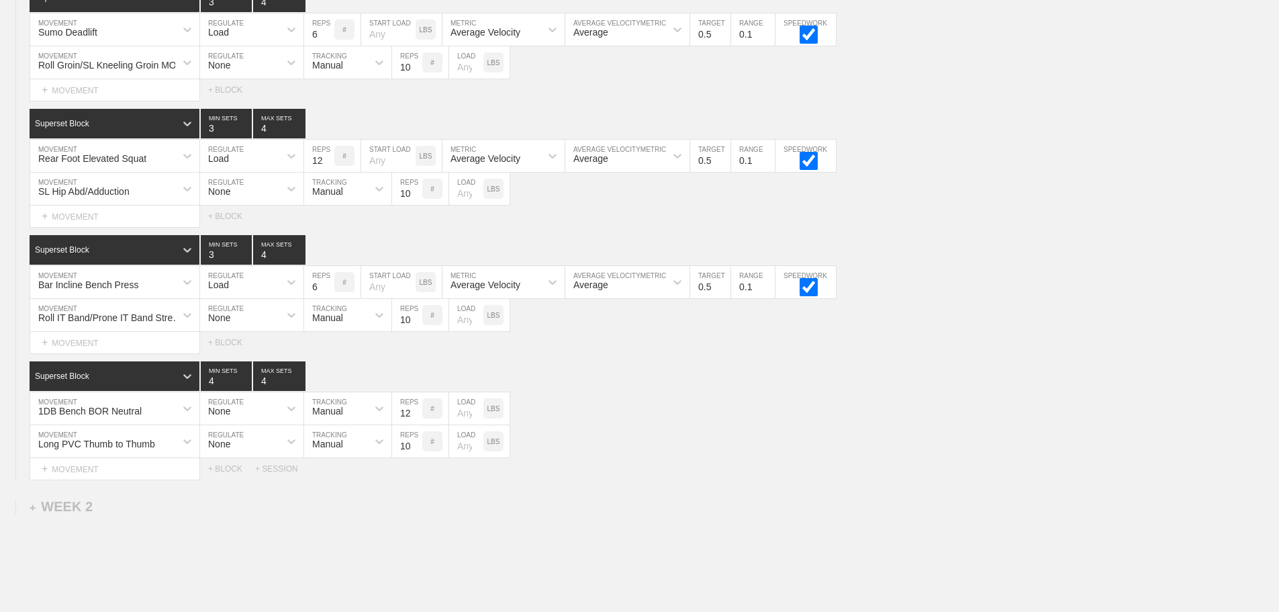
scroll to position [738, 0]
click at [232, 473] on div "+ BLOCK" at bounding box center [231, 467] width 47 height 9
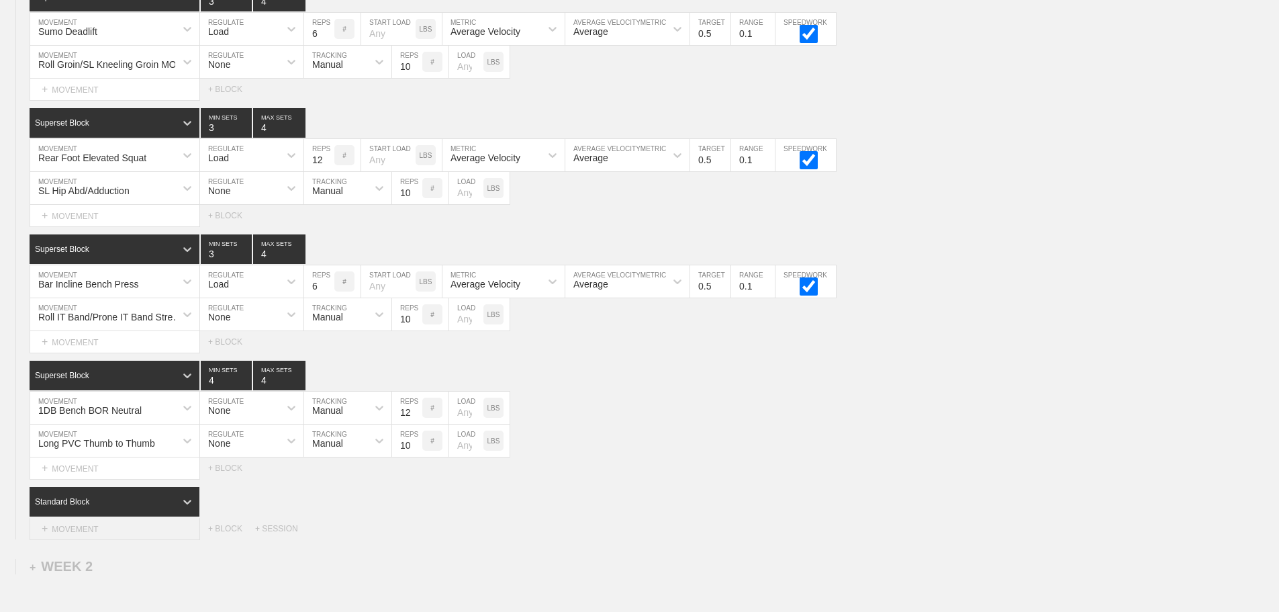
click at [122, 538] on div "+ MOVEMENT" at bounding box center [115, 529] width 171 height 22
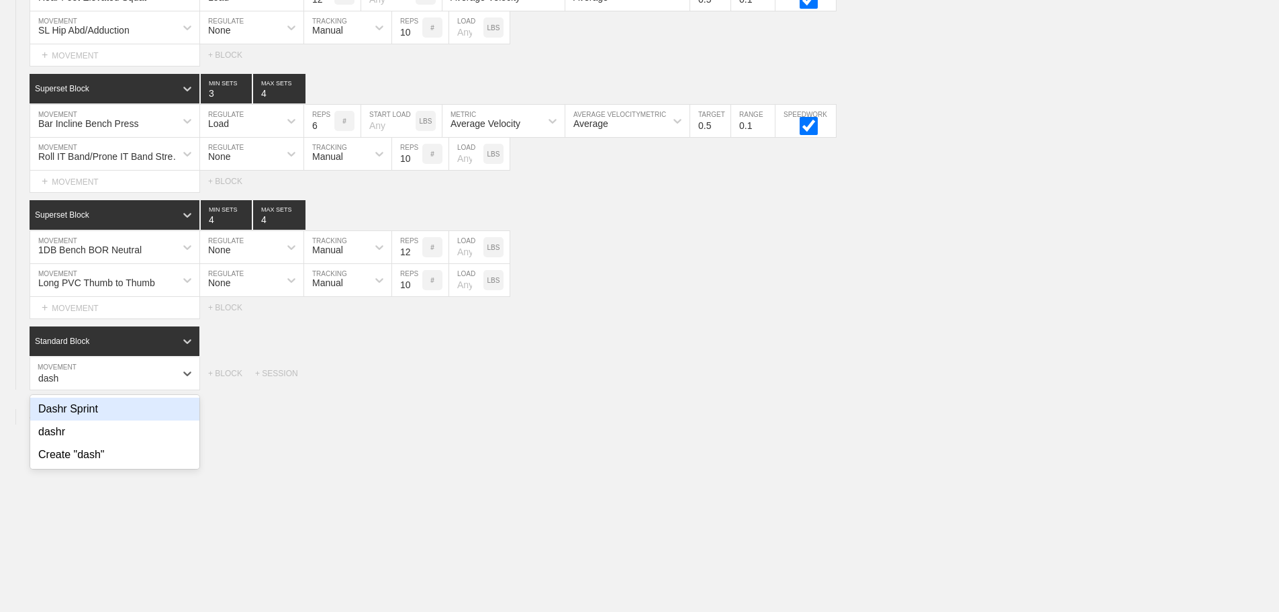
click at [105, 420] on div "Dashr Sprint" at bounding box center [114, 408] width 169 height 23
type input "dash"
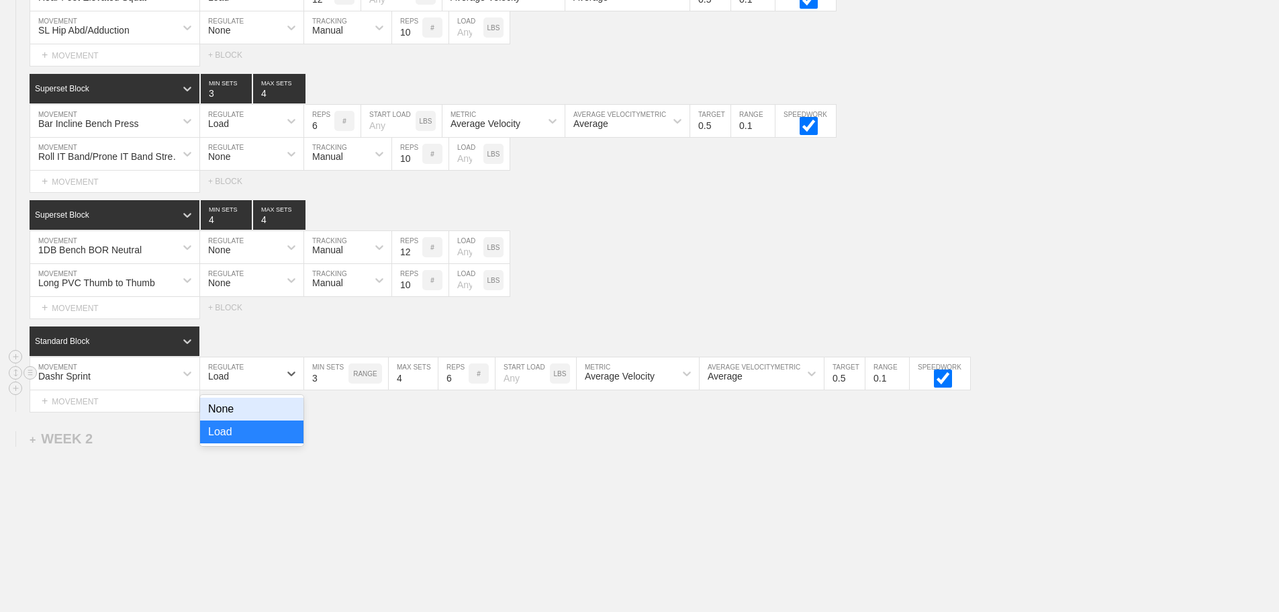
click at [264, 385] on div "Load" at bounding box center [239, 373] width 79 height 23
click at [237, 420] on div "None" at bounding box center [251, 408] width 103 height 23
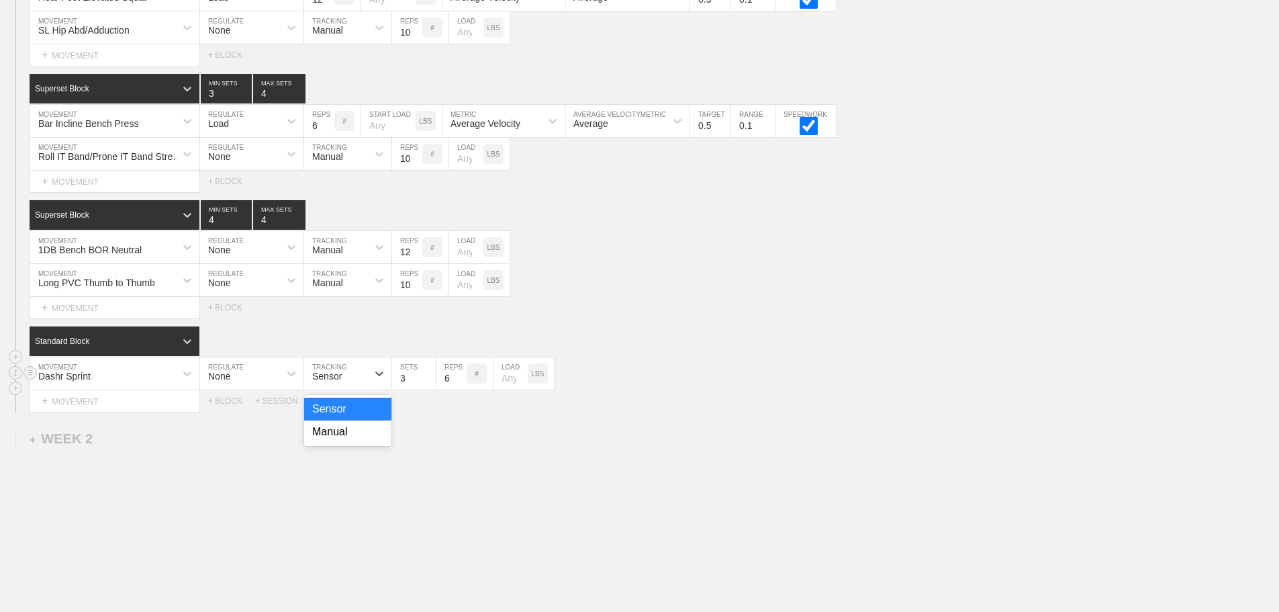
click at [338, 381] on div "Sensor" at bounding box center [327, 376] width 30 height 11
click at [335, 442] on div "Manual" at bounding box center [347, 431] width 87 height 23
click at [458, 384] on input "7" at bounding box center [451, 373] width 30 height 32
click at [458, 384] on input "8" at bounding box center [451, 373] width 30 height 32
click at [458, 384] on input "9" at bounding box center [451, 373] width 30 height 32
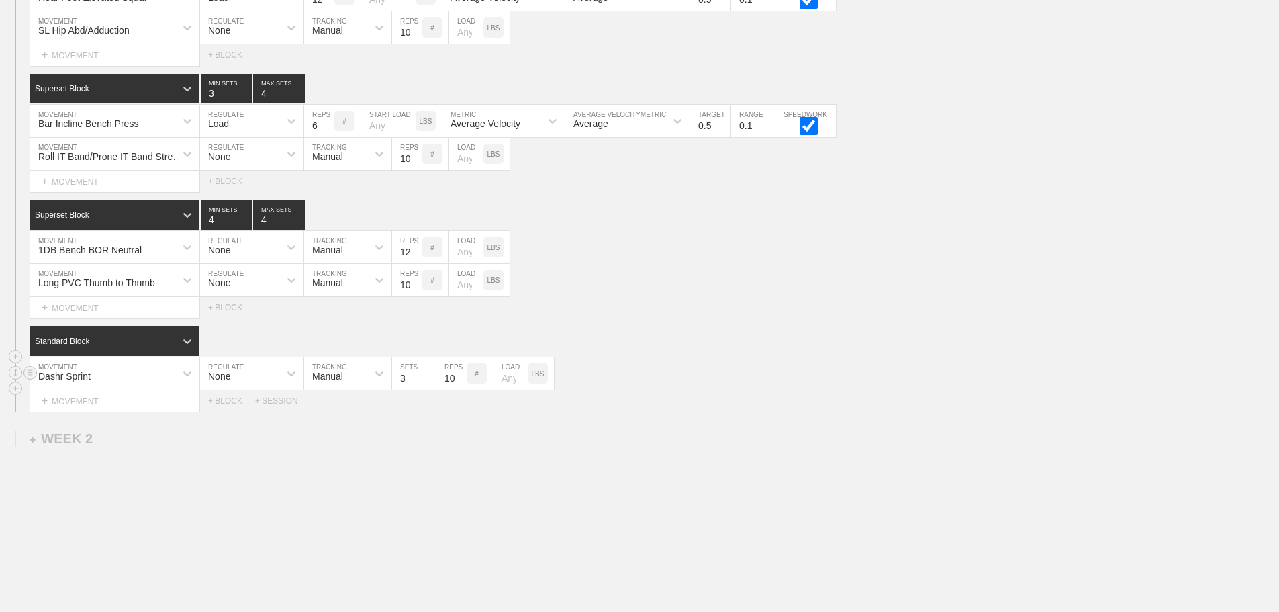
click at [458, 384] on input "10" at bounding box center [451, 373] width 30 height 32
click at [458, 384] on input "11" at bounding box center [451, 373] width 30 height 32
click at [458, 384] on input "12" at bounding box center [451, 373] width 30 height 32
click at [458, 384] on input "13" at bounding box center [451, 373] width 30 height 32
click at [458, 384] on input "14" at bounding box center [451, 373] width 30 height 32
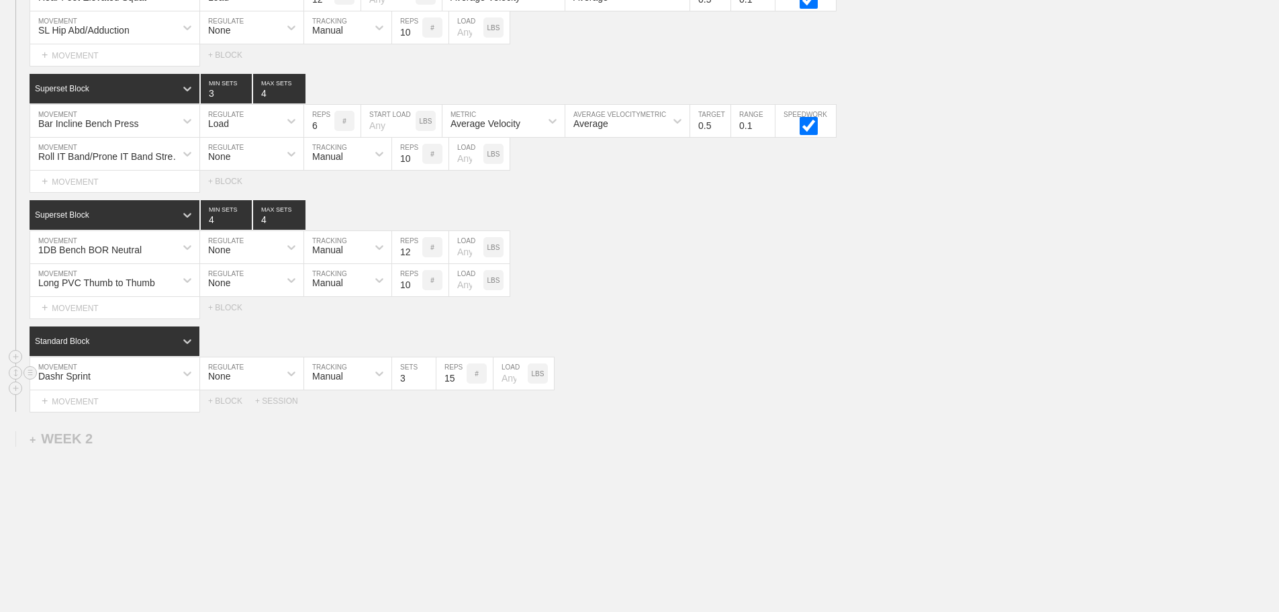
click at [458, 384] on input "15" at bounding box center [451, 373] width 30 height 32
click at [458, 384] on input "16" at bounding box center [451, 373] width 30 height 32
click at [458, 384] on input "17" at bounding box center [451, 373] width 30 height 32
click at [458, 384] on input "18" at bounding box center [451, 373] width 30 height 32
click at [458, 384] on input "19" at bounding box center [451, 373] width 30 height 32
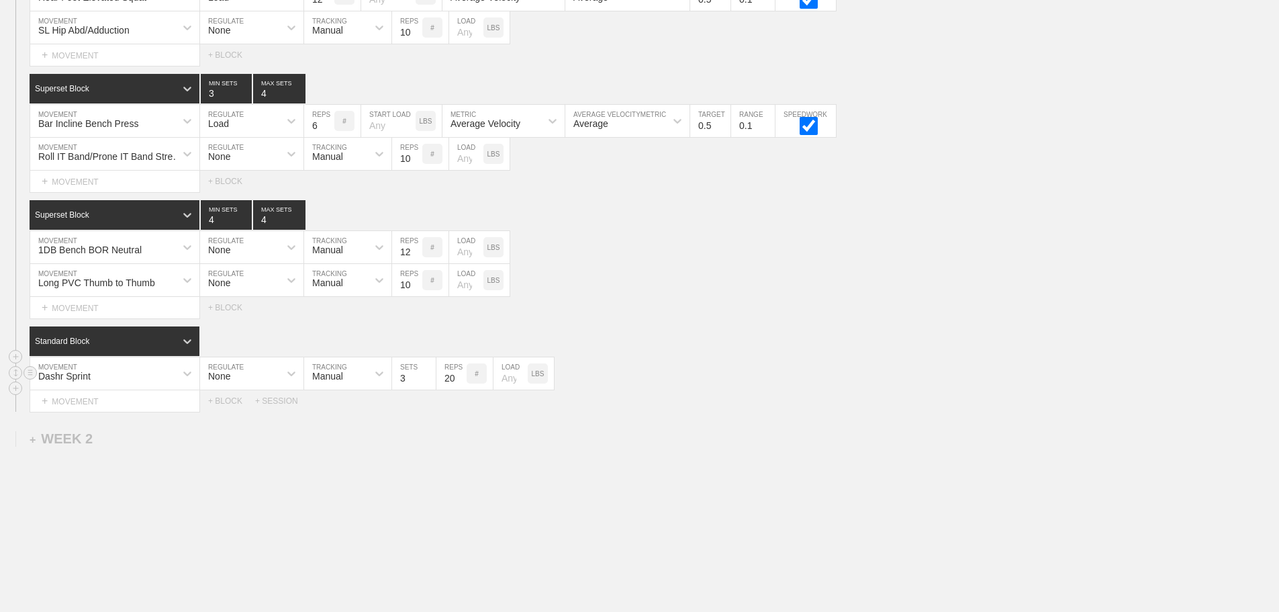
type input "20"
click at [458, 384] on input "20" at bounding box center [451, 373] width 30 height 32
click at [705, 316] on div "Select... MOVEMENT + MOVEMENT + BLOCK" at bounding box center [639, 307] width 1279 height 21
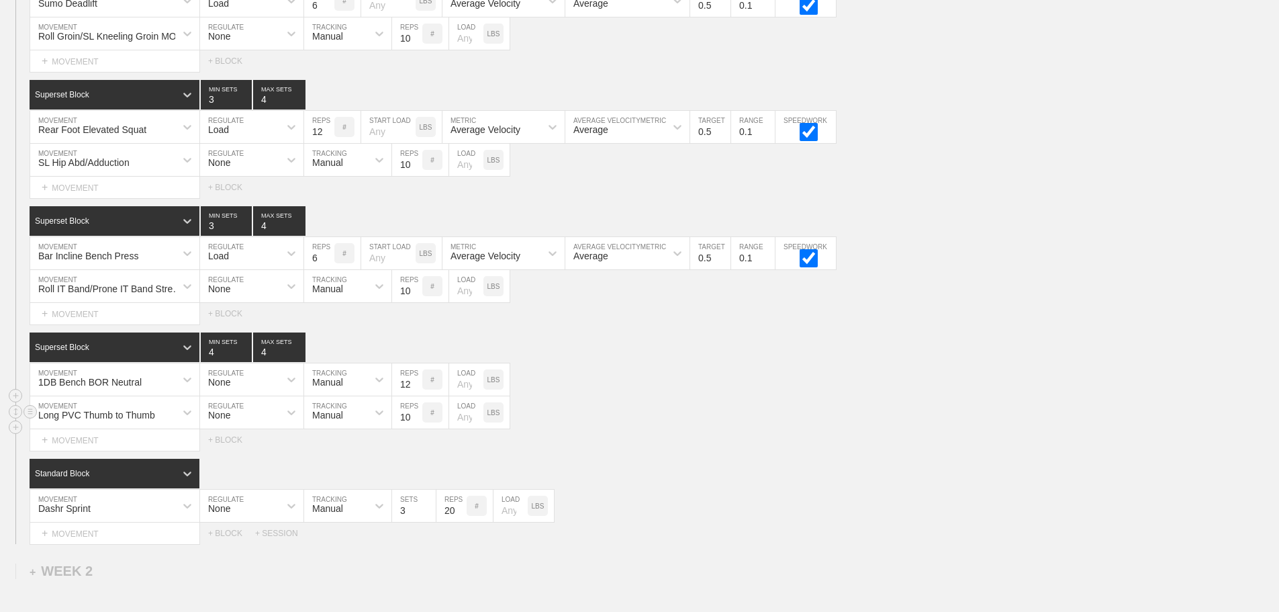
scroll to position [764, 0]
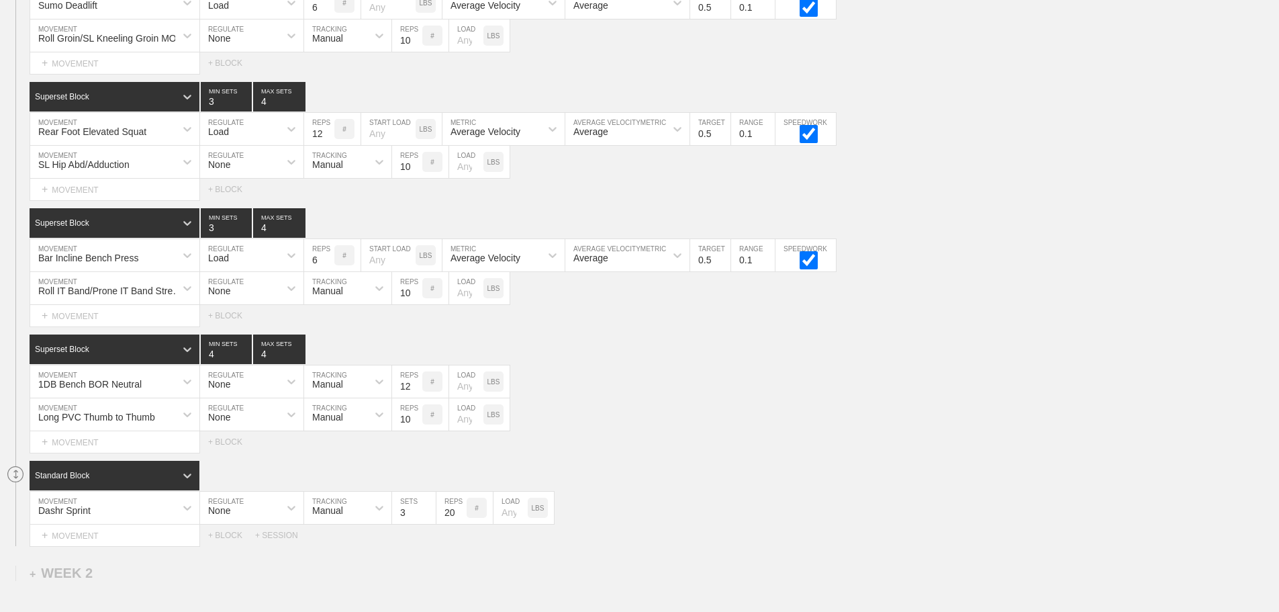
click at [14, 478] on icon at bounding box center [16, 474] width 4 height 8
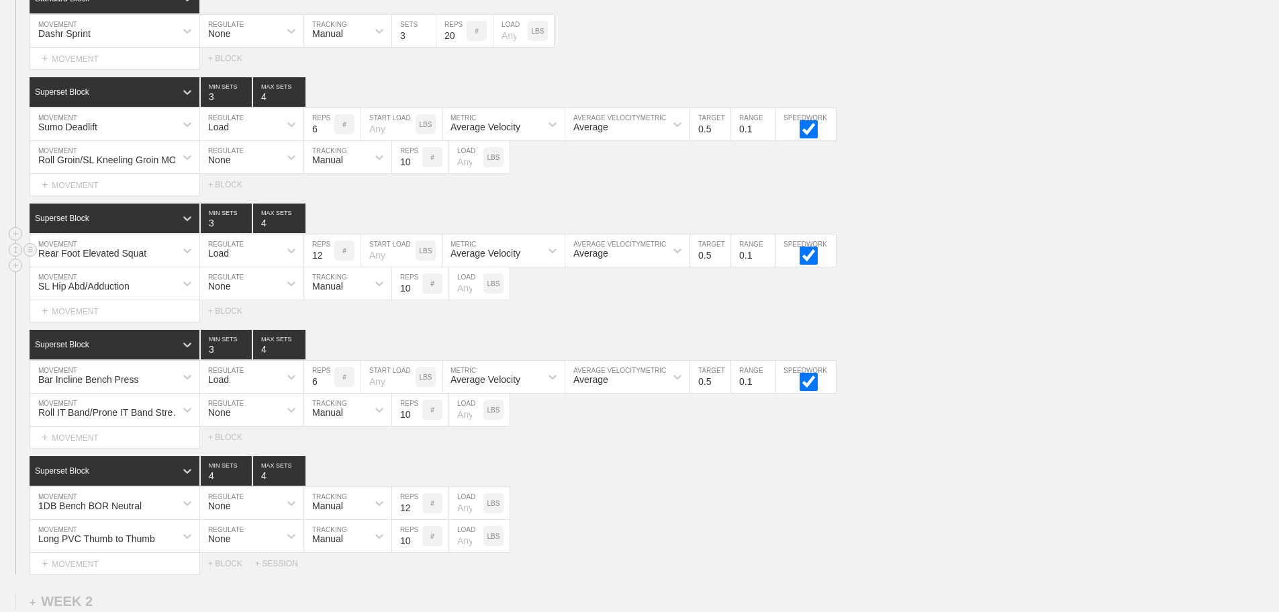
scroll to position [760, 0]
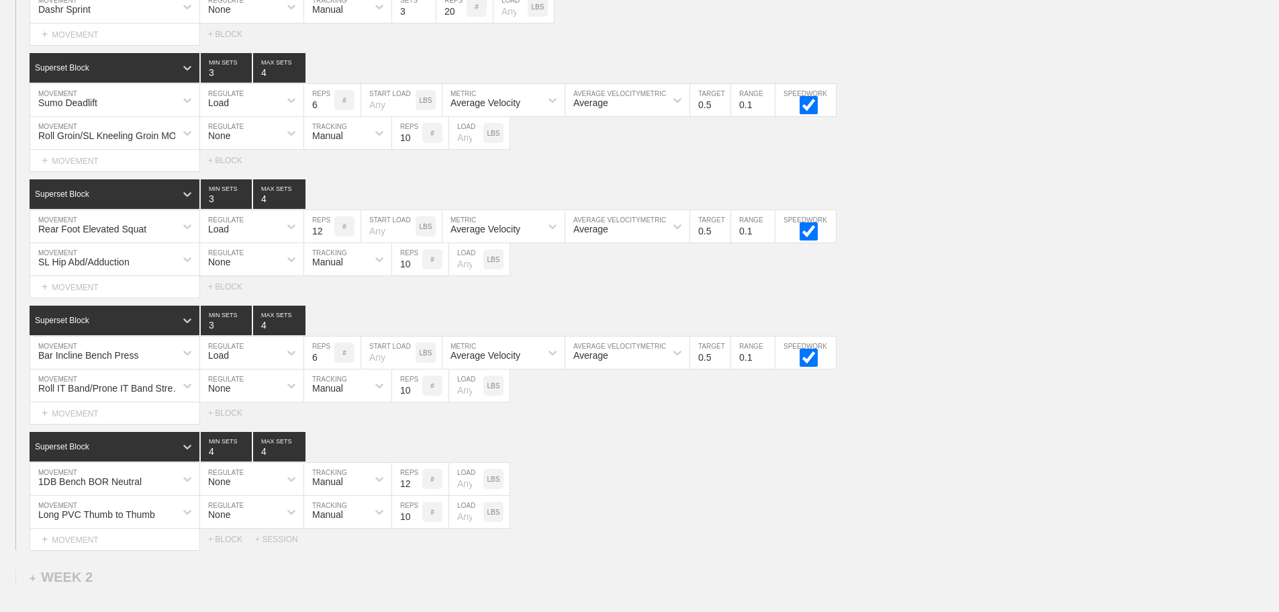
click at [704, 422] on div "Select... MOVEMENT + MOVEMENT + BLOCK" at bounding box center [639, 412] width 1279 height 21
click at [971, 471] on div "Superset Block 4 MIN SETS 4 MAX SETS DUPLICATE INSERT MOVEMENT AFTER DELETE 1DB…" at bounding box center [639, 491] width 1279 height 118
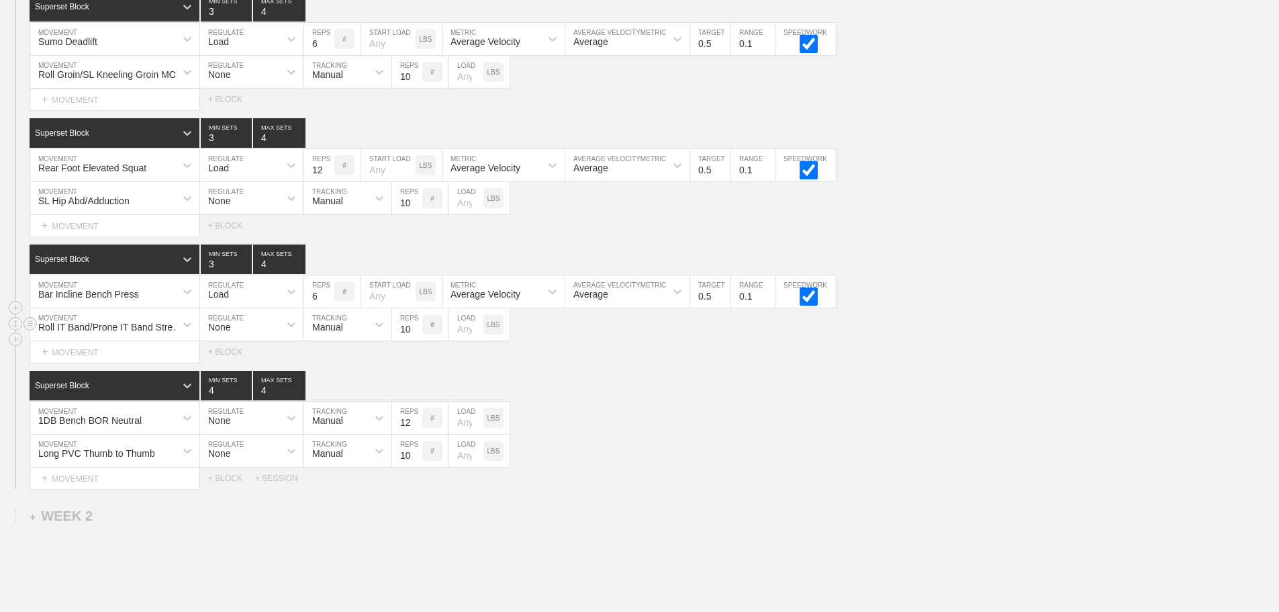
scroll to position [827, 0]
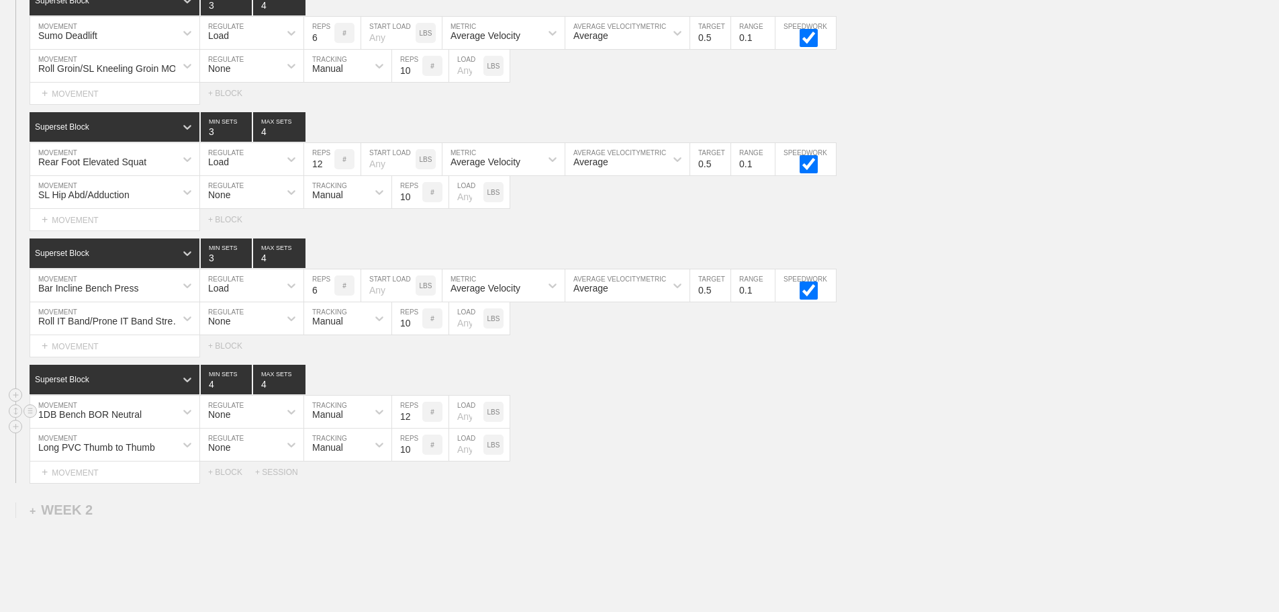
click at [715, 408] on div "1DB Bench BOR Neutral MOVEMENT None REGULATE Manual TRACKING 12 REPS # LOAD LBS" at bounding box center [639, 411] width 1279 height 33
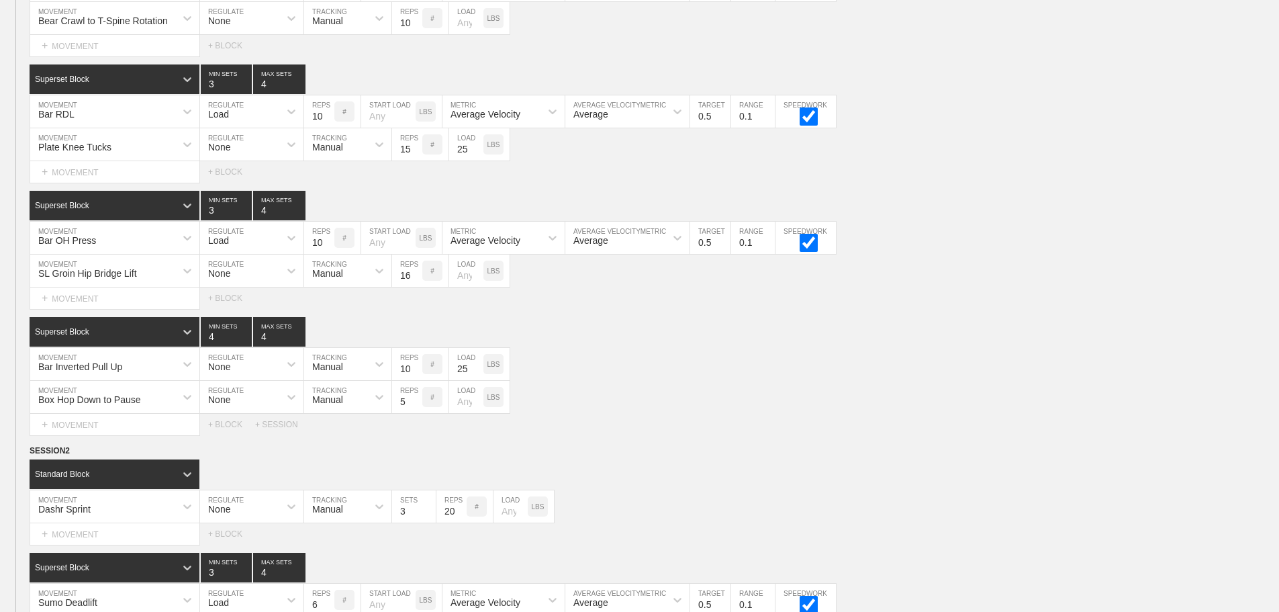
scroll to position [0, 0]
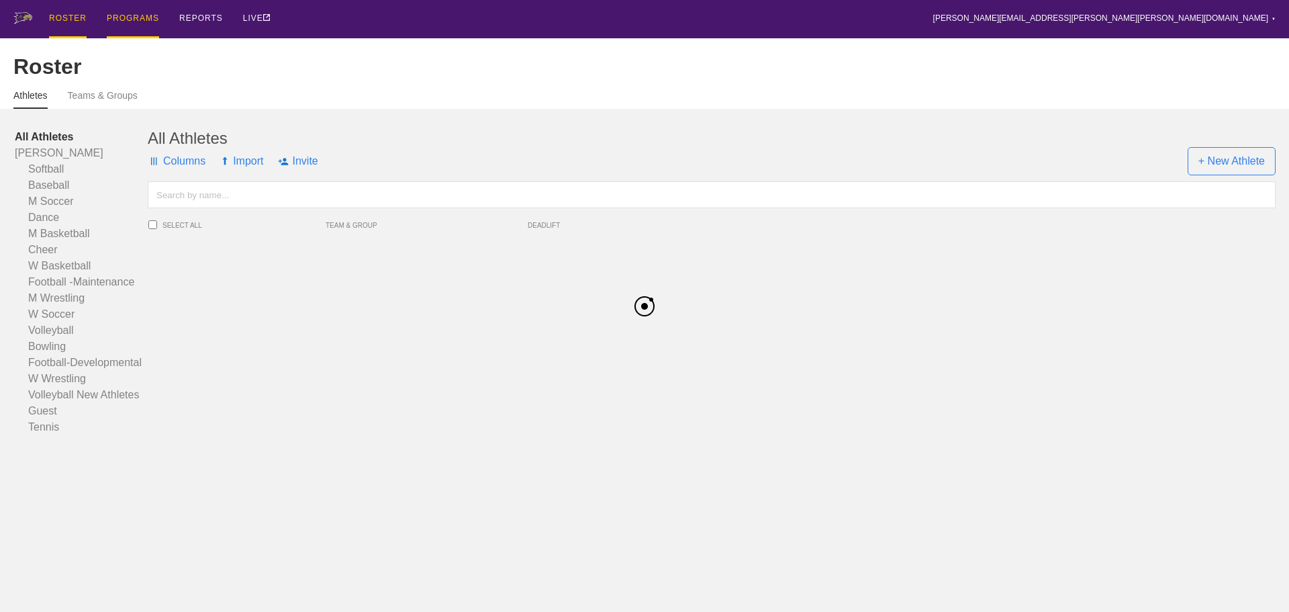
click at [144, 15] on div "PROGRAMS" at bounding box center [133, 19] width 52 height 38
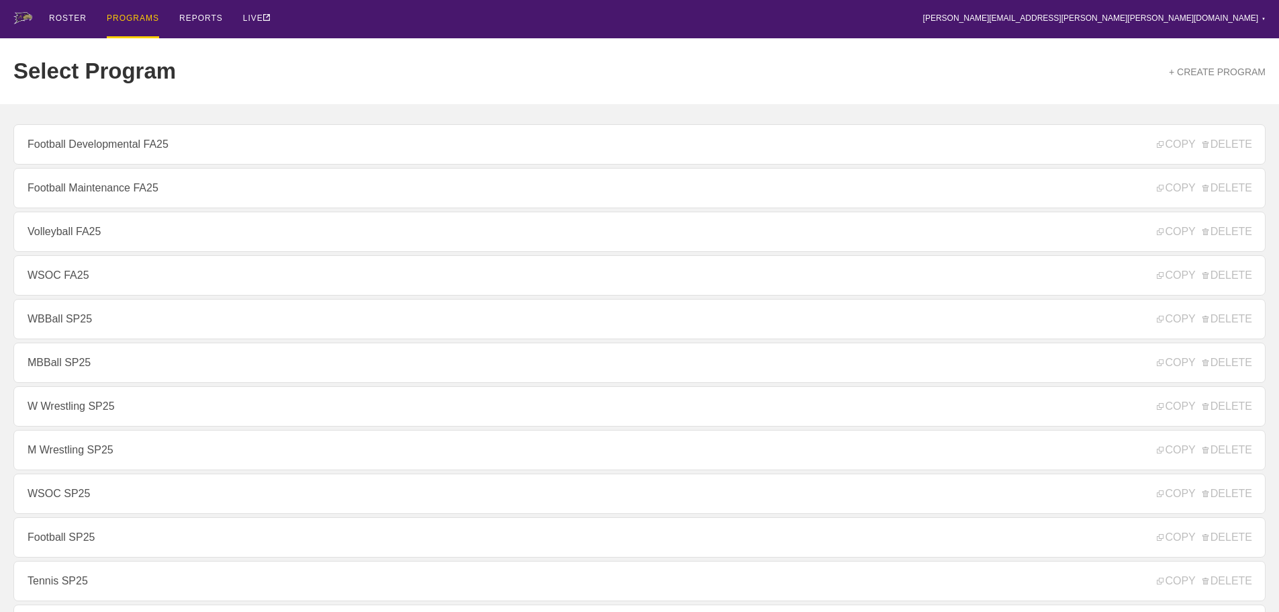
click at [712, 11] on div "ROSTER PROGRAMS REPORTS LIVE [PERSON_NAME][EMAIL_ADDRESS][PERSON_NAME][PERSON_N…" at bounding box center [639, 19] width 1252 height 38
click at [340, 19] on div "ROSTER PROGRAMS REPORTS LIVE brian.ciolek@avila.edu ▼ Settings Logout" at bounding box center [639, 19] width 1252 height 38
click at [331, 34] on div "ROSTER PROGRAMS REPORTS LIVE [PERSON_NAME][EMAIL_ADDRESS][PERSON_NAME][PERSON_N…" at bounding box center [639, 19] width 1252 height 38
click at [363, 21] on div "ROSTER PROGRAMS REPORTS LIVE [PERSON_NAME][EMAIL_ADDRESS][PERSON_NAME][PERSON_N…" at bounding box center [639, 19] width 1252 height 38
click at [600, 56] on div "Select Program + CREATE PROGRAM" at bounding box center [639, 71] width 1252 height 66
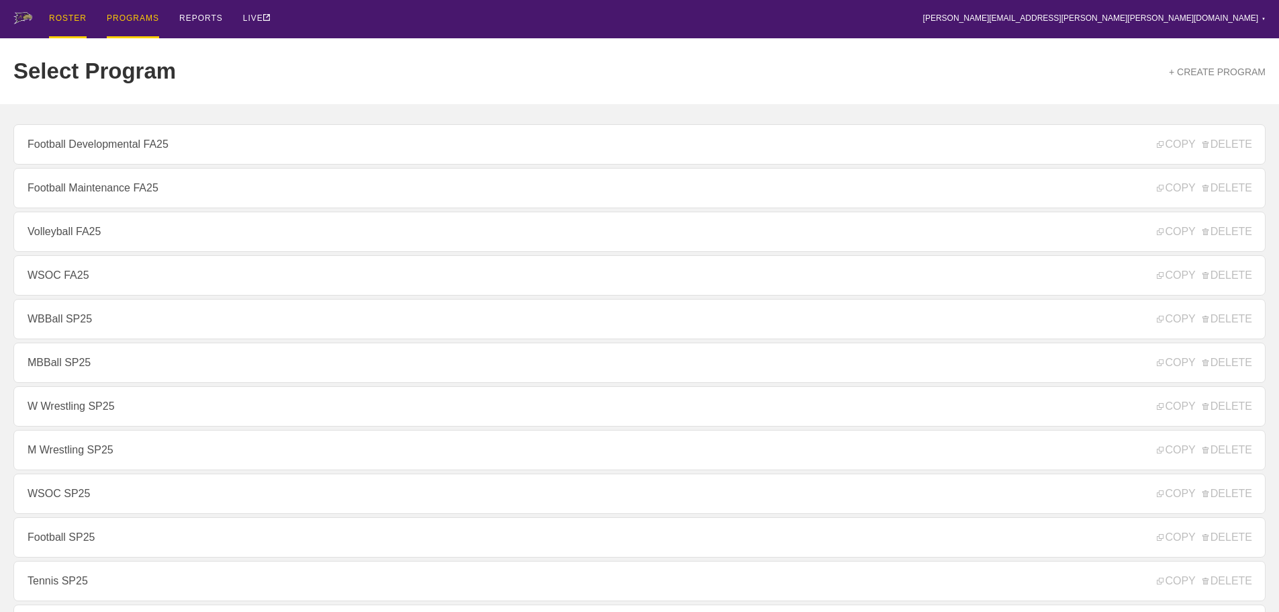
click at [71, 12] on div "ROSTER" at bounding box center [68, 19] width 38 height 38
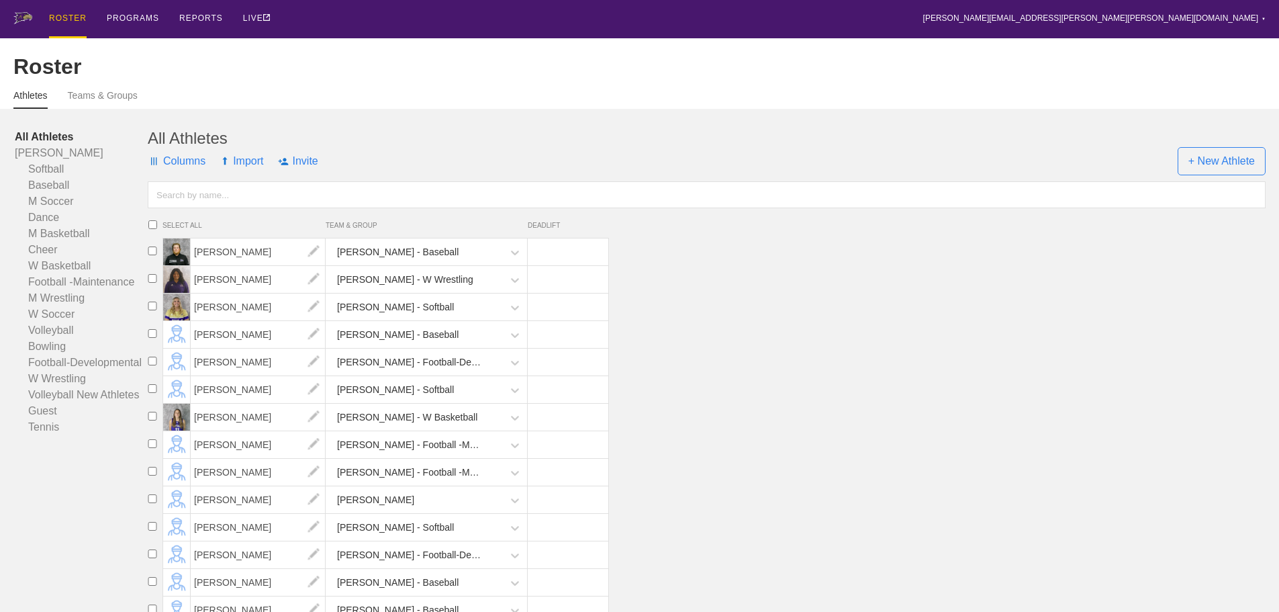
click at [234, 201] on input "text" at bounding box center [707, 194] width 1118 height 27
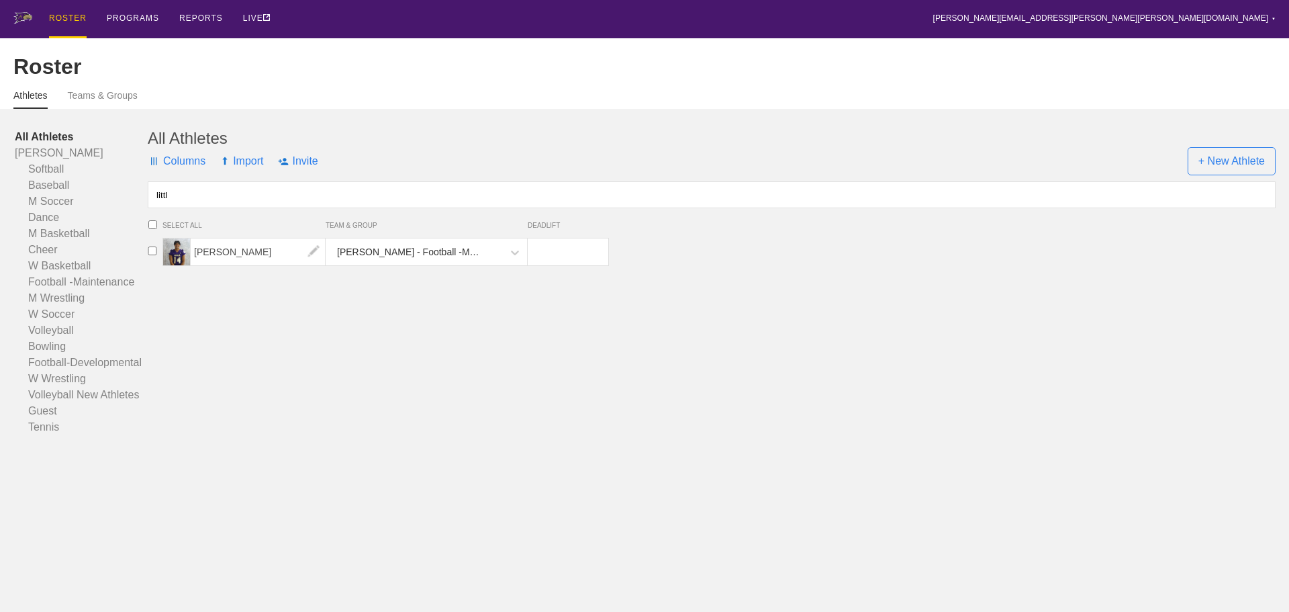
type input "littl"
click at [213, 261] on span "[PERSON_NAME]" at bounding box center [258, 251] width 135 height 27
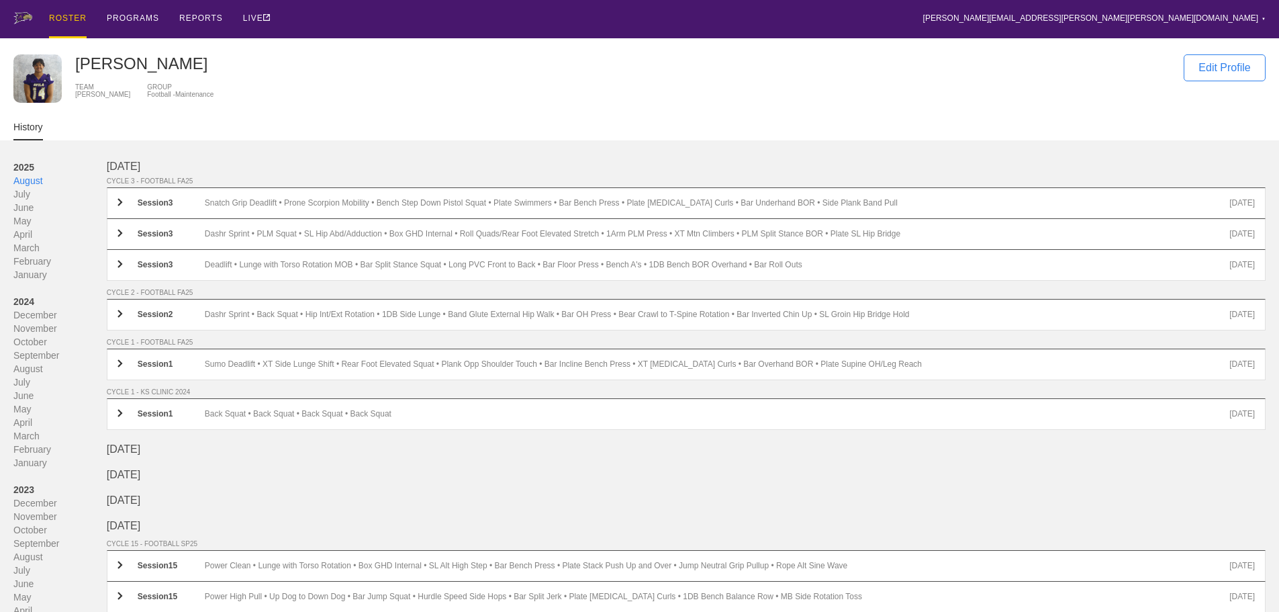
click at [338, 15] on div "ROSTER PROGRAMS REPORTS LIVE [PERSON_NAME][EMAIL_ADDRESS][PERSON_NAME][PERSON_N…" at bounding box center [639, 19] width 1252 height 38
click at [66, 14] on div "ROSTER" at bounding box center [68, 19] width 38 height 38
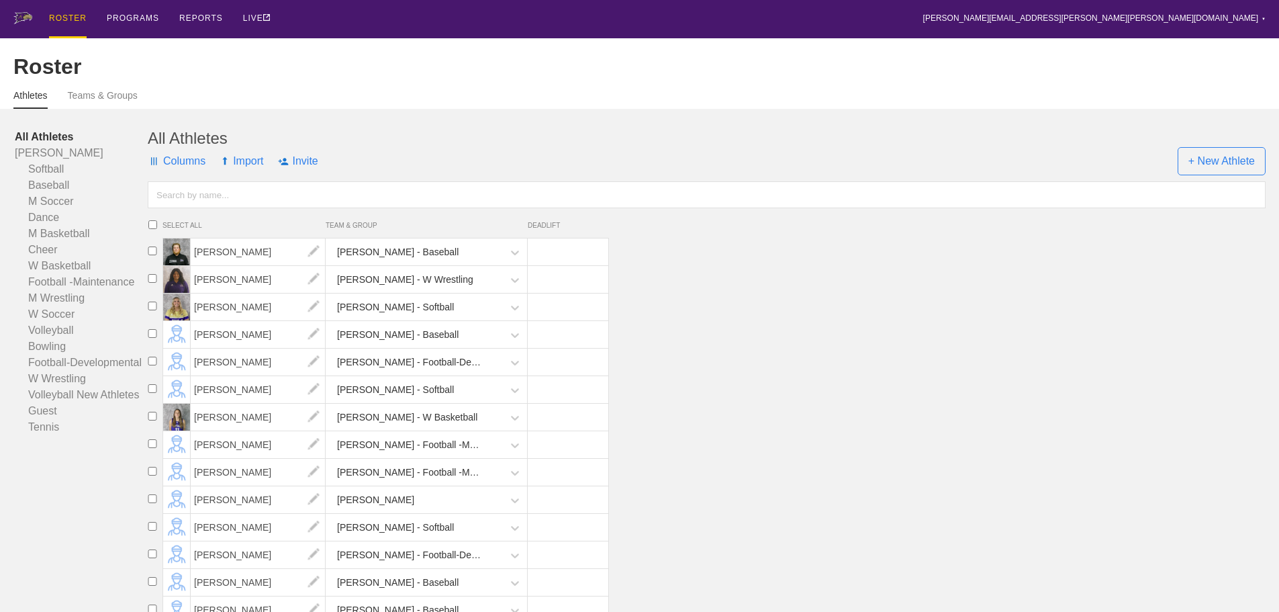
click at [218, 201] on input "text" at bounding box center [707, 194] width 1118 height 27
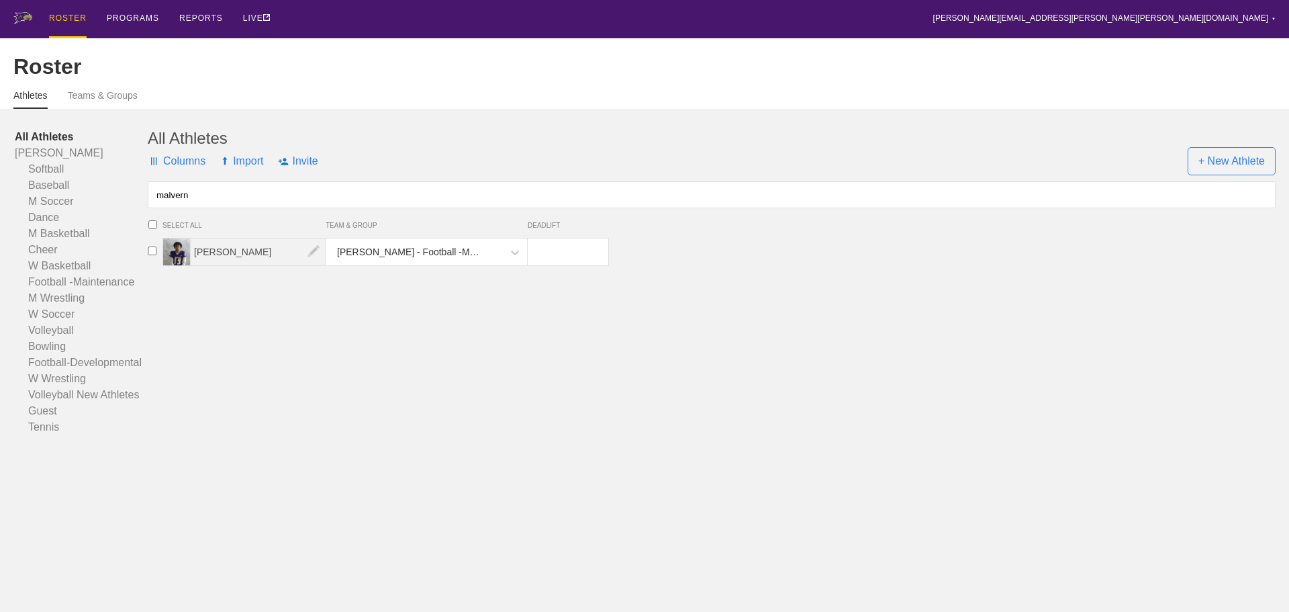
type input "malvern"
click at [232, 263] on span "[PERSON_NAME]" at bounding box center [258, 251] width 135 height 27
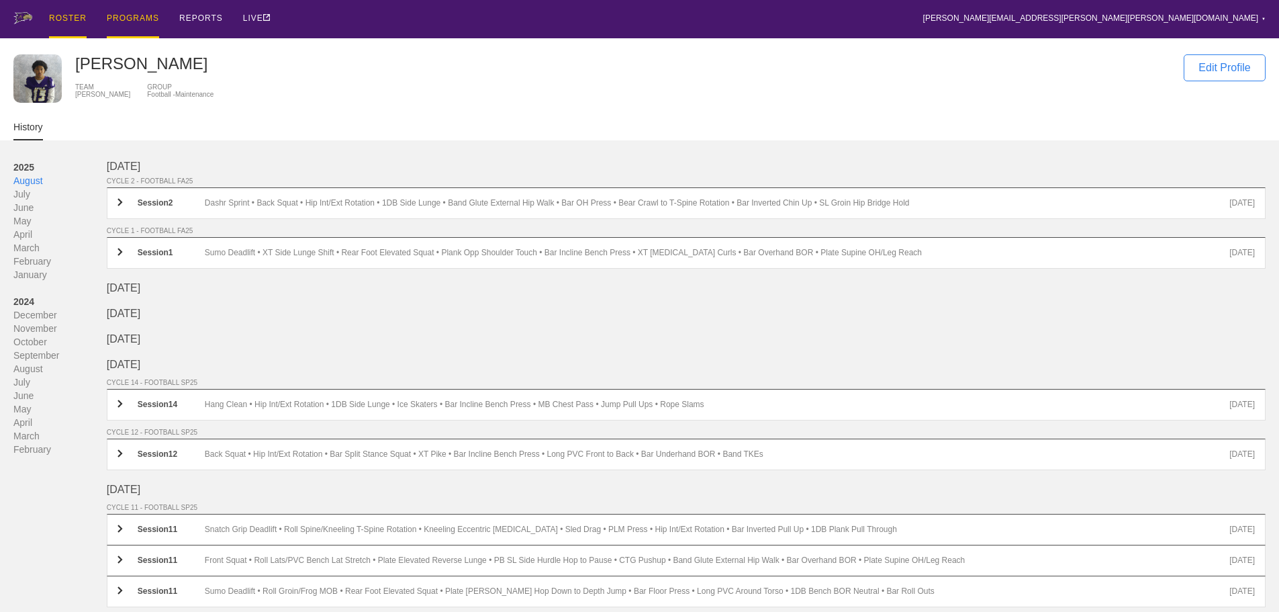
click at [135, 15] on div "PROGRAMS" at bounding box center [133, 19] width 52 height 38
